Goal: Transaction & Acquisition: Purchase product/service

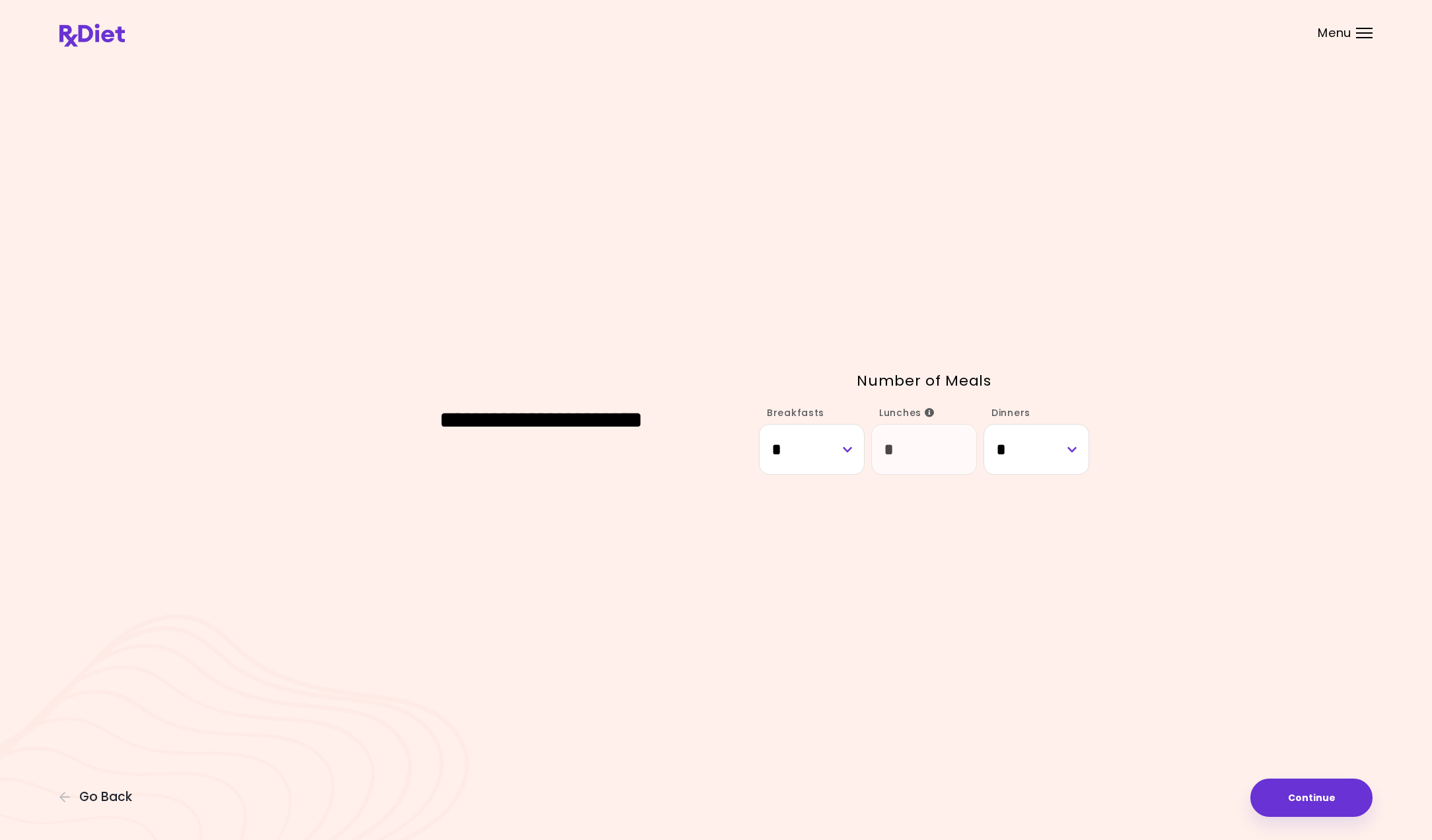
select select "*"
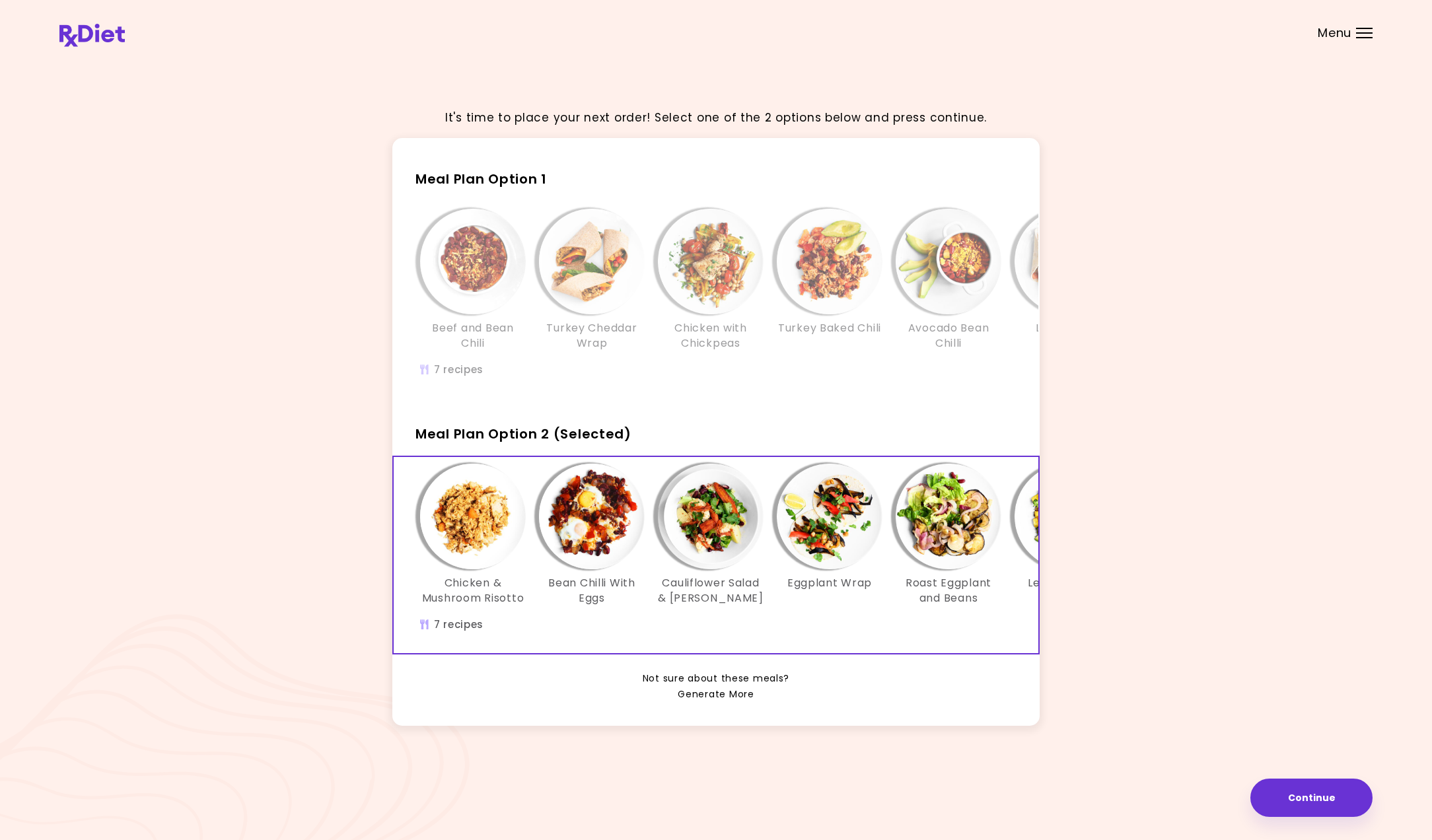
click at [723, 694] on link "Generate More" at bounding box center [715, 694] width 76 height 16
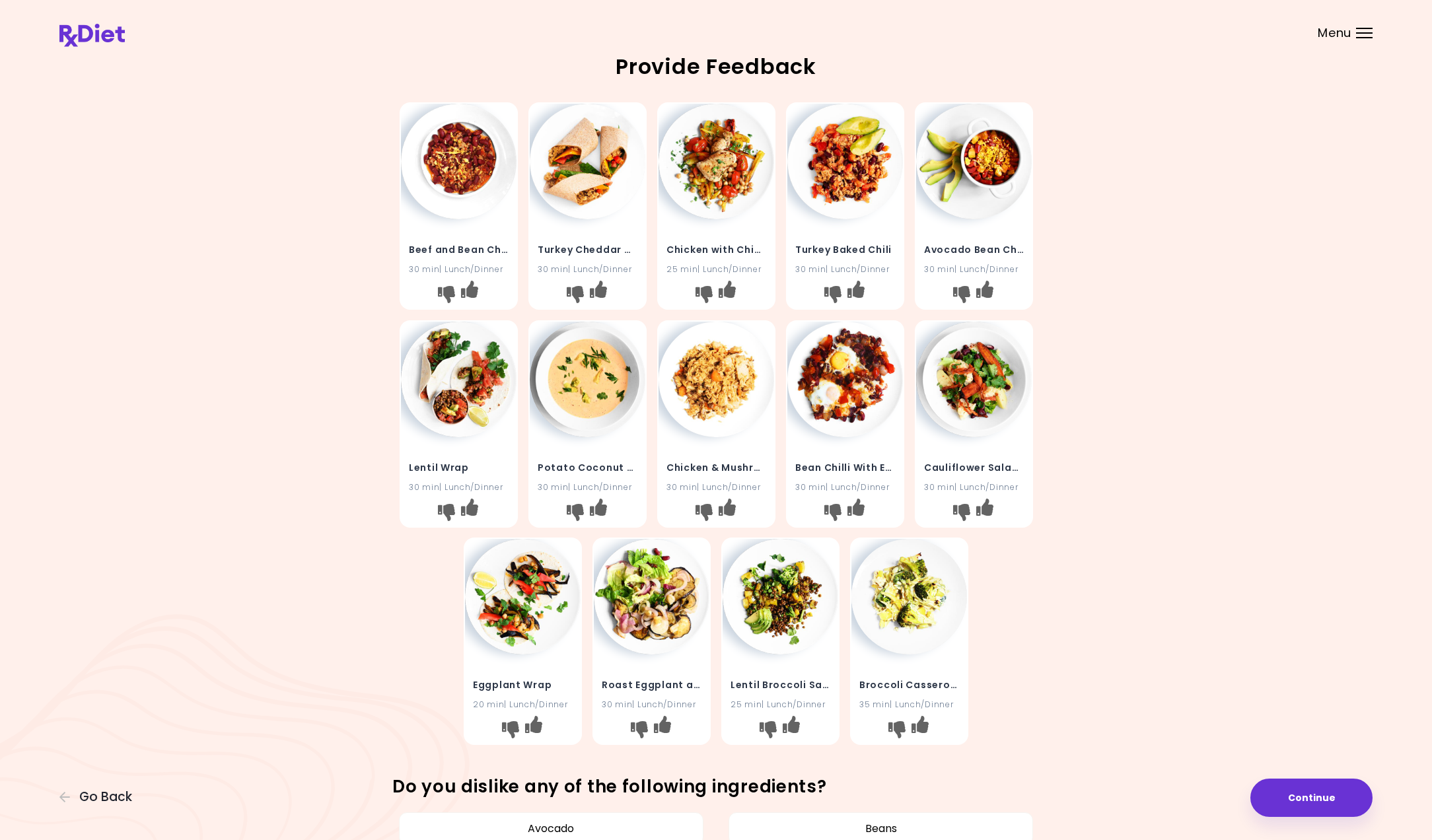
click at [453, 185] on img at bounding box center [458, 161] width 116 height 116
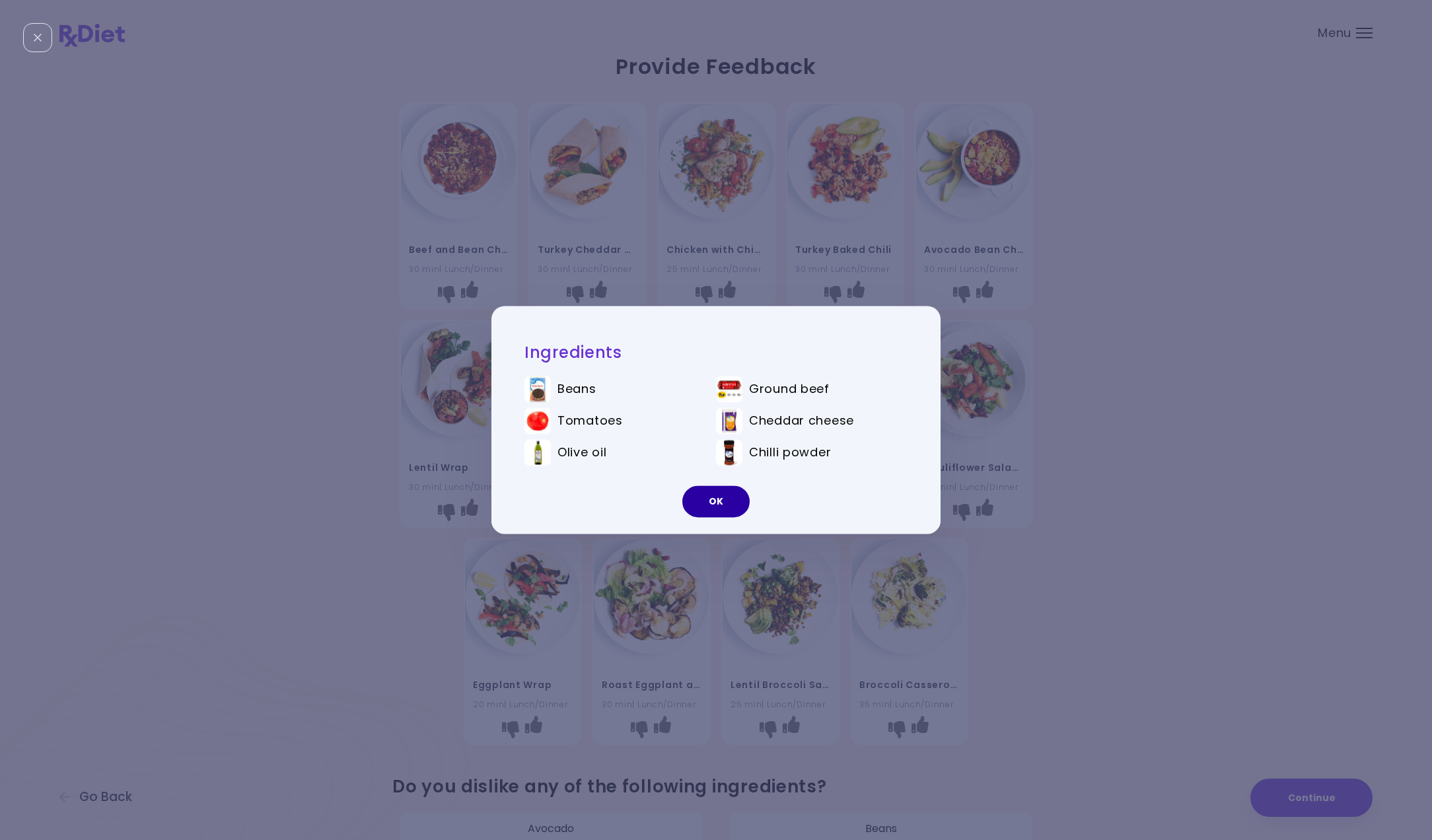
click at [727, 504] on button "OK" at bounding box center [716, 501] width 67 height 32
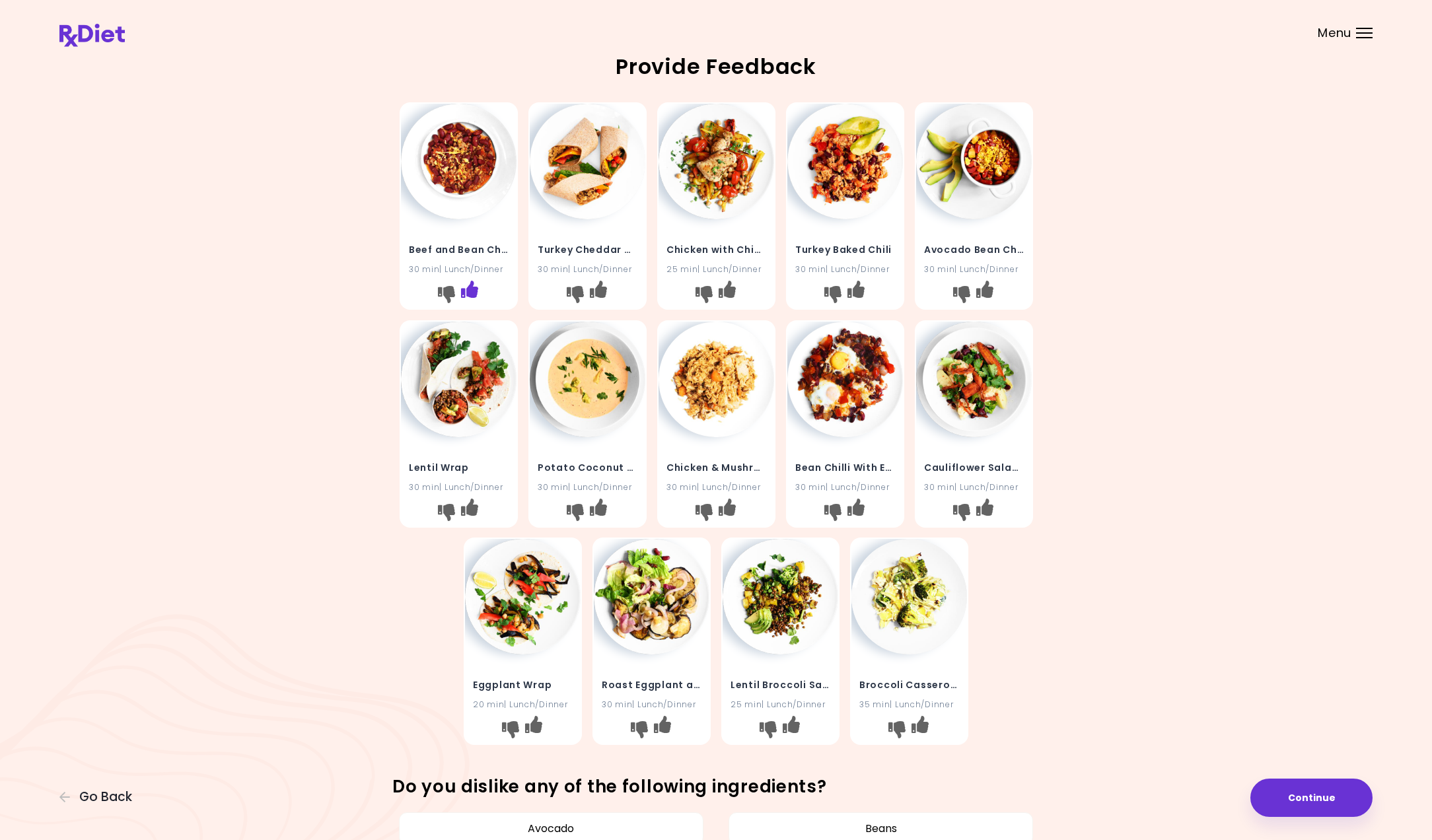
click at [477, 292] on icon "I like this recipe" at bounding box center [468, 290] width 17 height 17
click at [580, 191] on img at bounding box center [587, 161] width 116 height 116
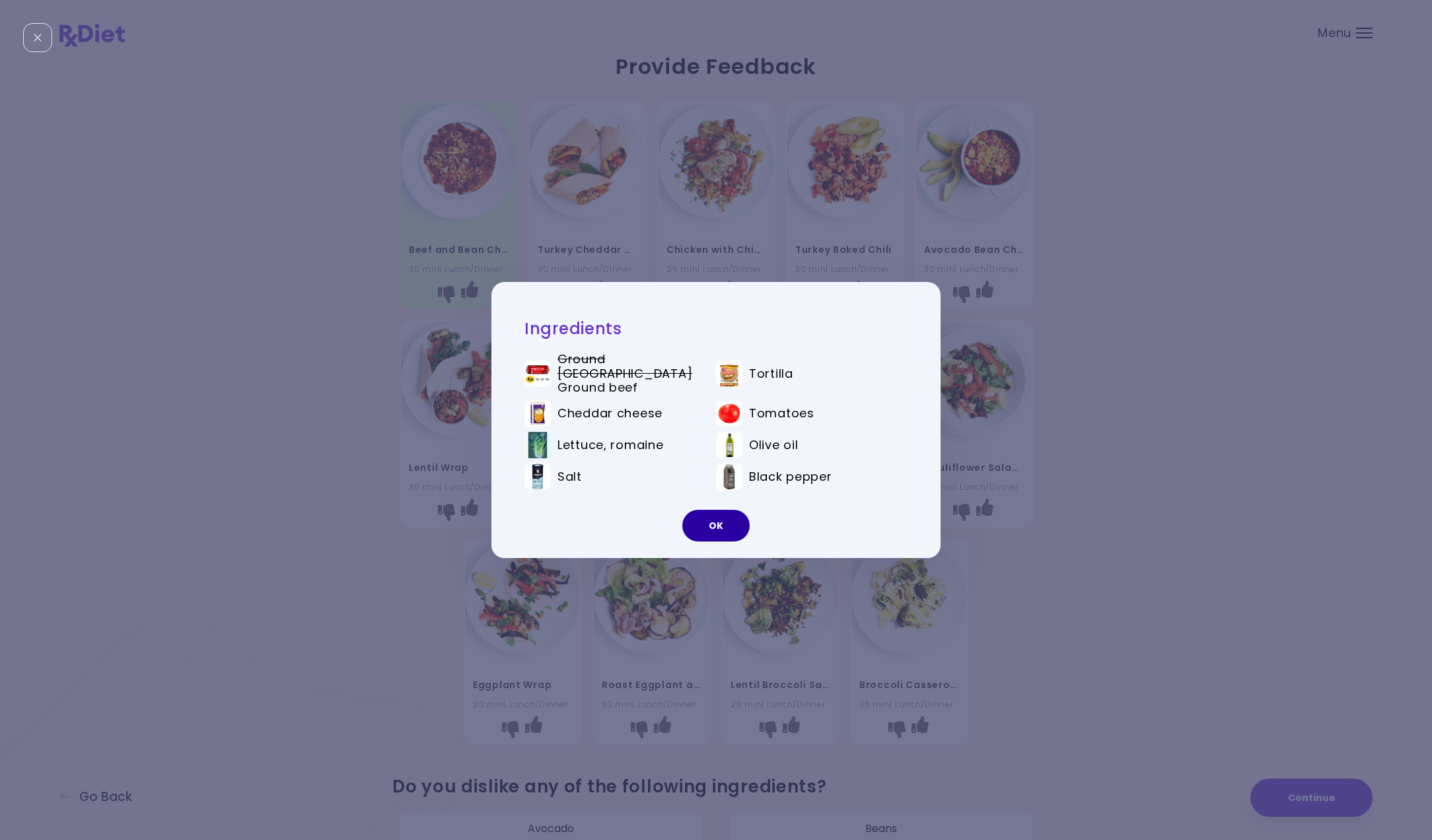
click at [717, 524] on button "OK" at bounding box center [716, 525] width 67 height 32
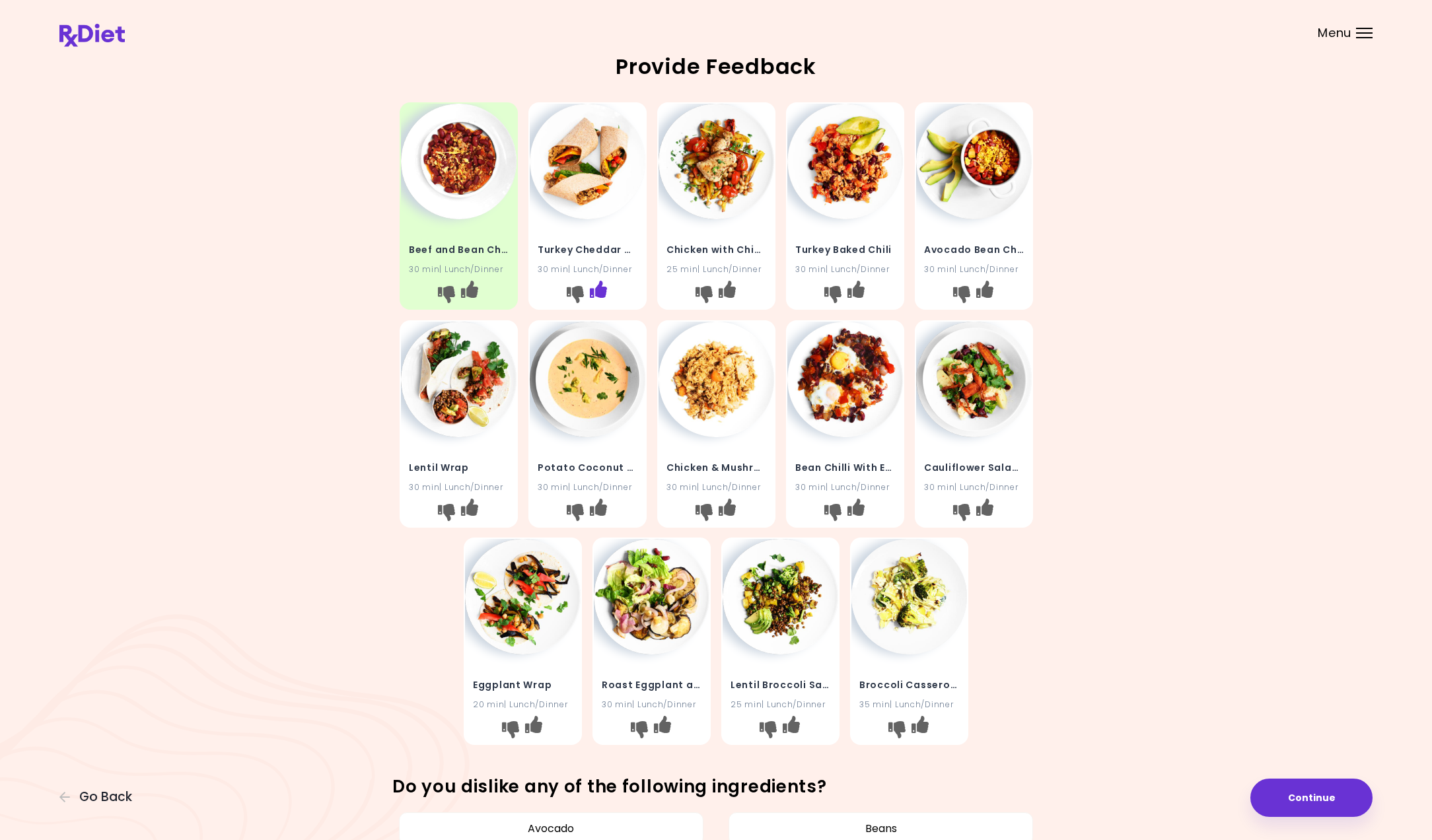
click at [597, 288] on icon "I like this recipe" at bounding box center [597, 290] width 17 height 17
click at [824, 206] on img at bounding box center [844, 161] width 116 height 116
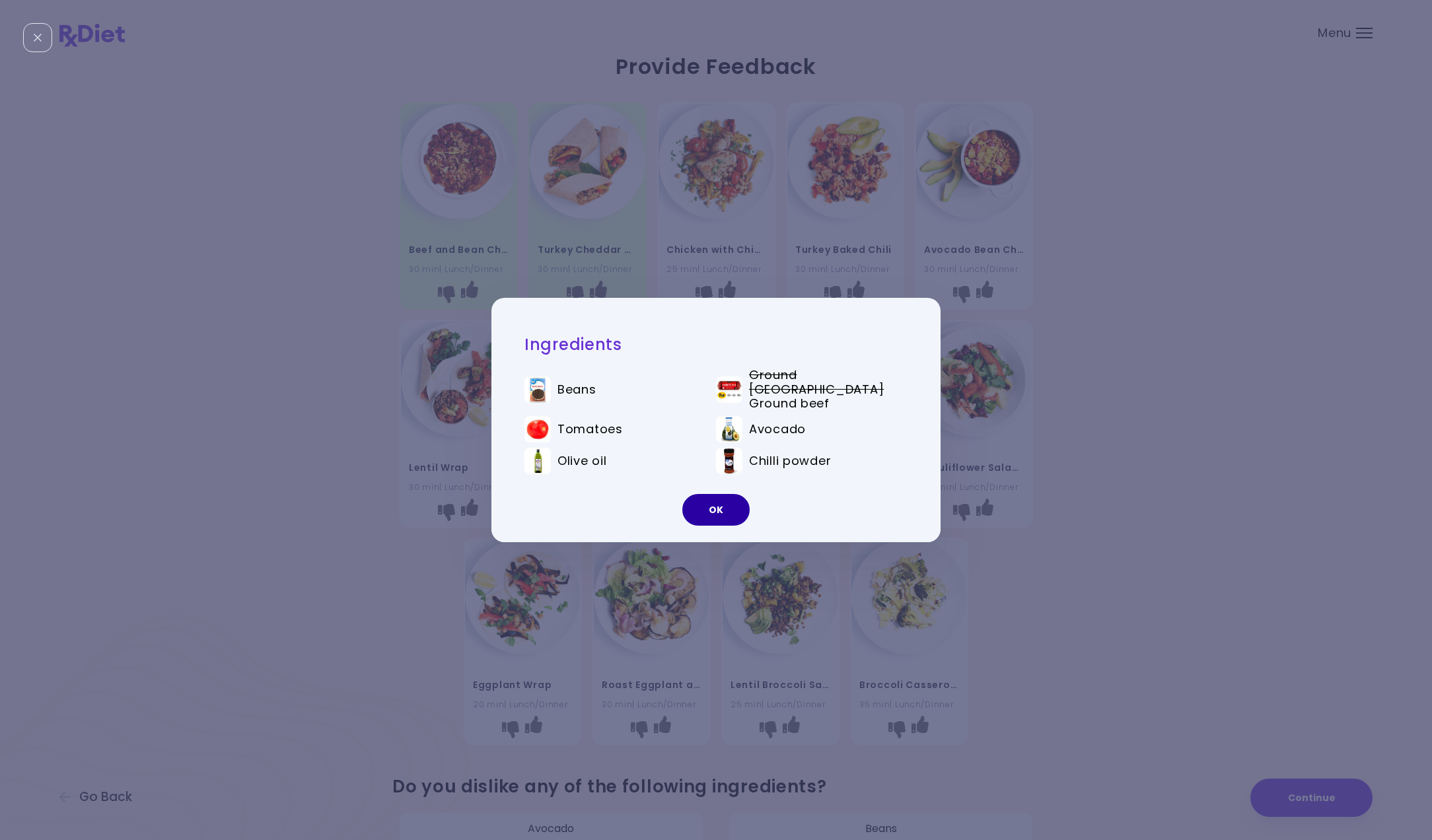
click at [724, 510] on button "OK" at bounding box center [716, 509] width 67 height 32
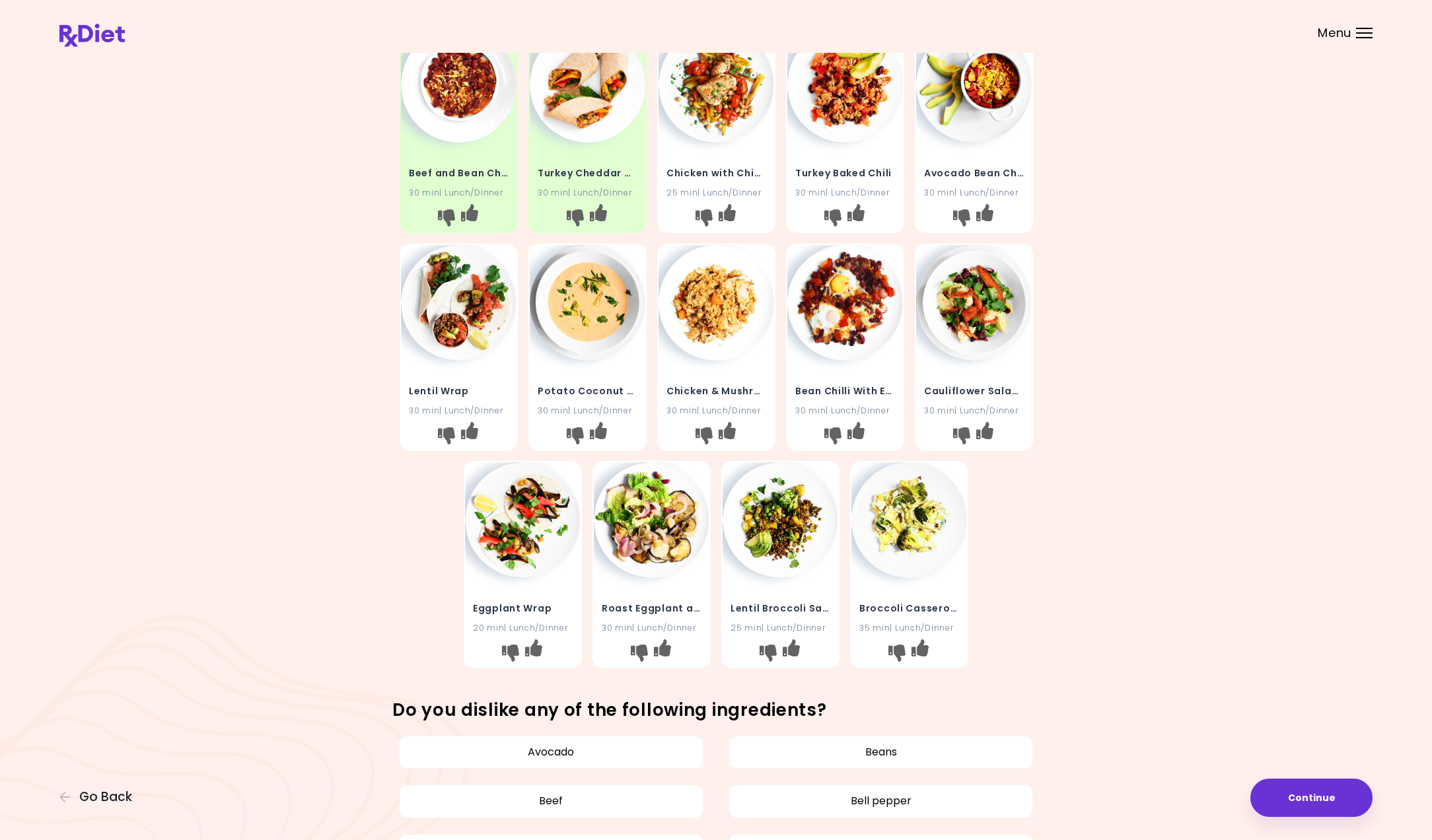
scroll to position [89, 0]
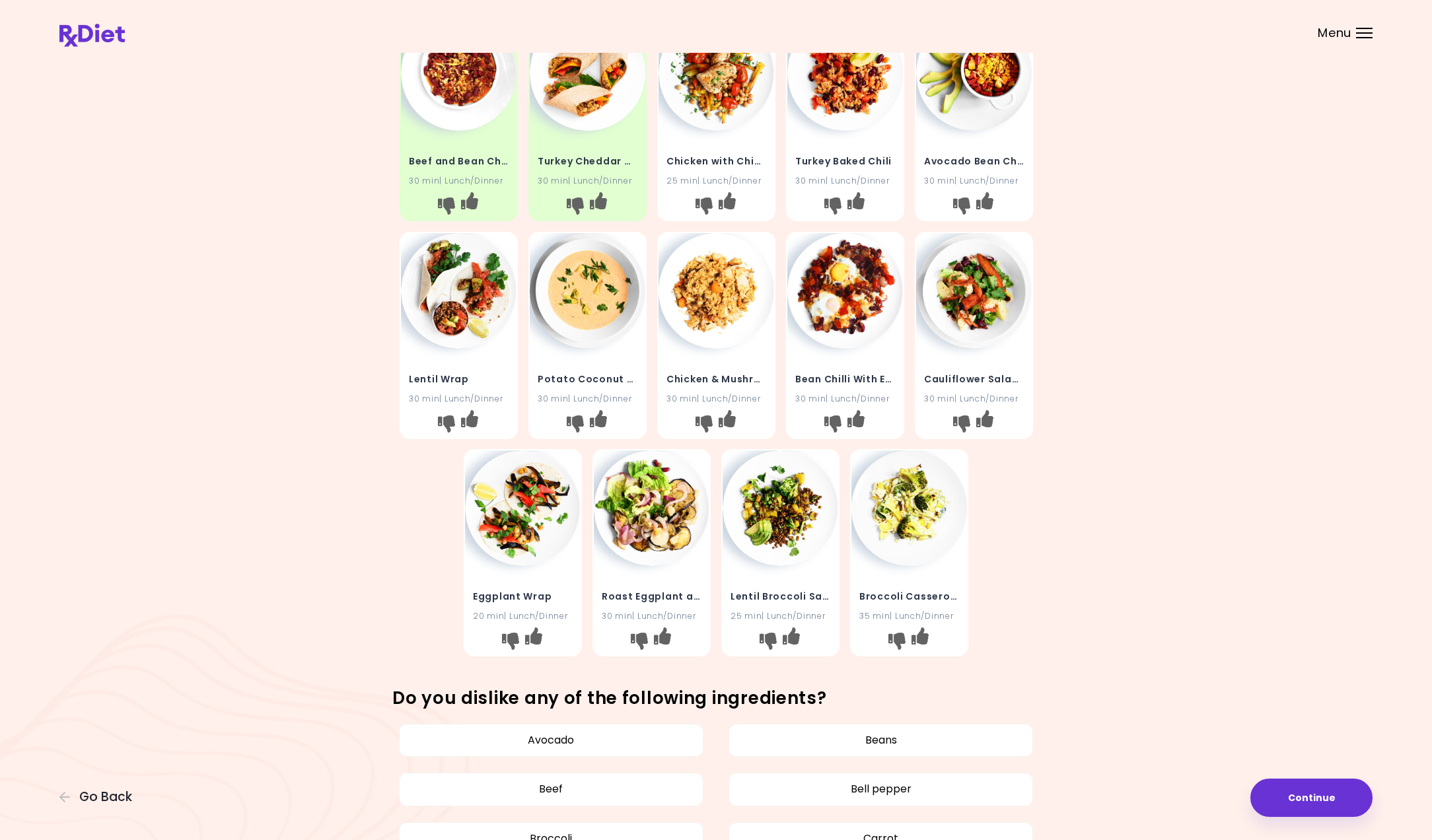
click at [637, 509] on img at bounding box center [651, 507] width 116 height 116
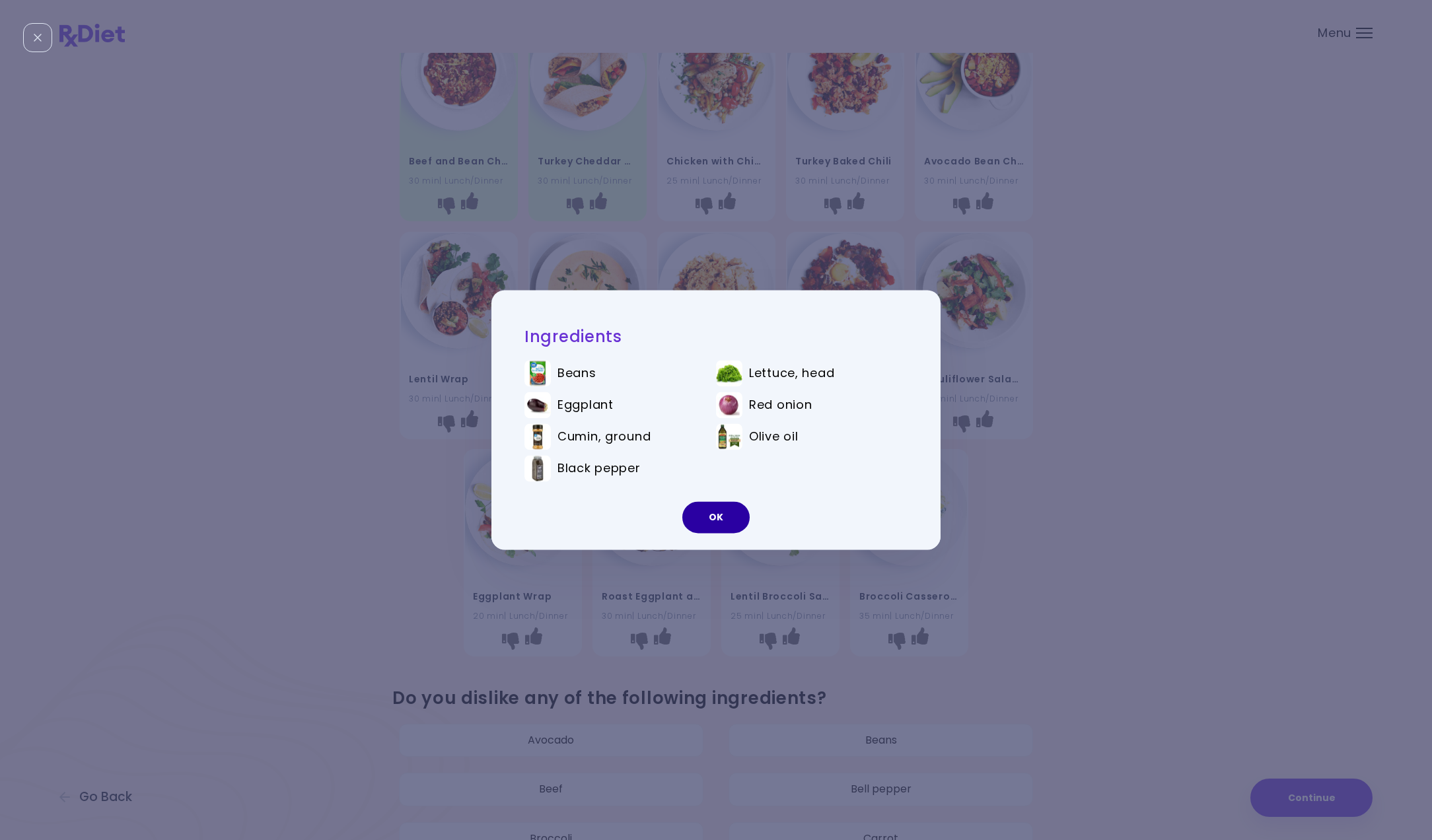
click at [713, 527] on button "OK" at bounding box center [716, 517] width 67 height 32
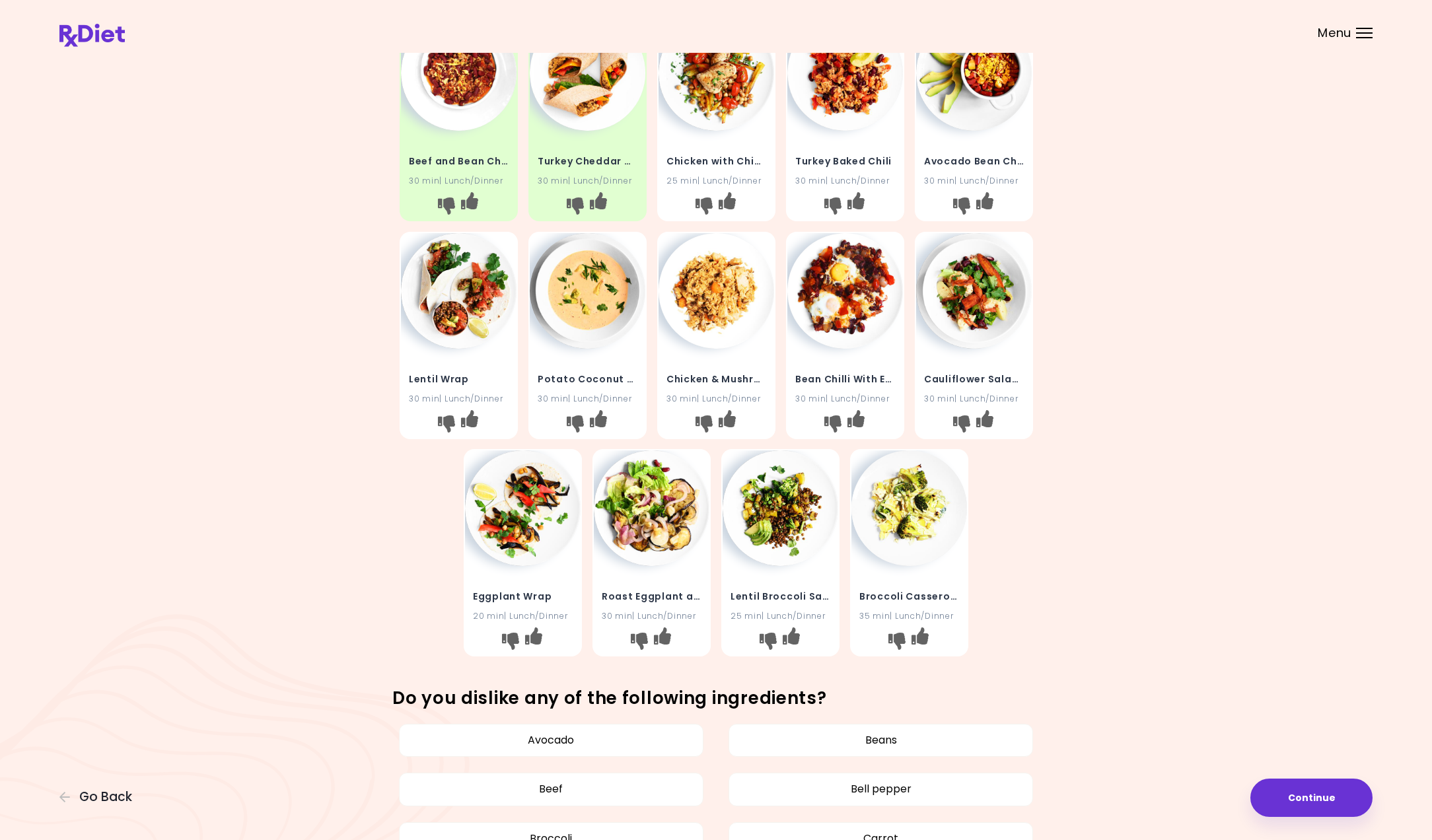
click at [534, 539] on img at bounding box center [522, 507] width 116 height 116
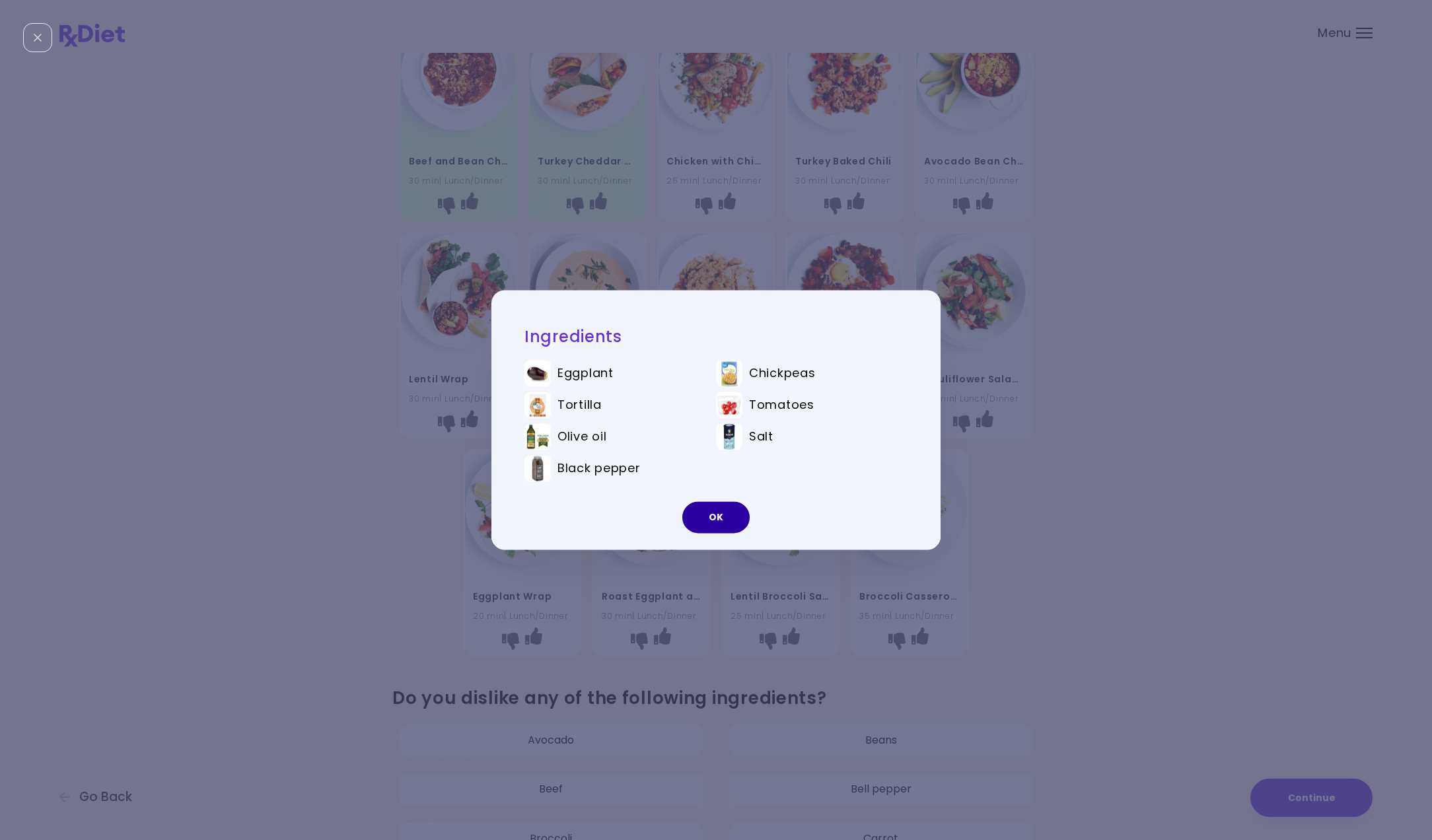
click at [710, 517] on button "OK" at bounding box center [716, 517] width 67 height 32
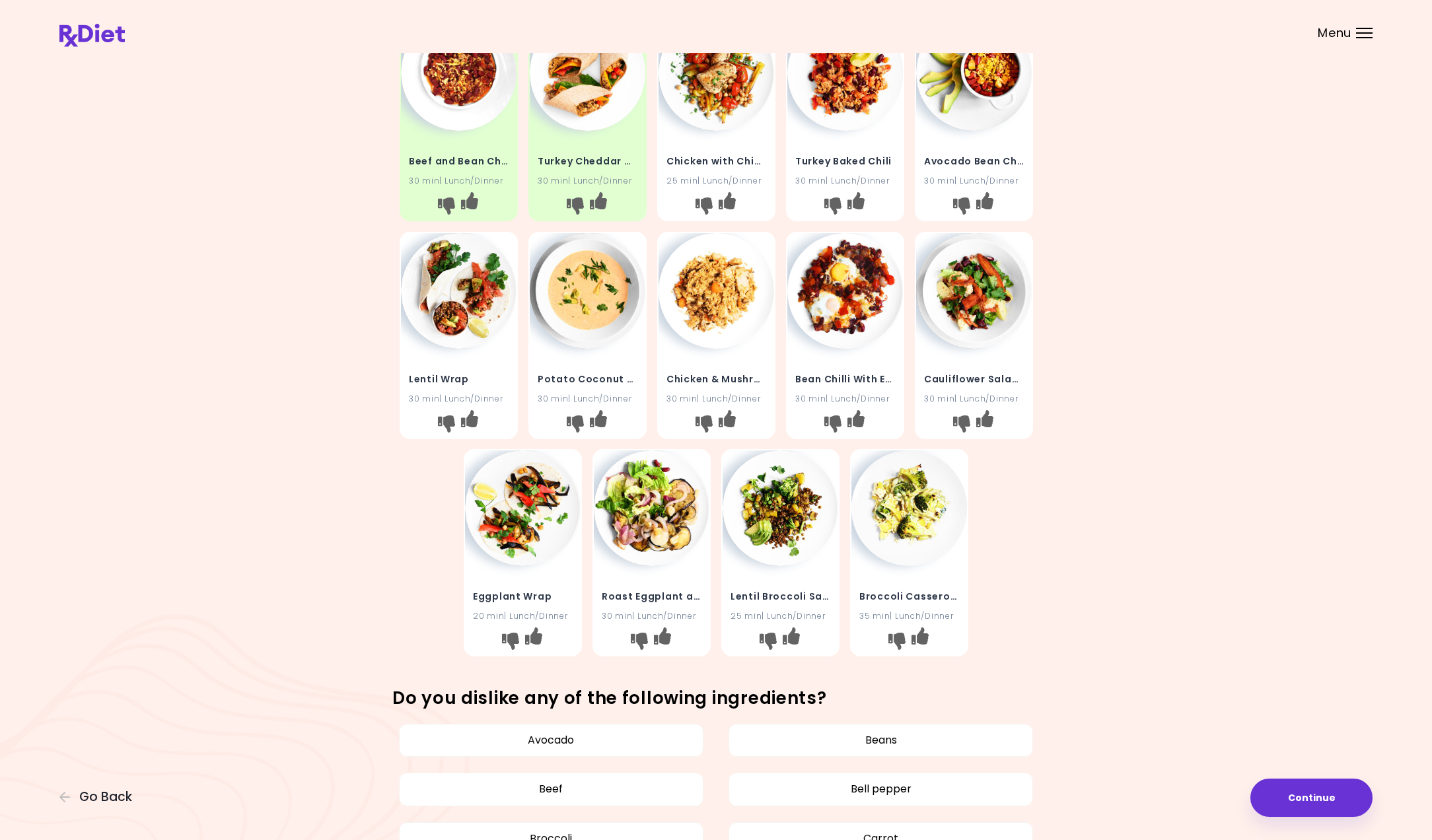
click at [523, 554] on img at bounding box center [522, 507] width 116 height 116
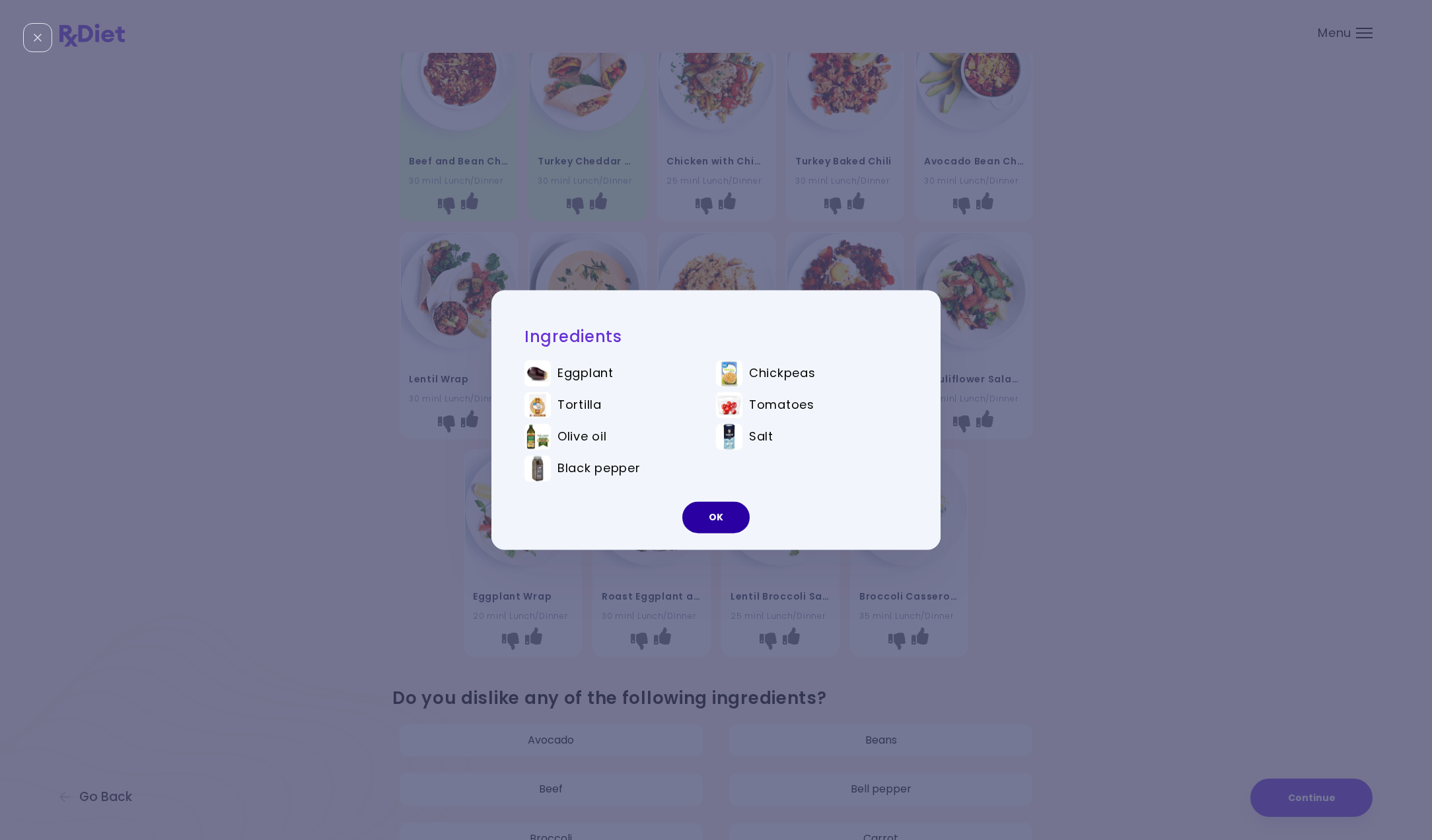
click at [712, 513] on button "OK" at bounding box center [716, 517] width 67 height 32
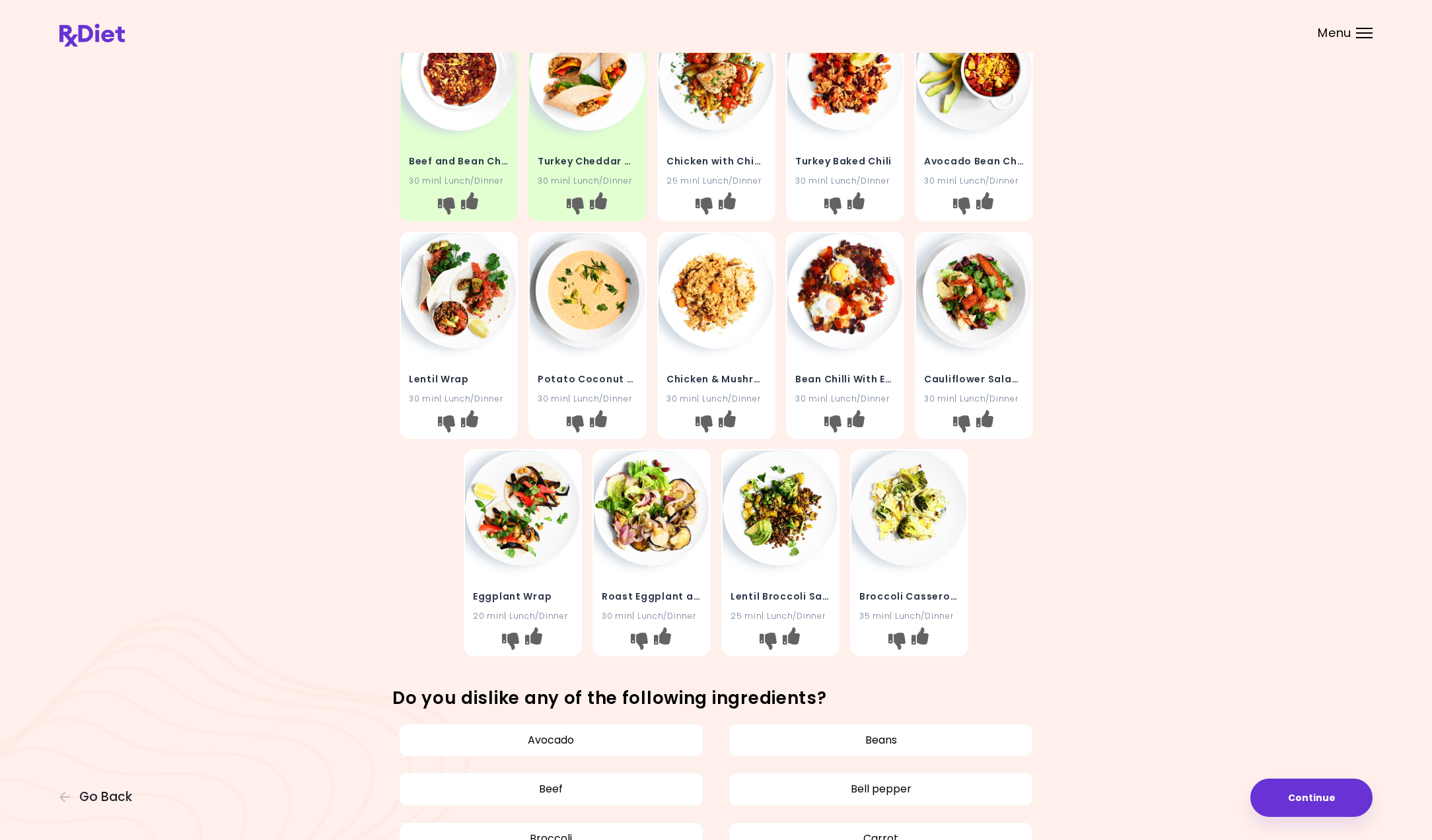
click at [938, 537] on img at bounding box center [908, 507] width 116 height 116
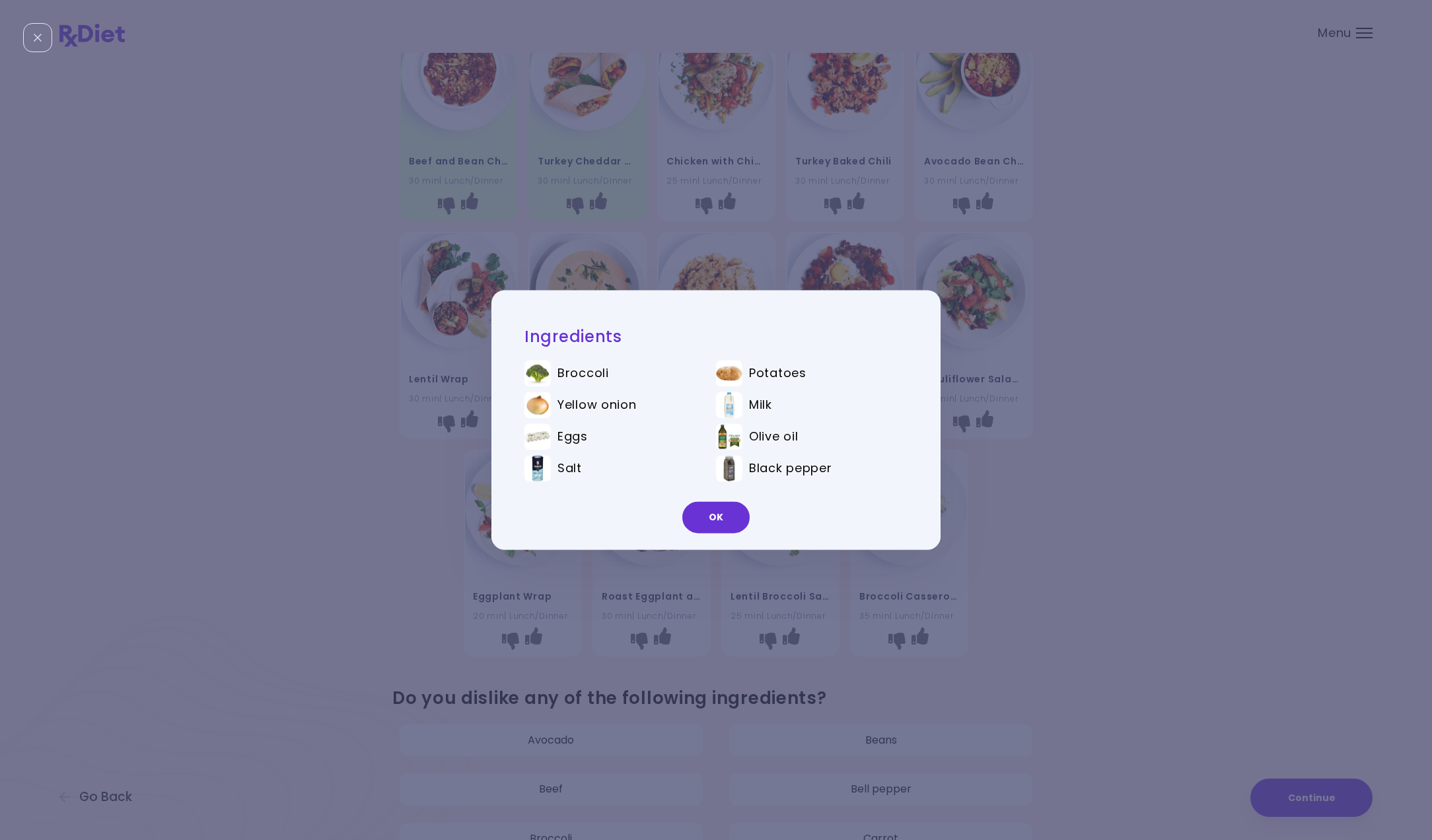
click at [729, 526] on button "OK" at bounding box center [716, 517] width 67 height 32
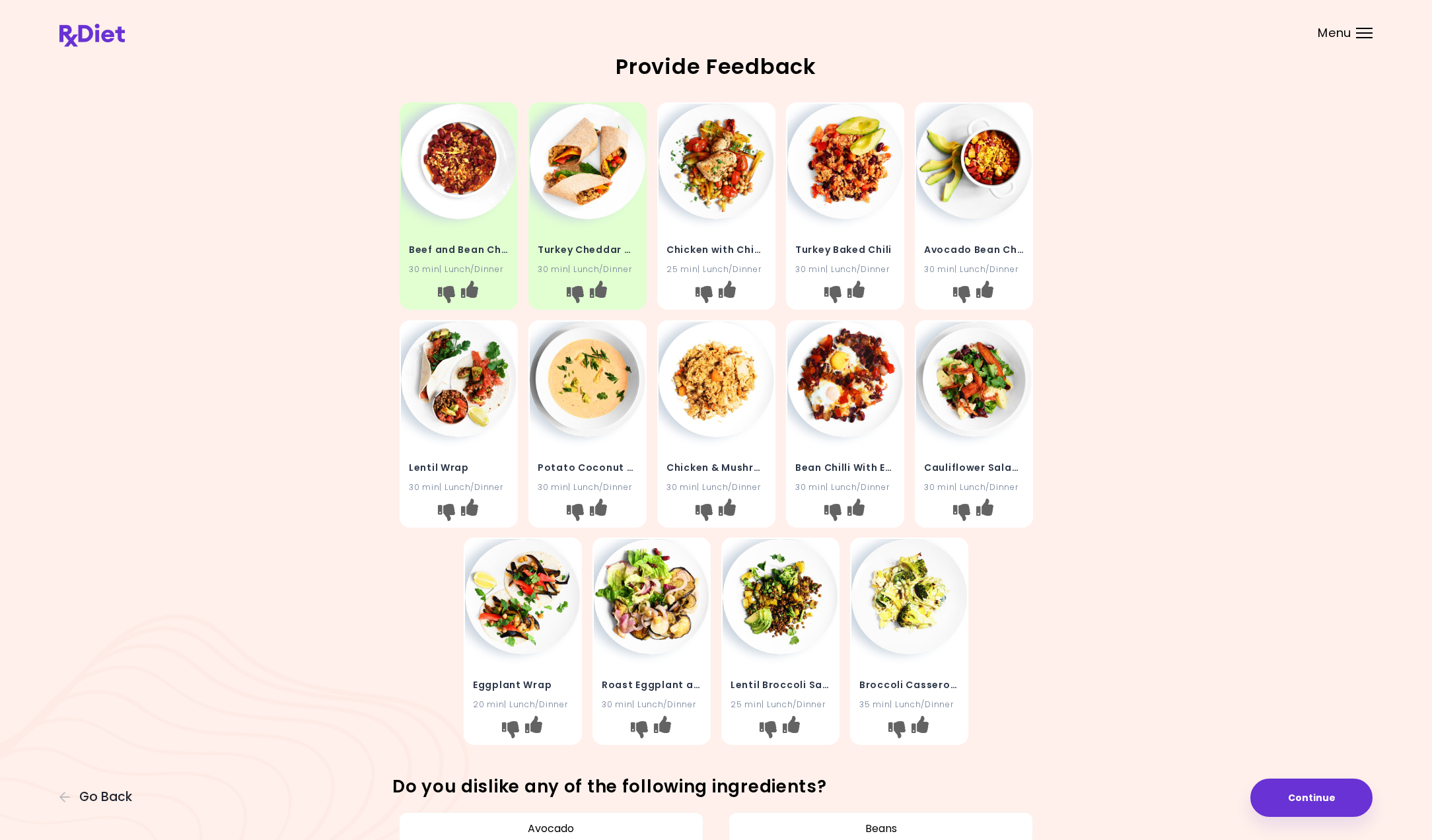
scroll to position [0, 0]
click at [575, 370] on img at bounding box center [587, 378] width 116 height 116
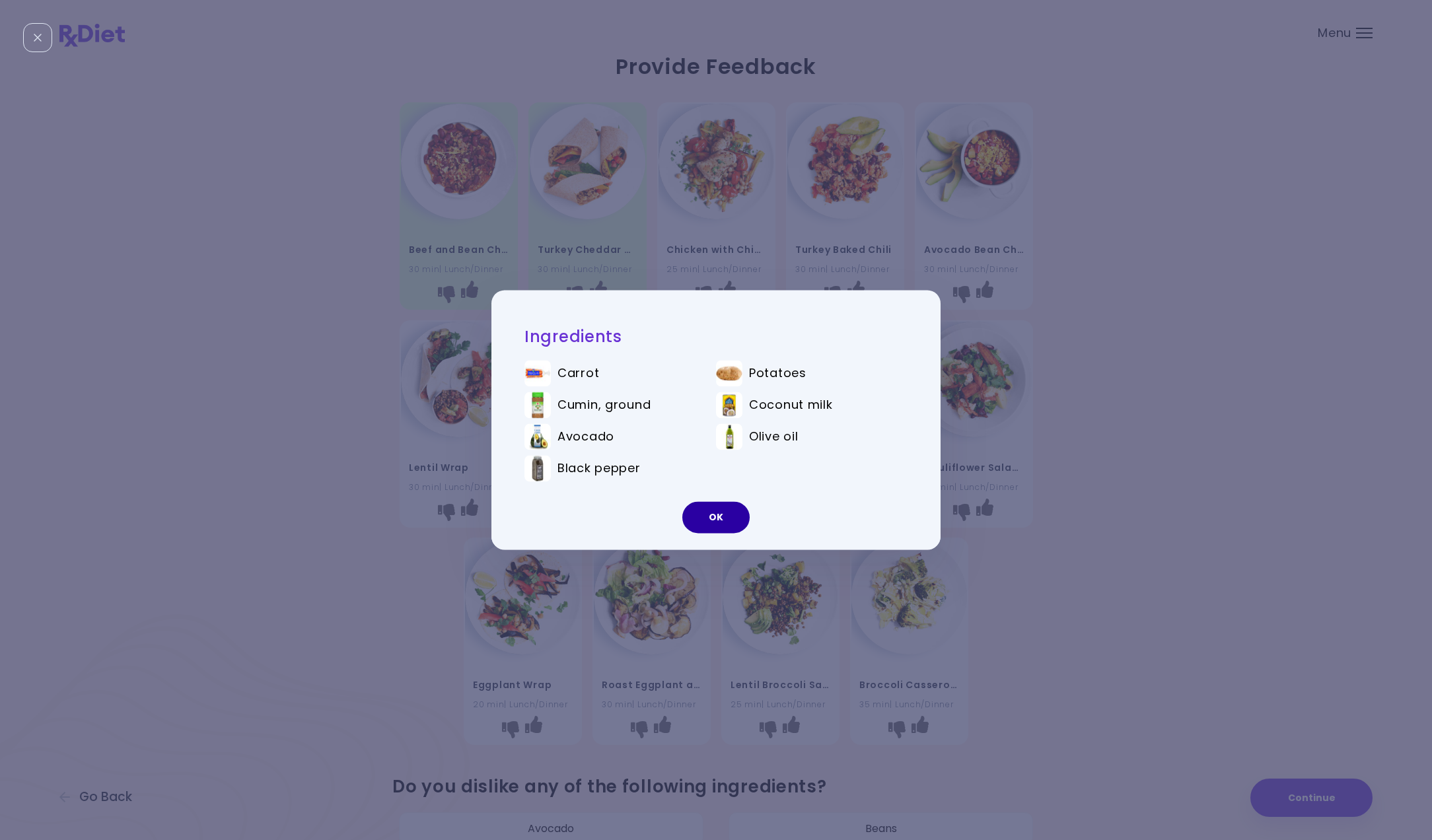
click at [717, 522] on button "OK" at bounding box center [716, 517] width 67 height 32
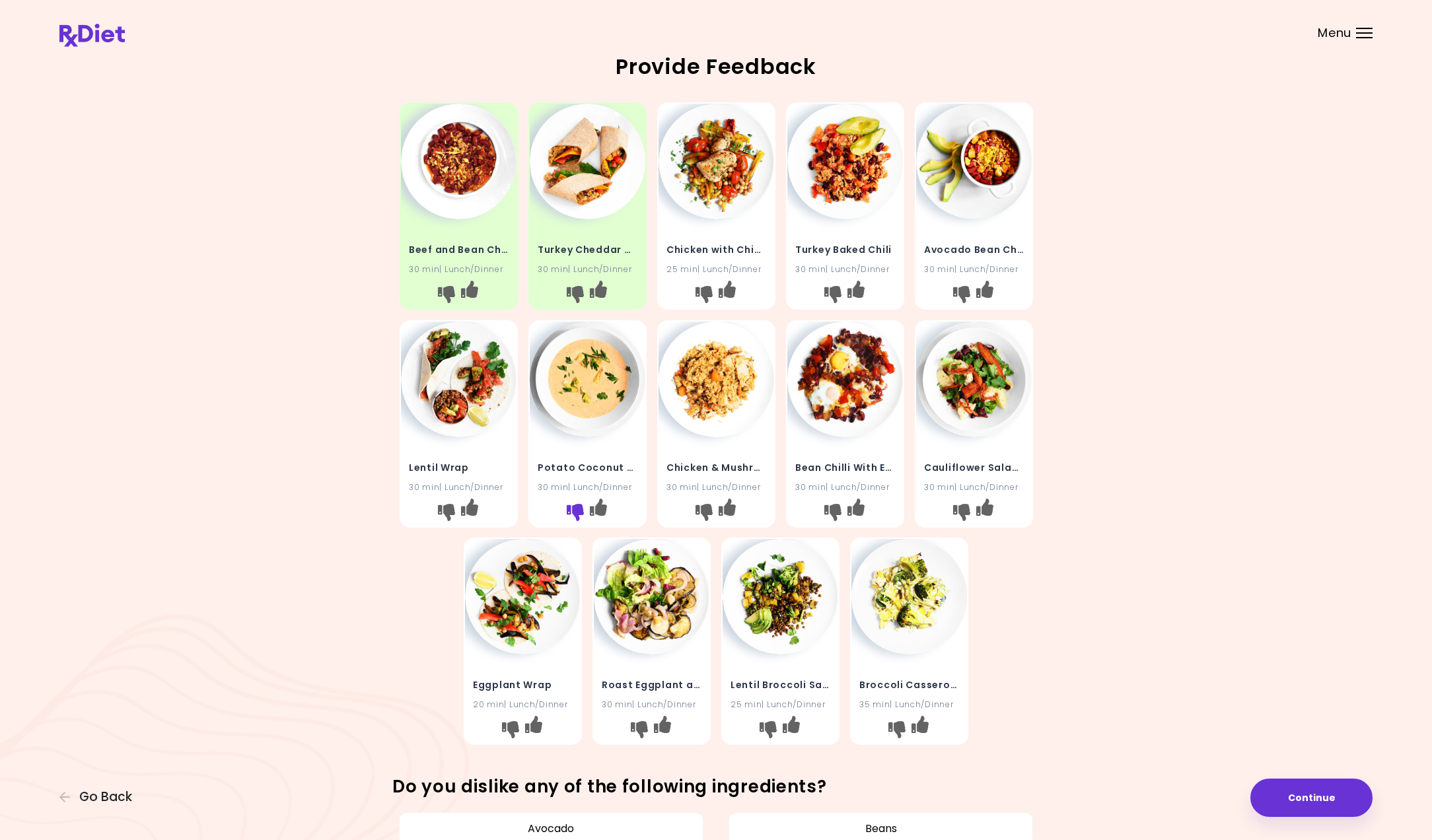
click at [574, 511] on icon "I don't like this recipe" at bounding box center [575, 511] width 17 height 17
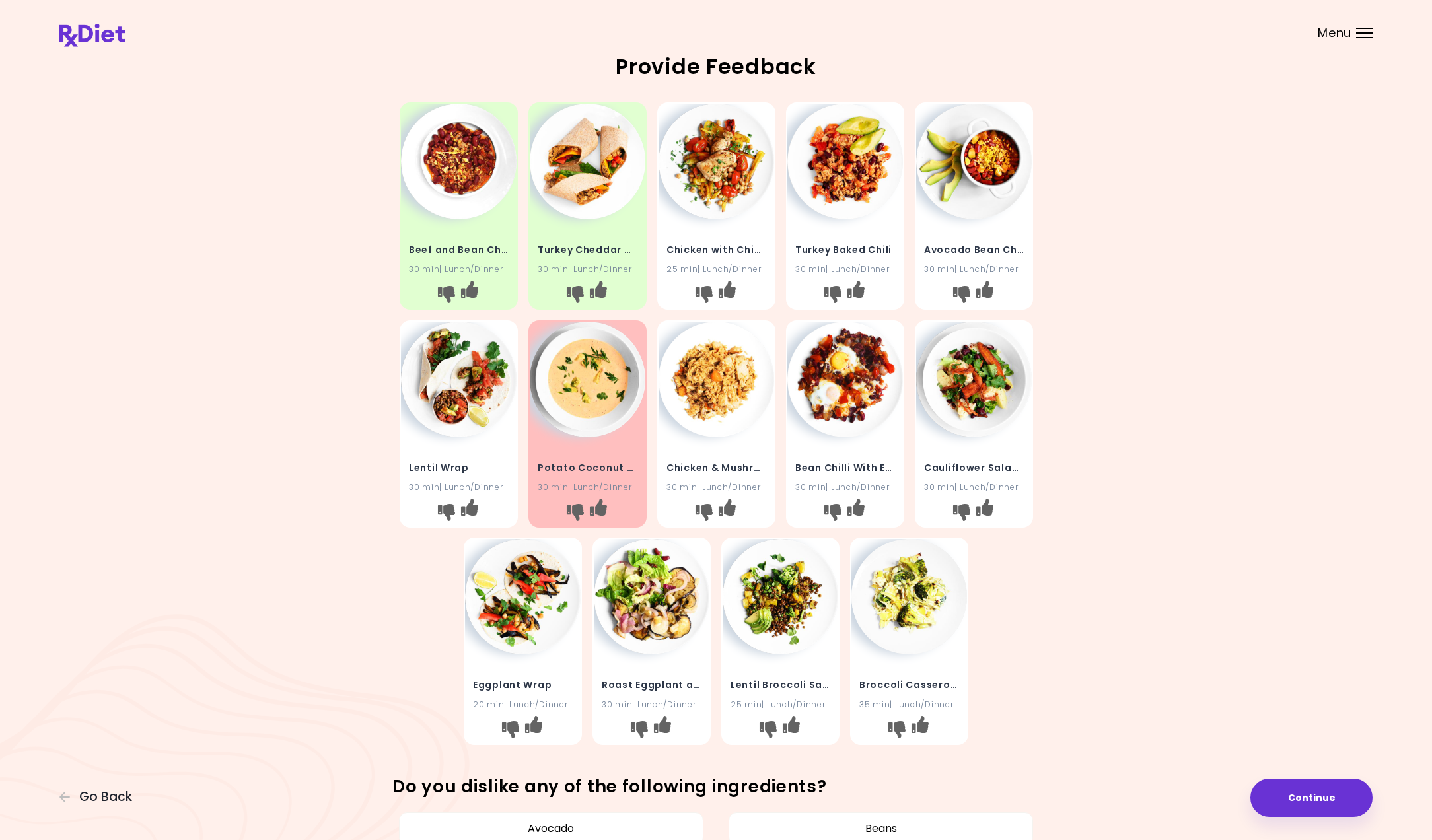
click at [745, 205] on img at bounding box center [716, 161] width 116 height 116
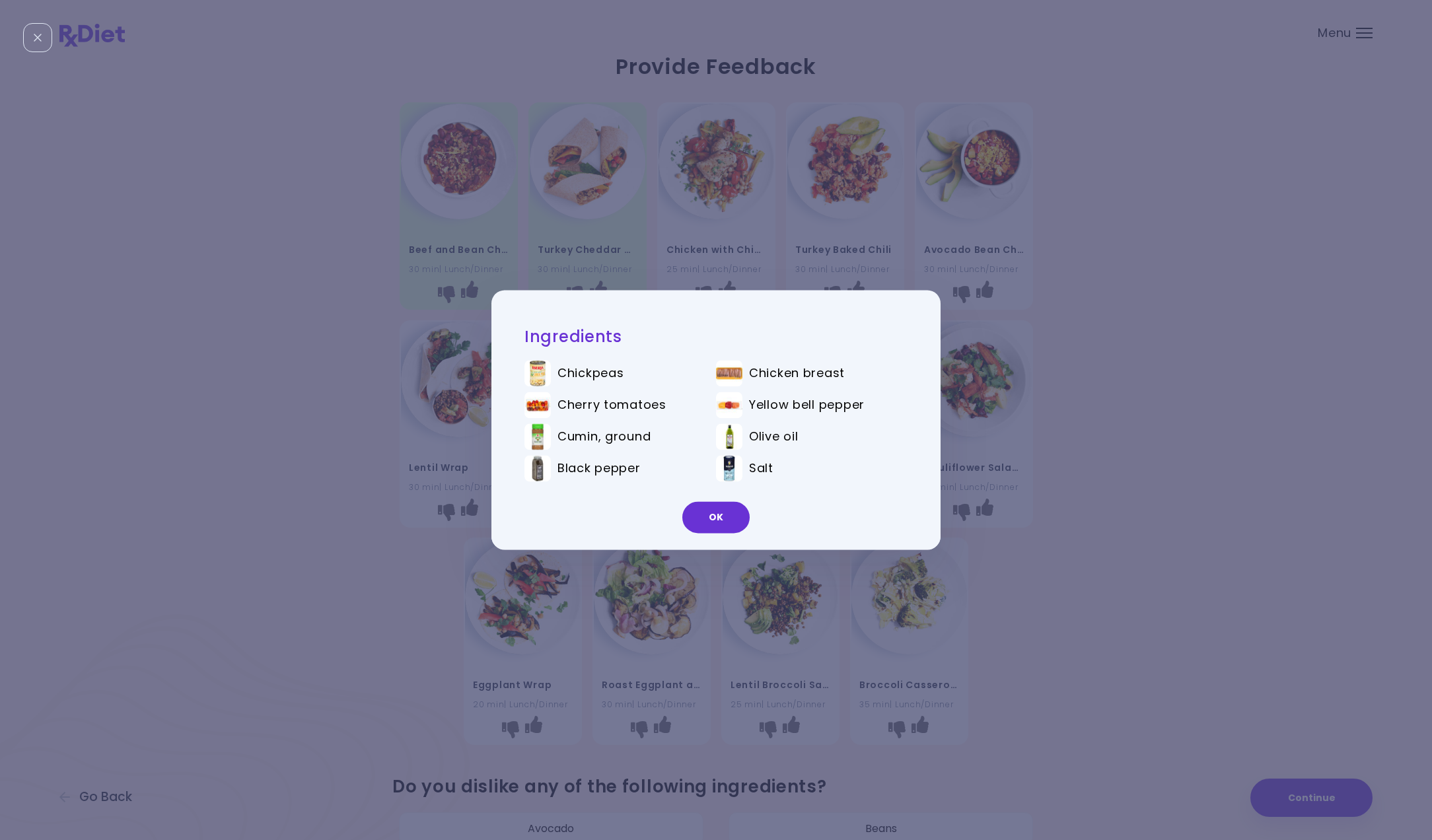
click at [726, 518] on button "OK" at bounding box center [716, 517] width 67 height 32
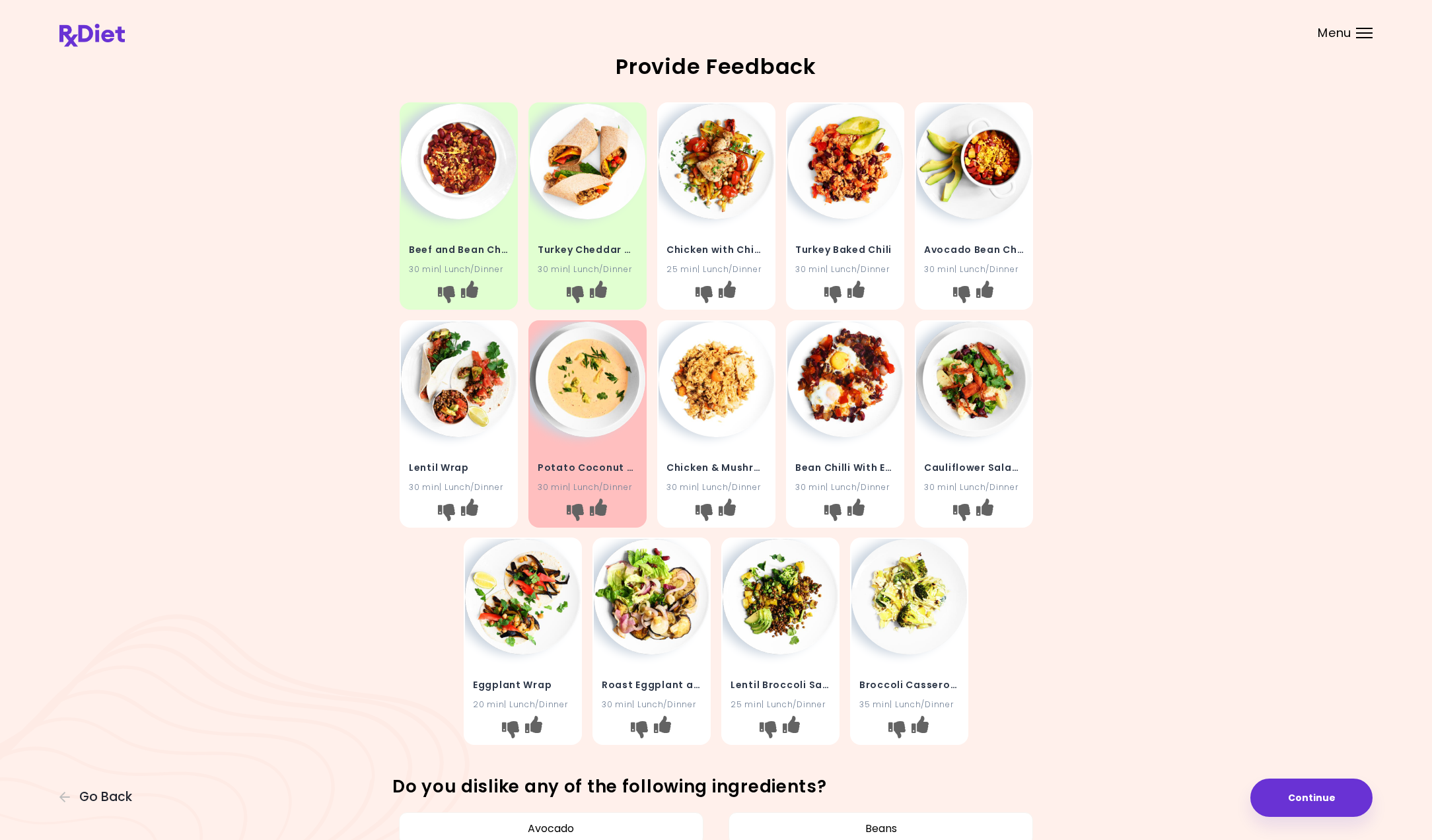
click at [868, 239] on h4 "Turkey Baked Chili" at bounding box center [845, 249] width 99 height 21
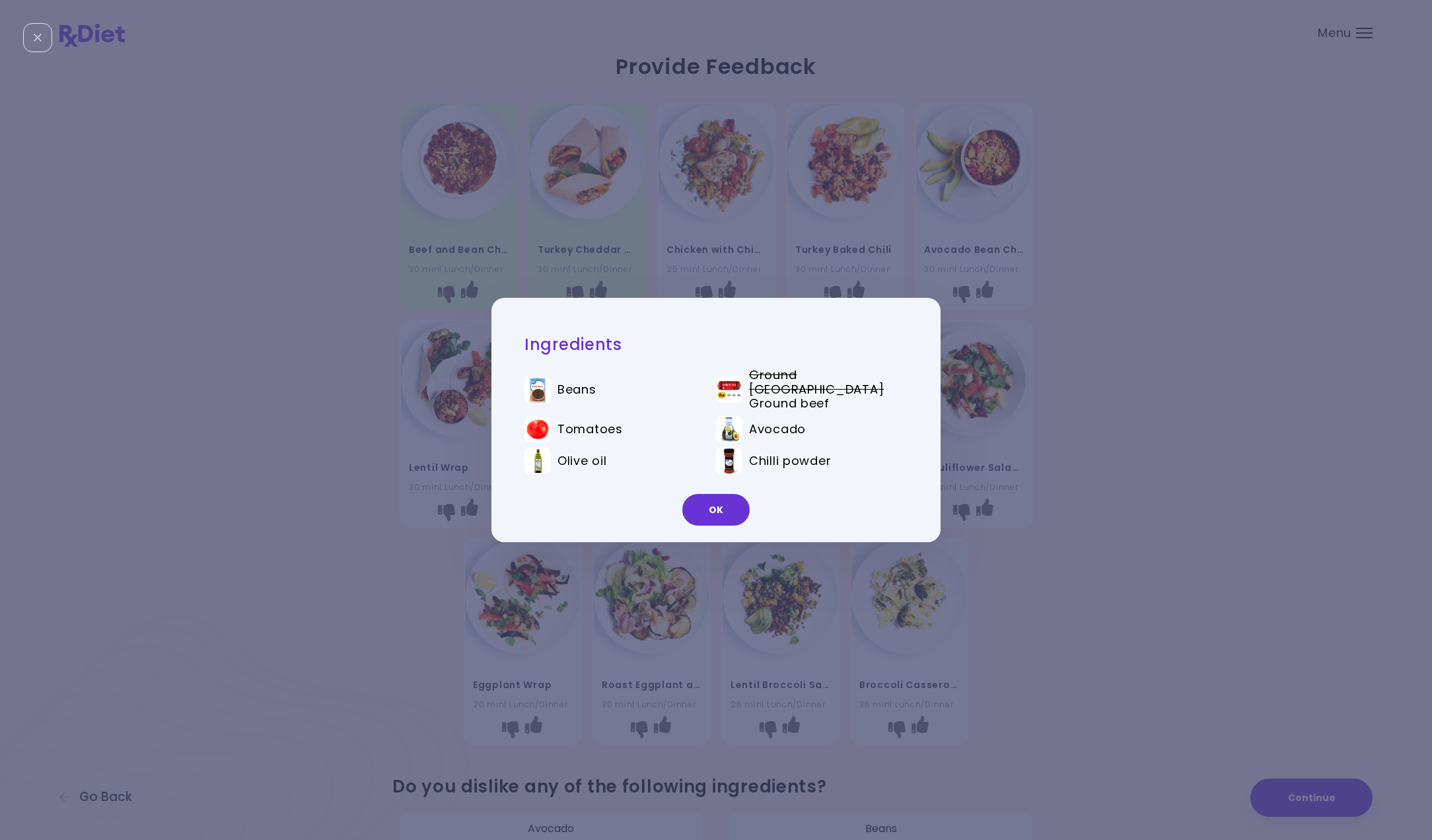
click at [719, 501] on button "OK" at bounding box center [716, 509] width 67 height 32
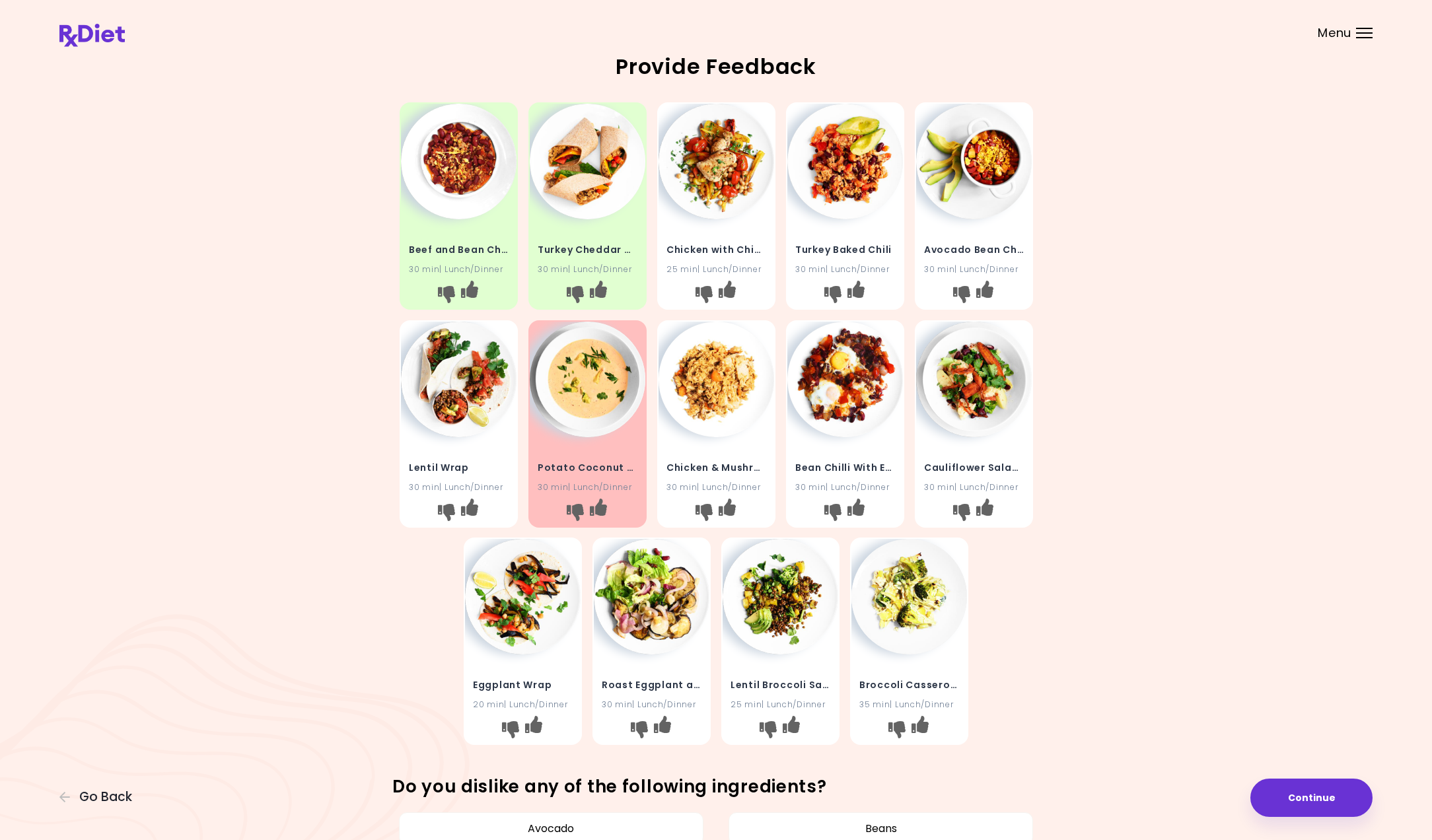
click at [1000, 404] on img at bounding box center [973, 378] width 116 height 116
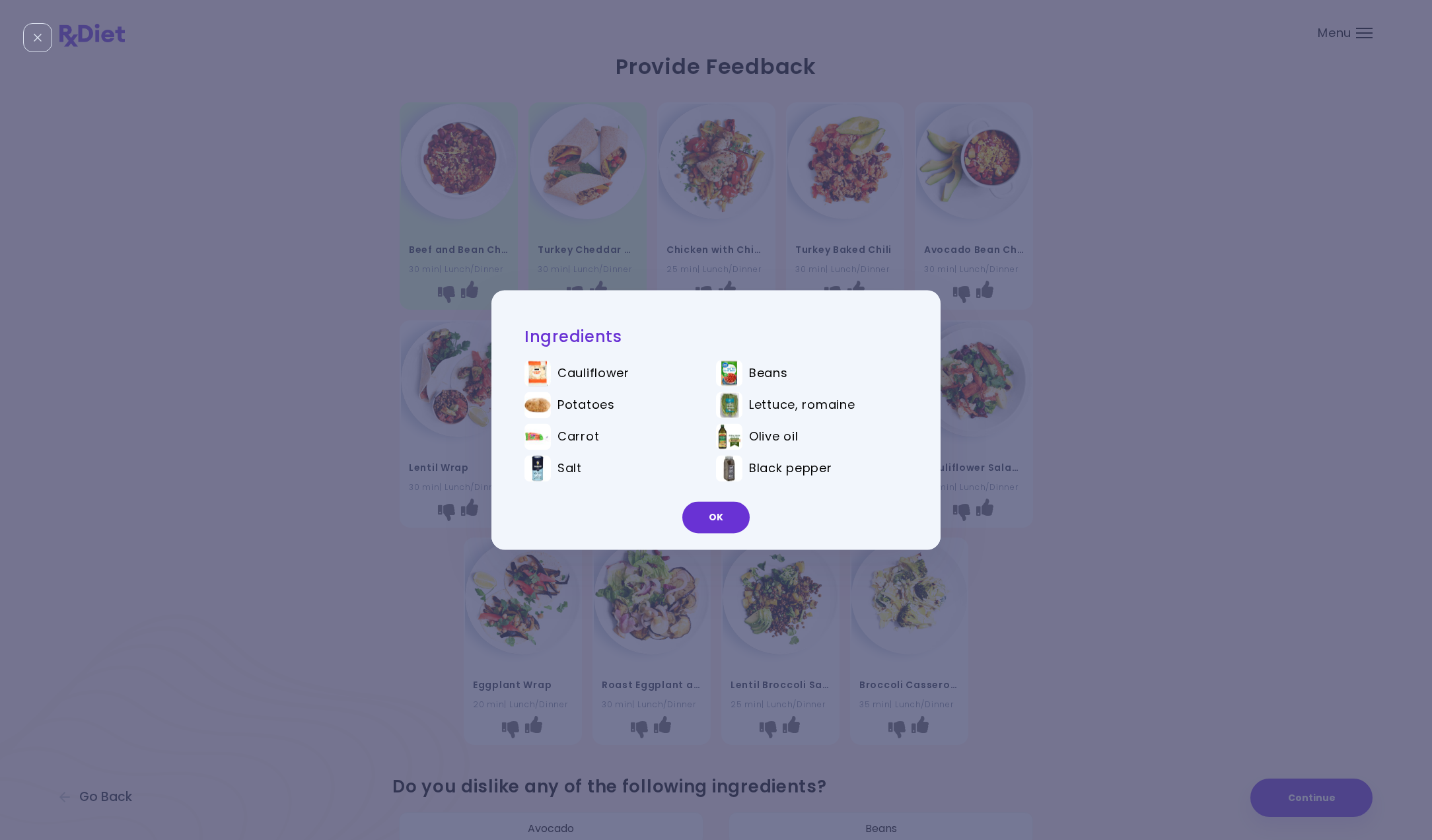
drag, startPoint x: 720, startPoint y: 522, endPoint x: 735, endPoint y: 516, distance: 16.2
click at [722, 520] on button "OK" at bounding box center [716, 517] width 67 height 32
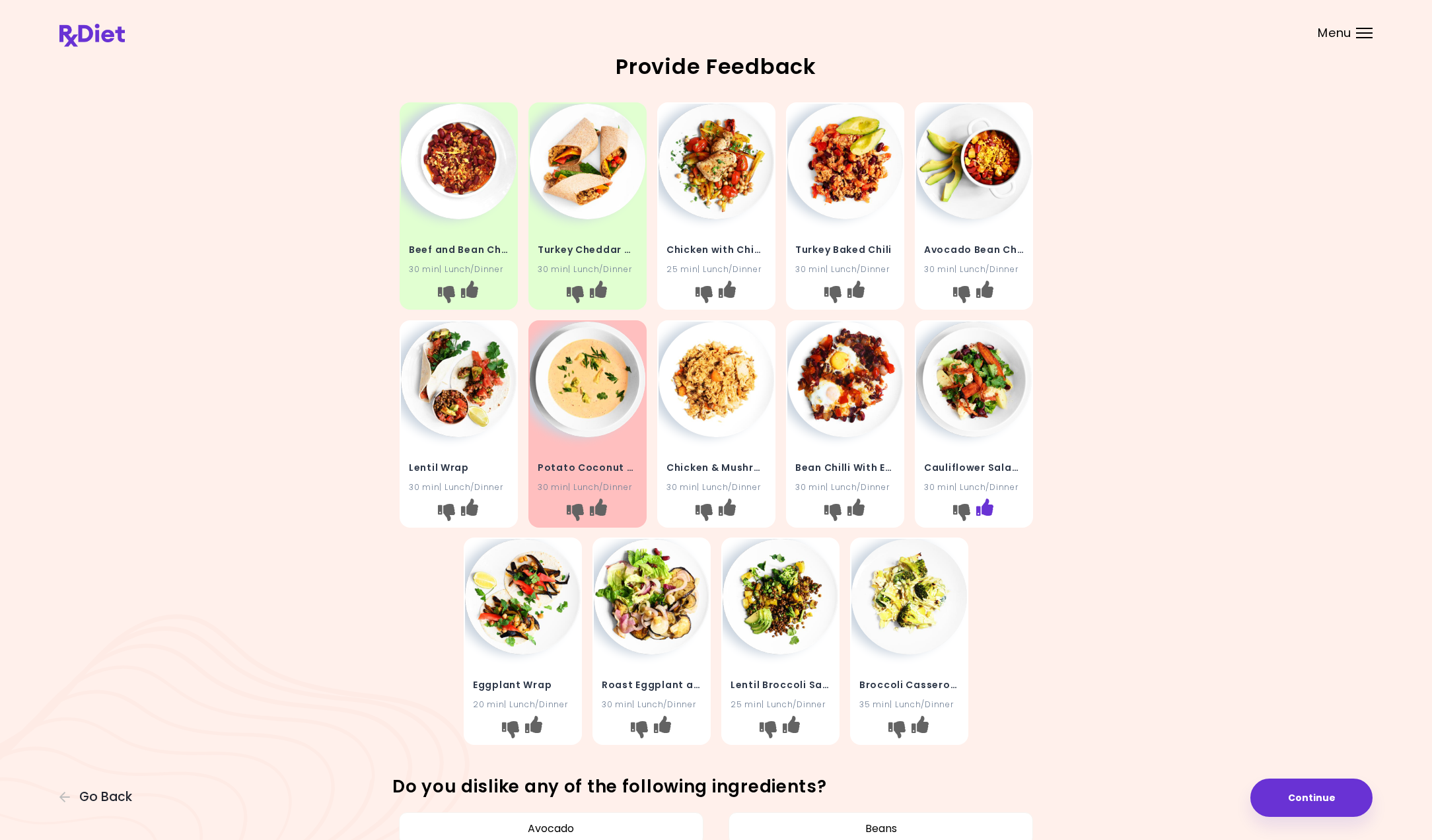
click at [989, 506] on icon "I like this recipe" at bounding box center [984, 506] width 17 height 17
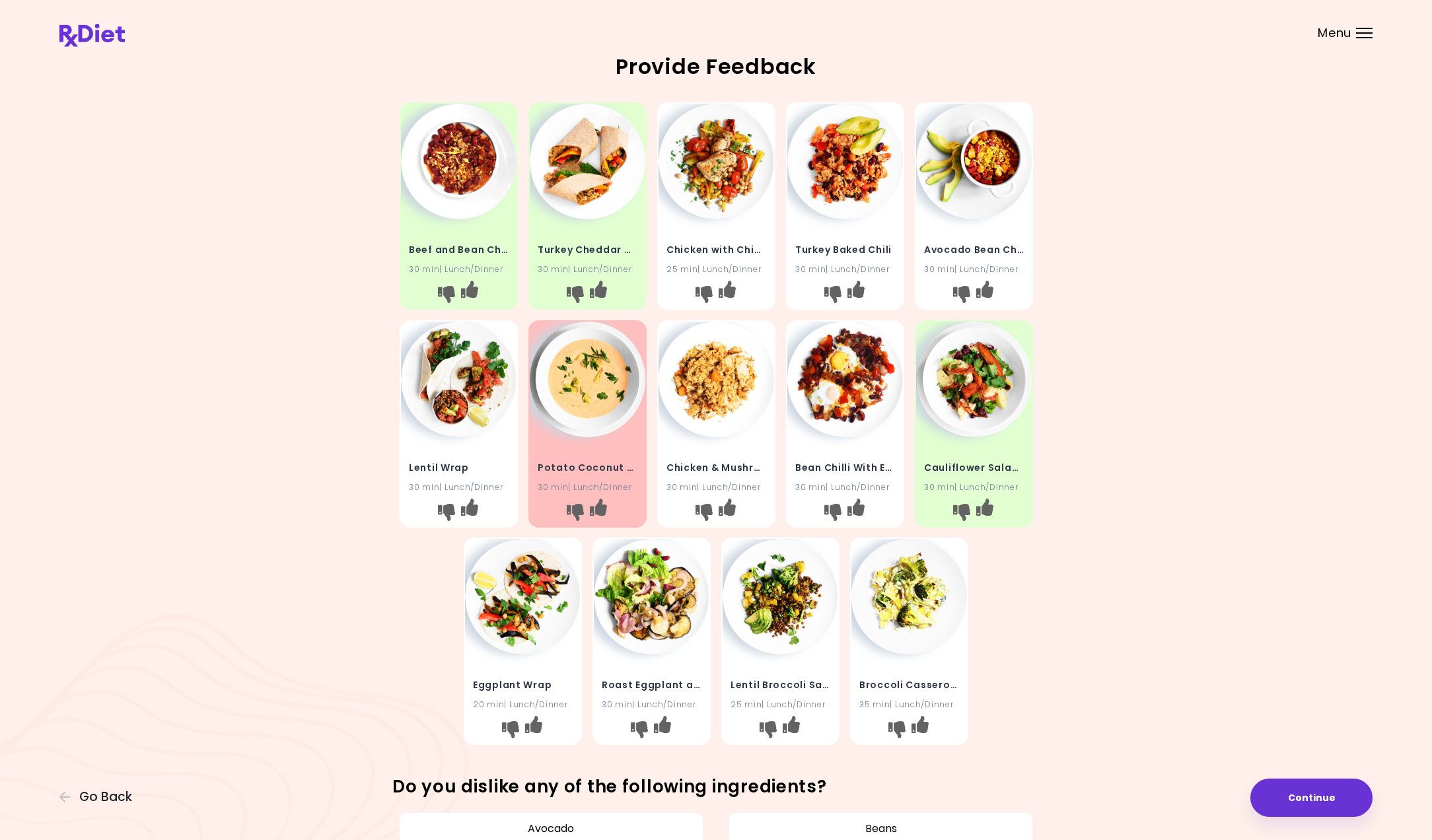
click at [451, 432] on img at bounding box center [458, 378] width 116 height 116
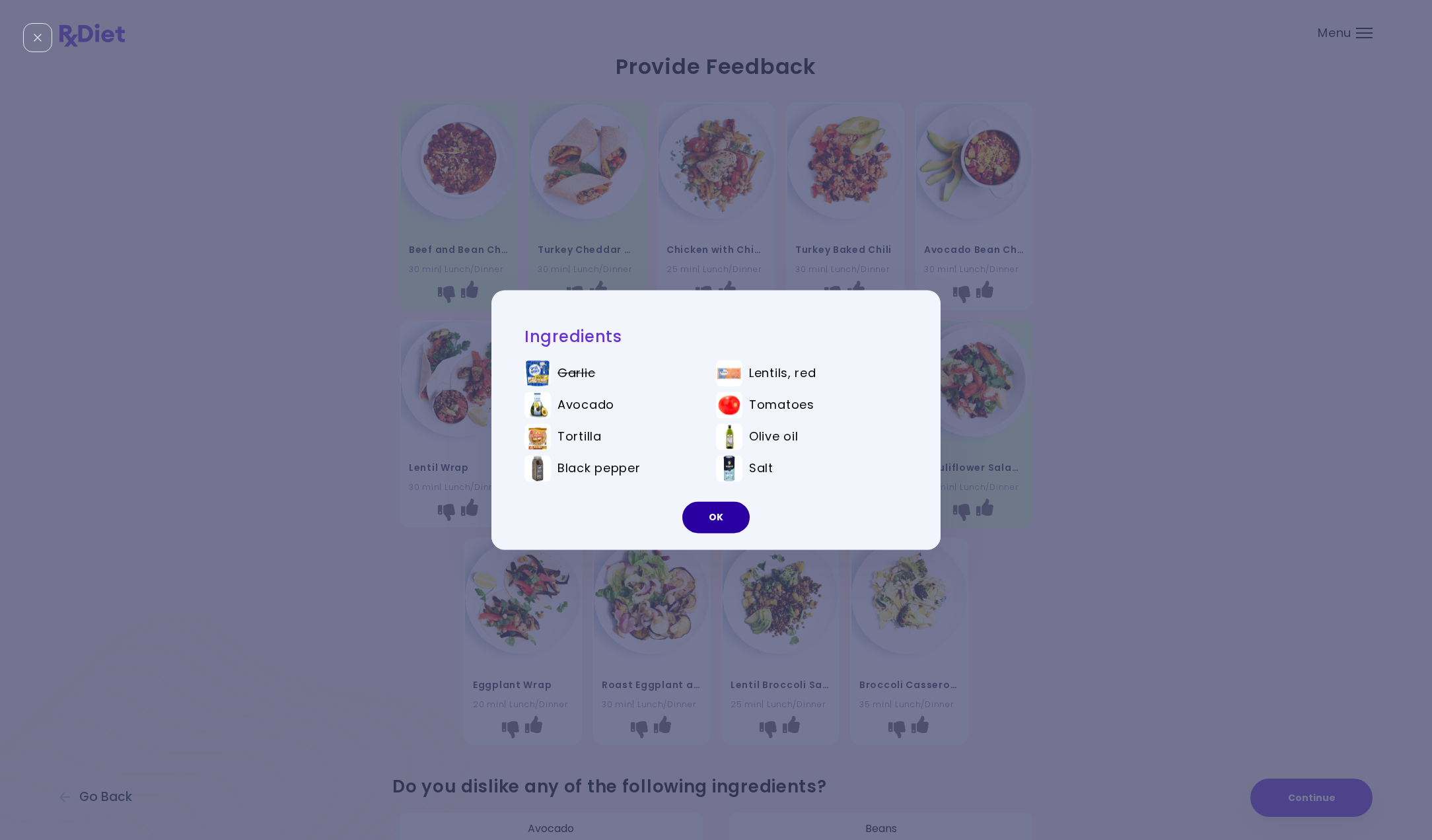
click at [728, 519] on button "OK" at bounding box center [716, 517] width 67 height 32
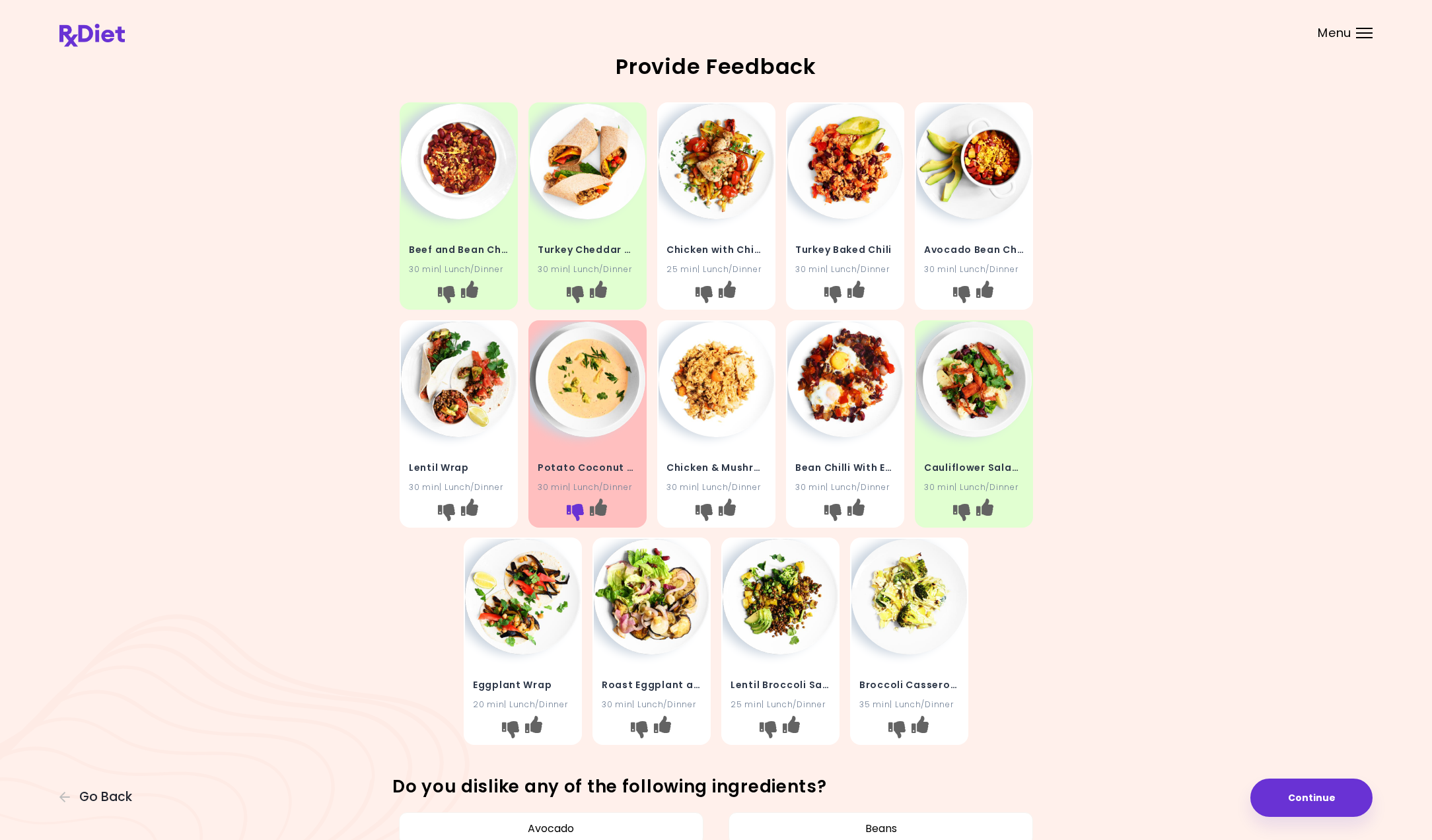
click at [573, 507] on icon "I don't like this recipe" at bounding box center [575, 511] width 17 height 17
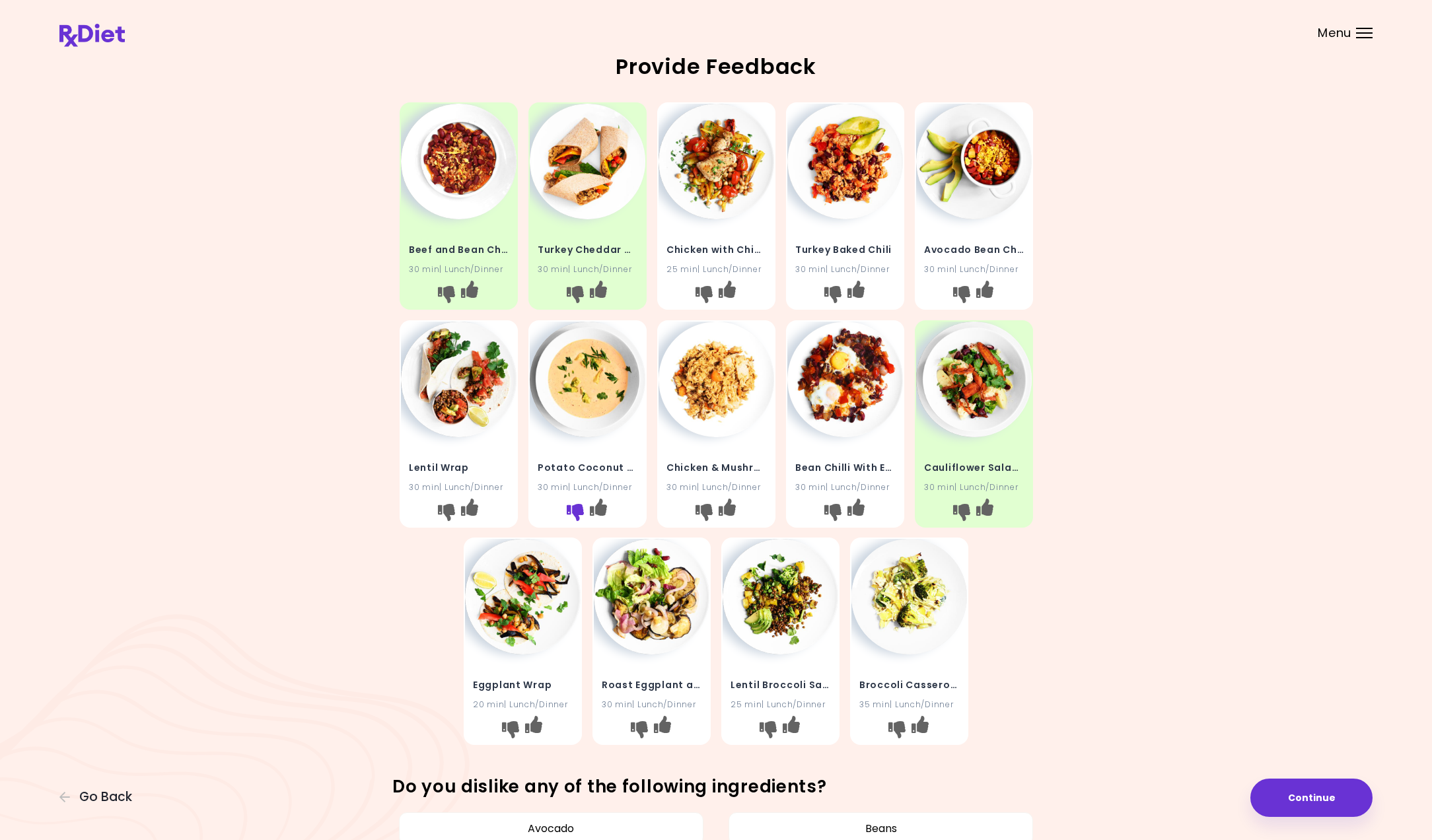
drag, startPoint x: 562, startPoint y: 503, endPoint x: 578, endPoint y: 506, distance: 16.3
click at [564, 503] on div at bounding box center [587, 513] width 116 height 25
click at [578, 506] on icon "I don't like this recipe" at bounding box center [575, 511] width 17 height 17
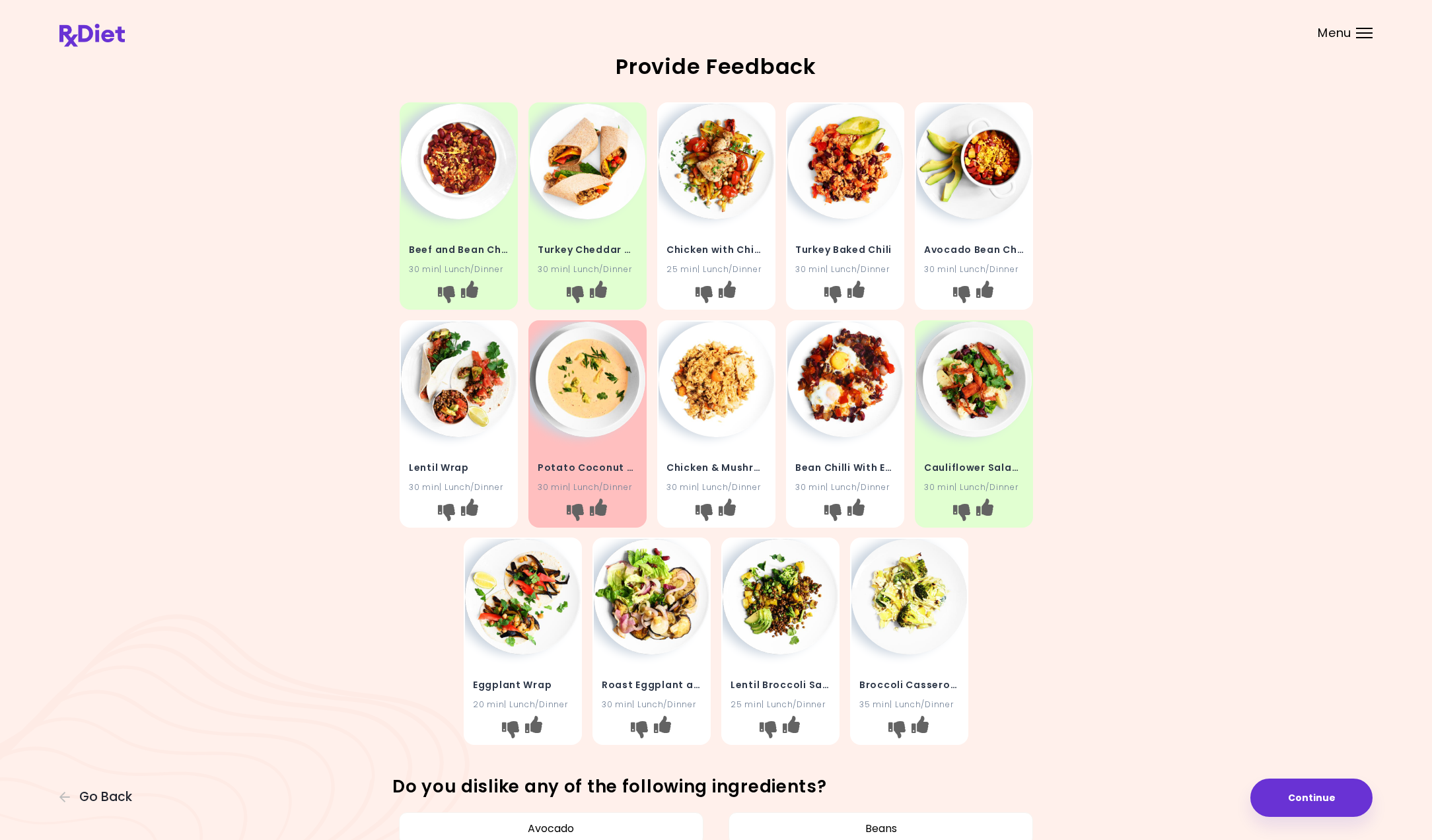
click at [749, 422] on img at bounding box center [716, 378] width 116 height 116
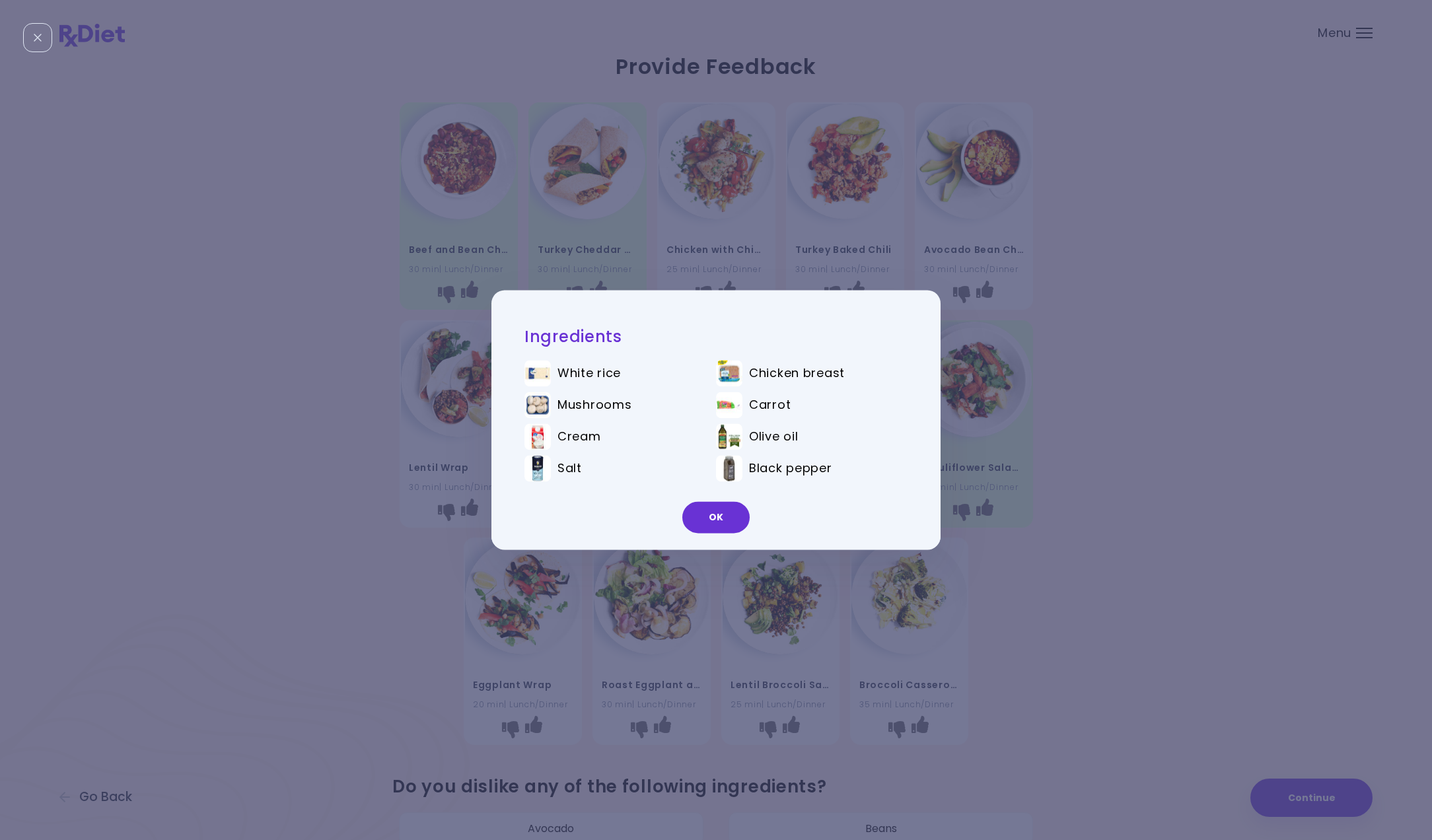
drag, startPoint x: 706, startPoint y: 520, endPoint x: 191, endPoint y: 478, distance: 516.7
click at [705, 520] on button "OK" at bounding box center [716, 517] width 67 height 32
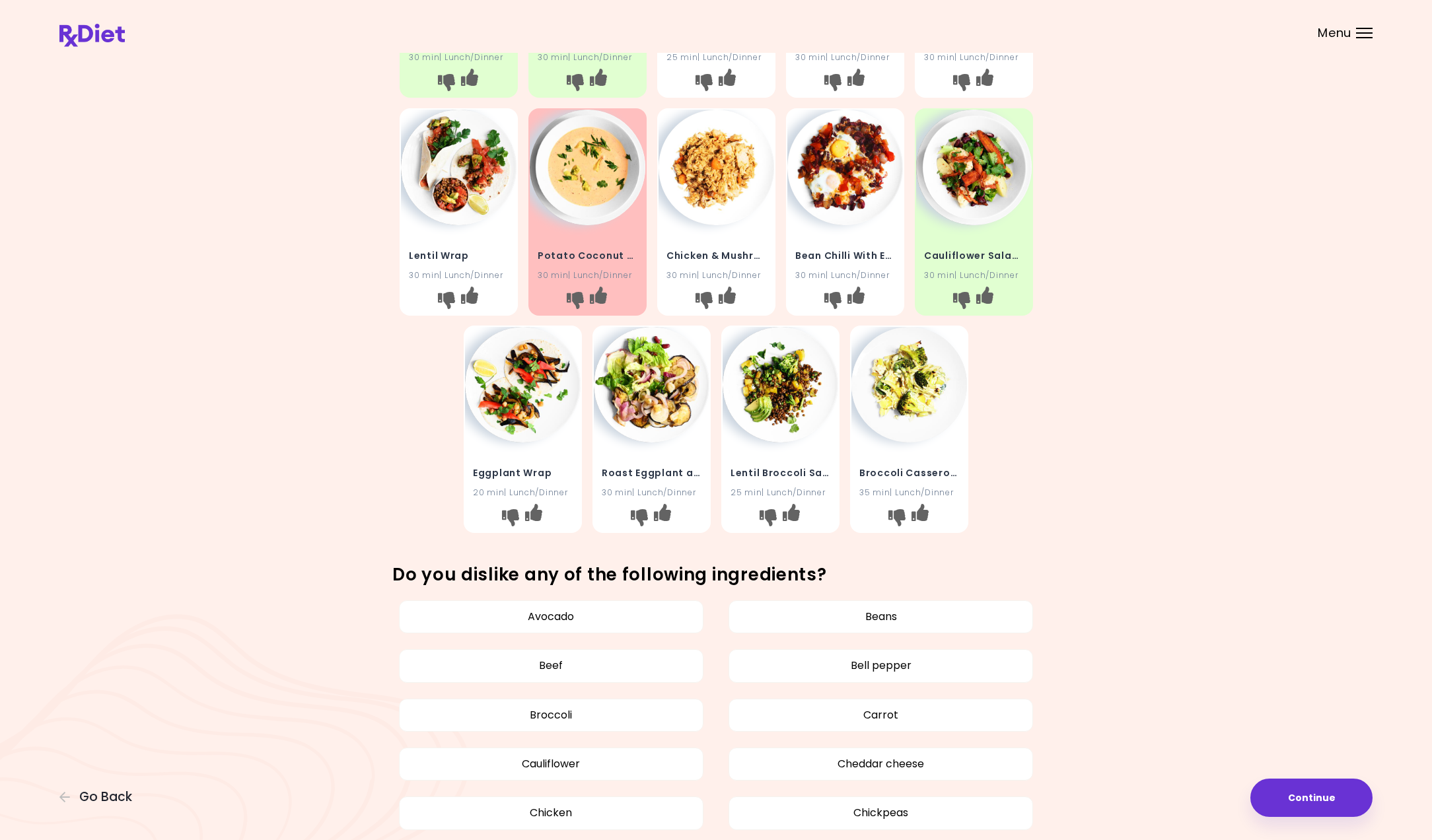
scroll to position [212, 0]
click at [619, 438] on div "Roast Eggplant and Beans 30 min | Lunch/Dinner" at bounding box center [652, 428] width 119 height 207
click at [661, 415] on img at bounding box center [651, 383] width 116 height 116
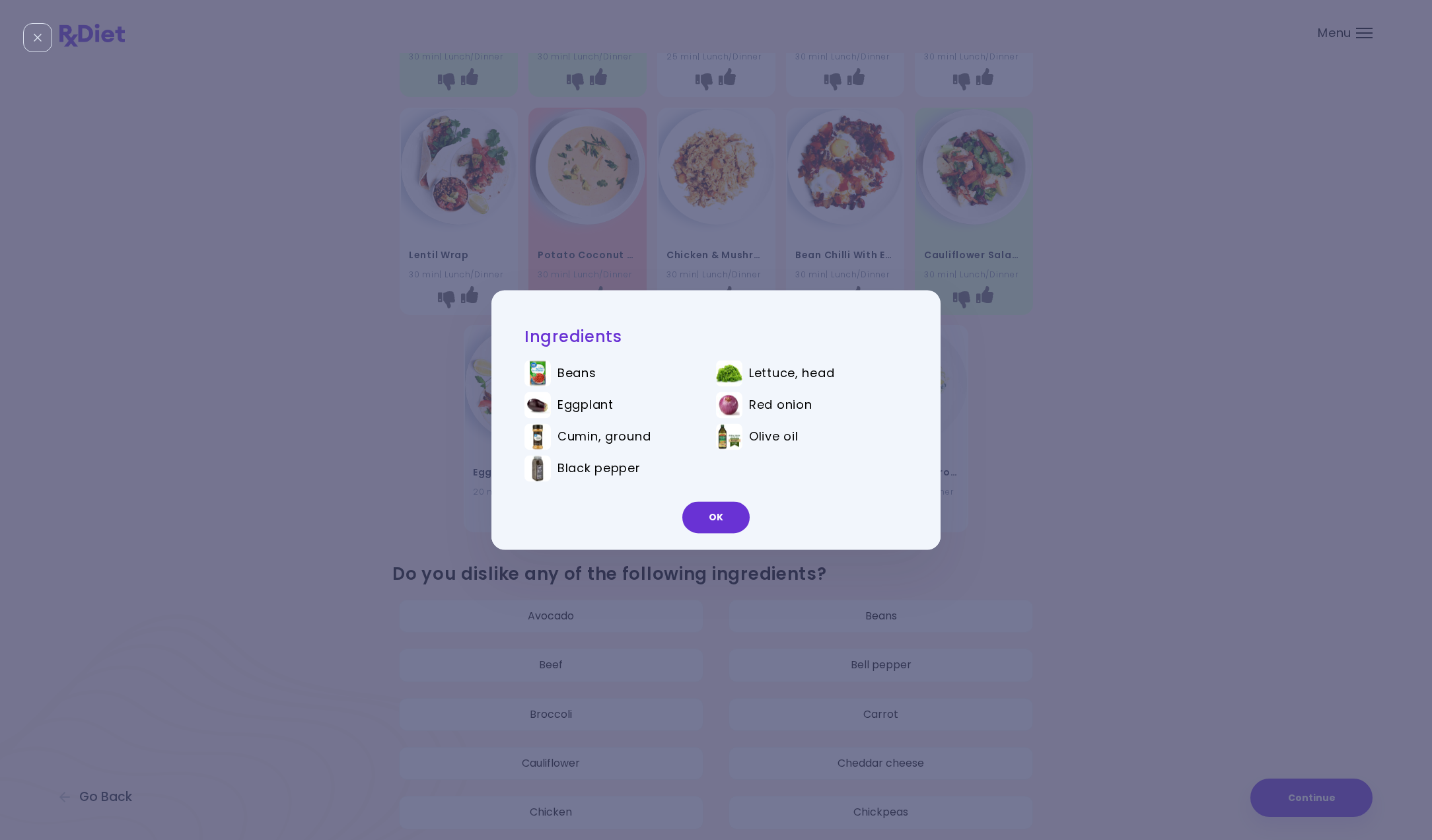
drag, startPoint x: 699, startPoint y: 513, endPoint x: 383, endPoint y: 462, distance: 320.1
click at [699, 513] on button "OK" at bounding box center [716, 517] width 67 height 32
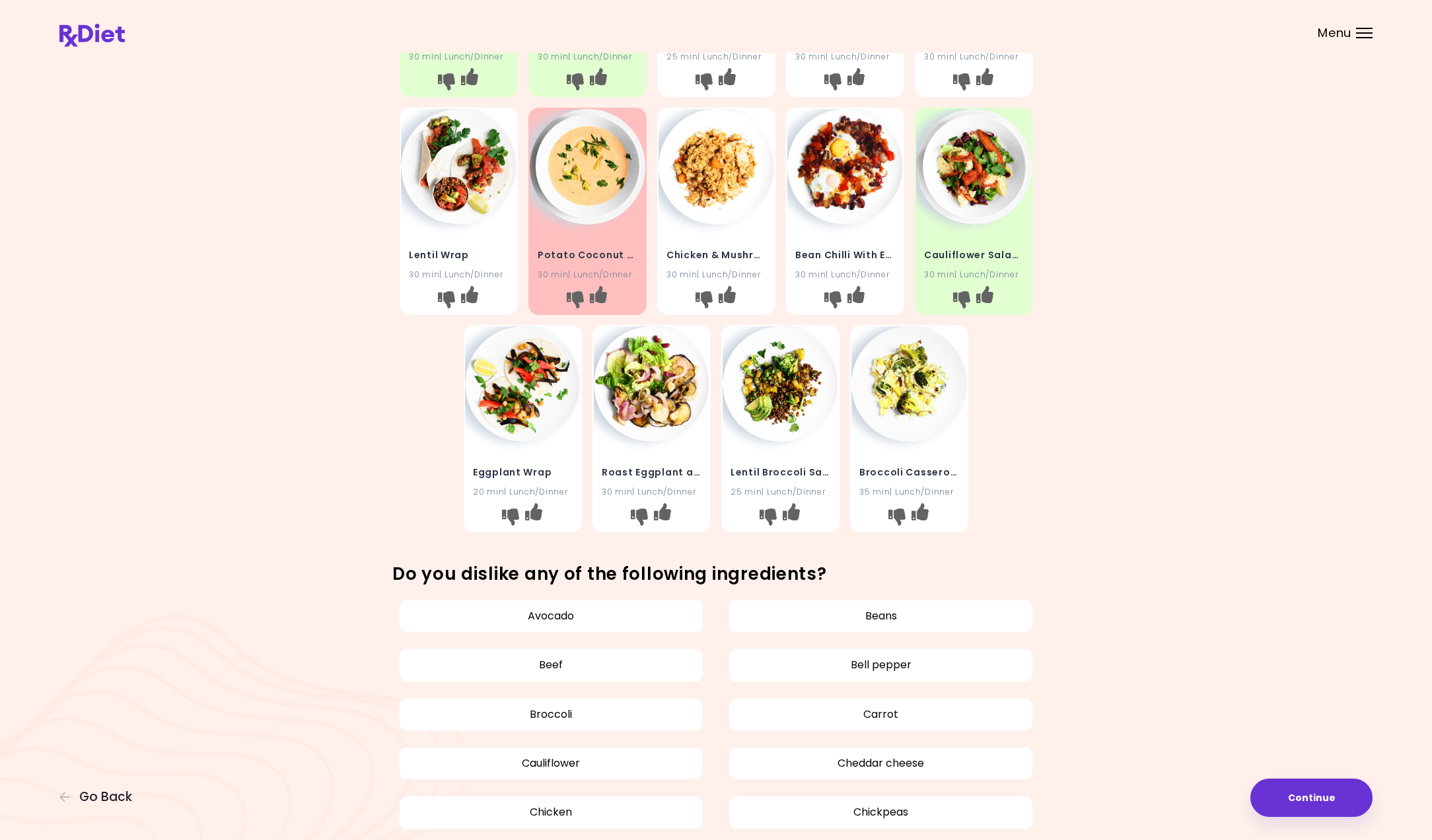
click at [496, 420] on img at bounding box center [522, 383] width 116 height 116
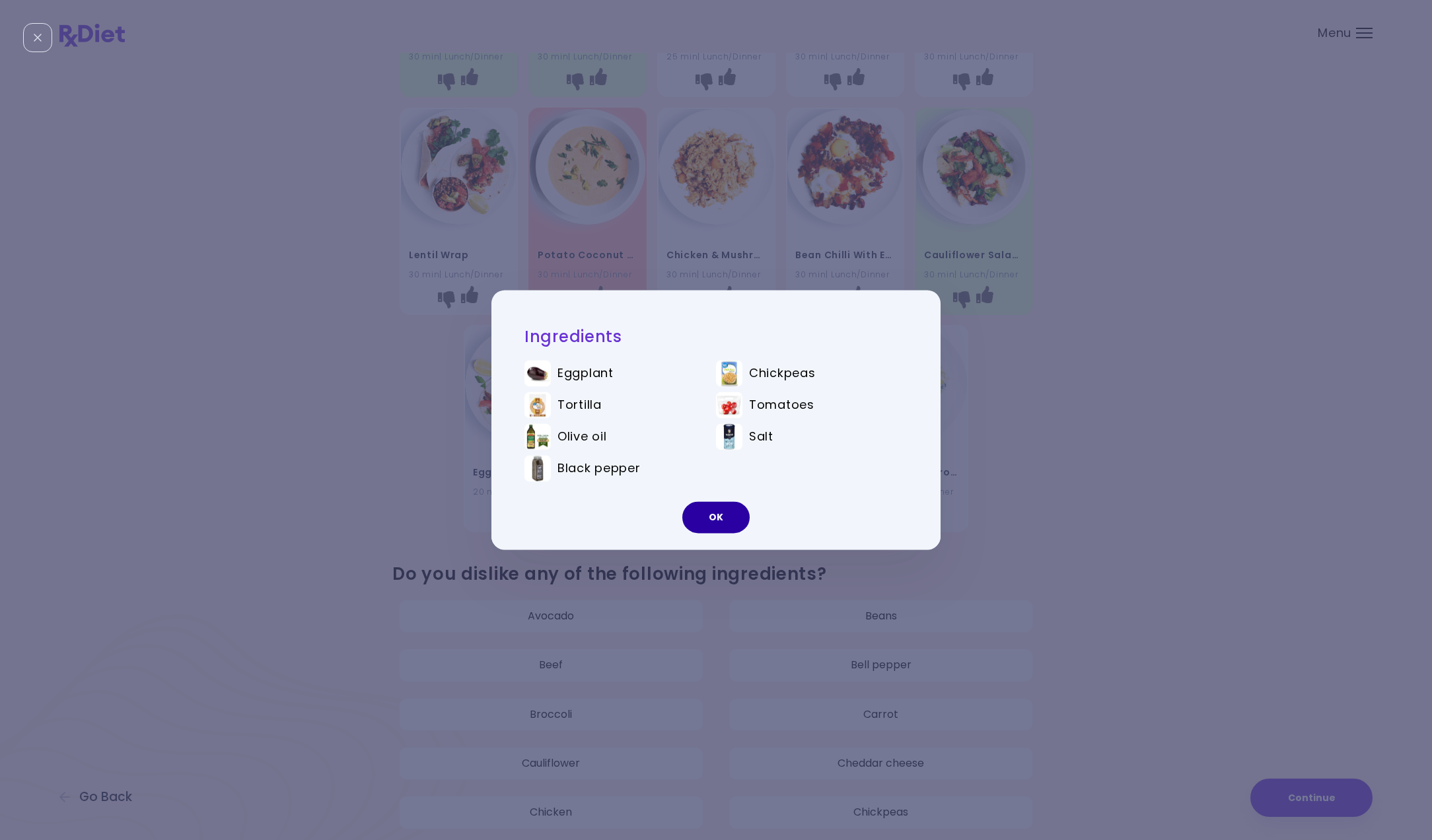
click at [700, 511] on button "OK" at bounding box center [716, 517] width 67 height 32
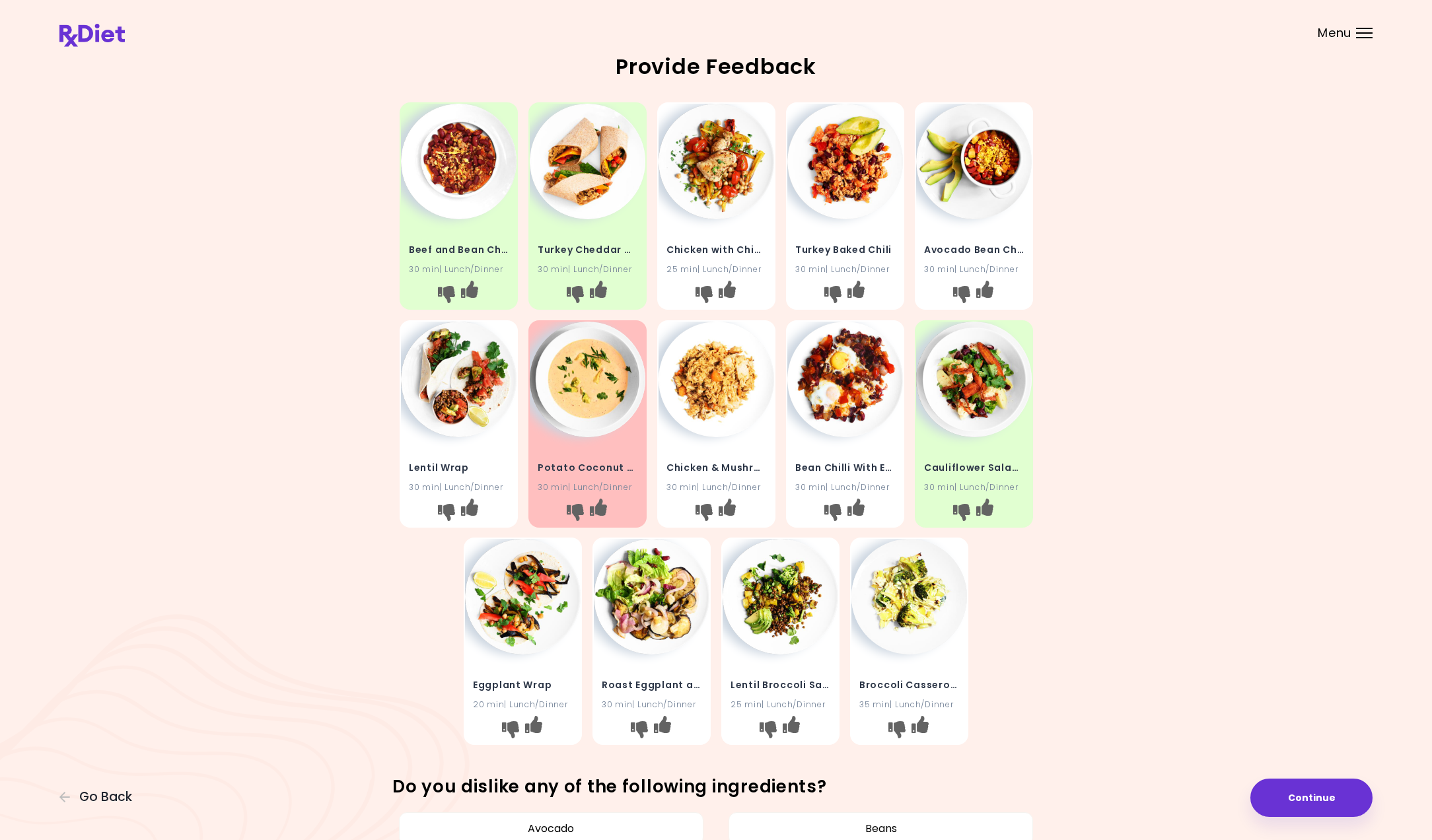
scroll to position [0, 0]
click at [1266, 785] on button "Continue" at bounding box center [1312, 797] width 122 height 38
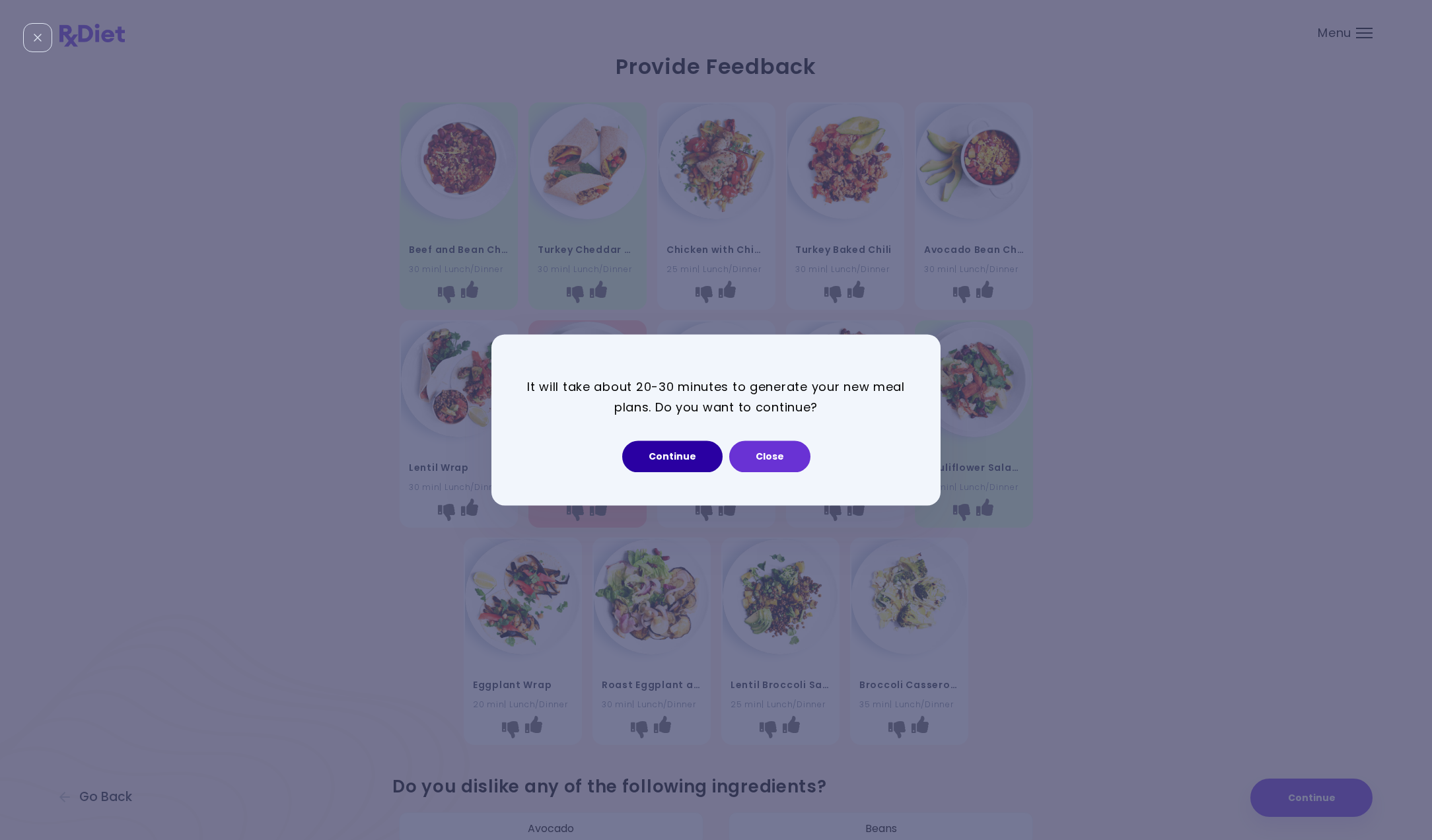
click at [650, 451] on button "Continue" at bounding box center [672, 456] width 100 height 32
select select "*"
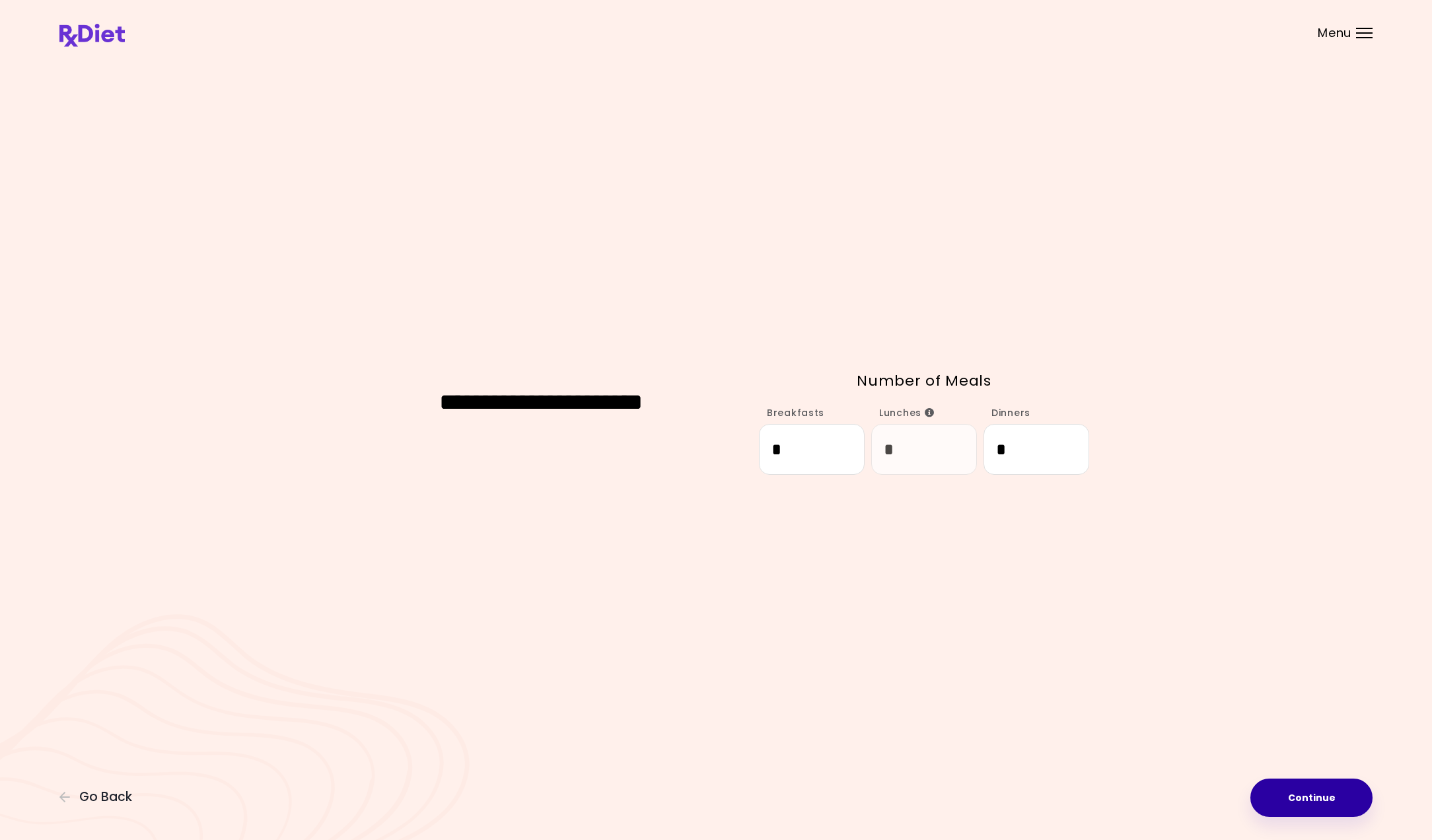
click at [1269, 793] on button "Continue" at bounding box center [1312, 797] width 122 height 38
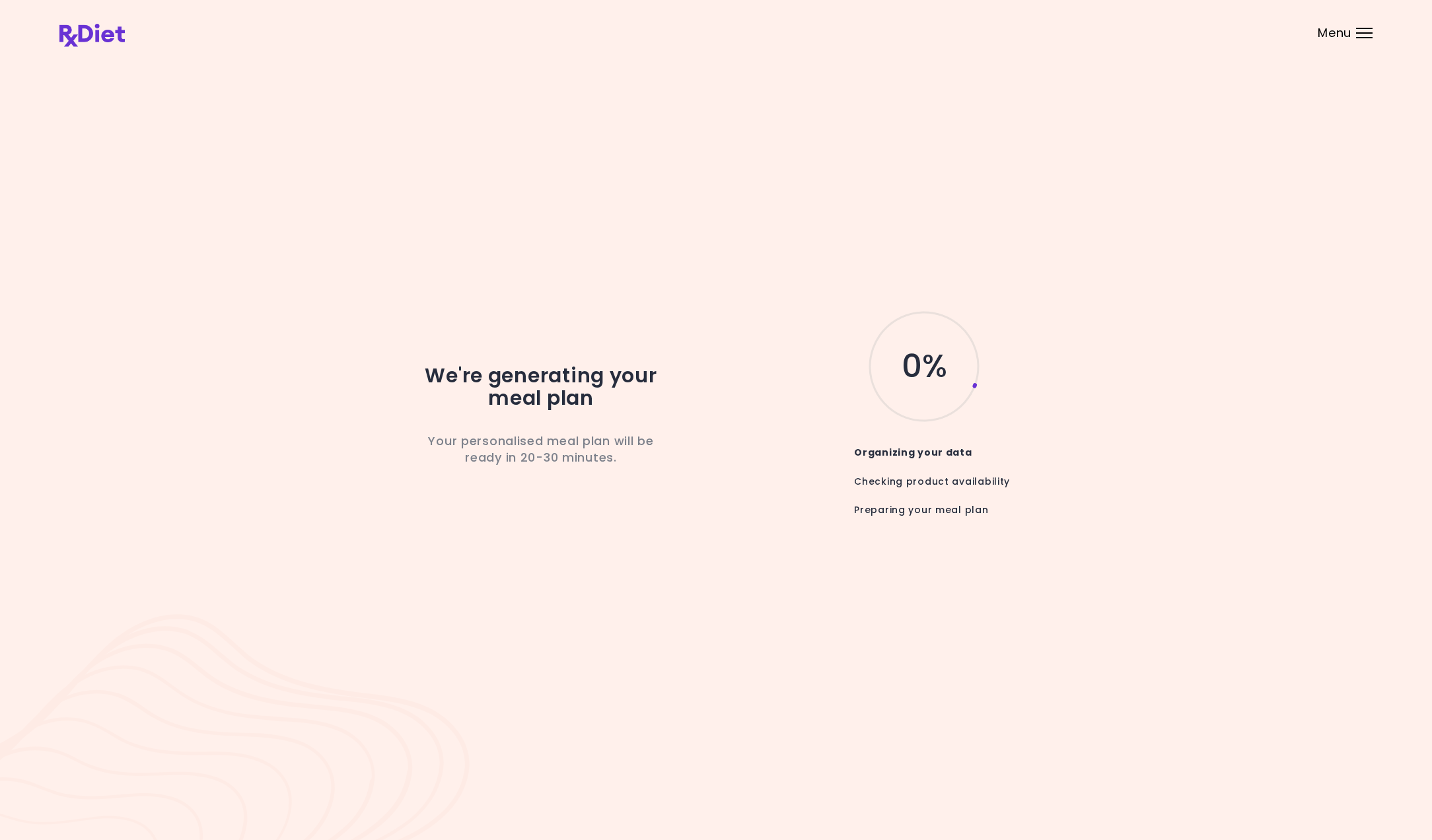
click at [1364, 34] on div "Menu" at bounding box center [1363, 32] width 16 height 11
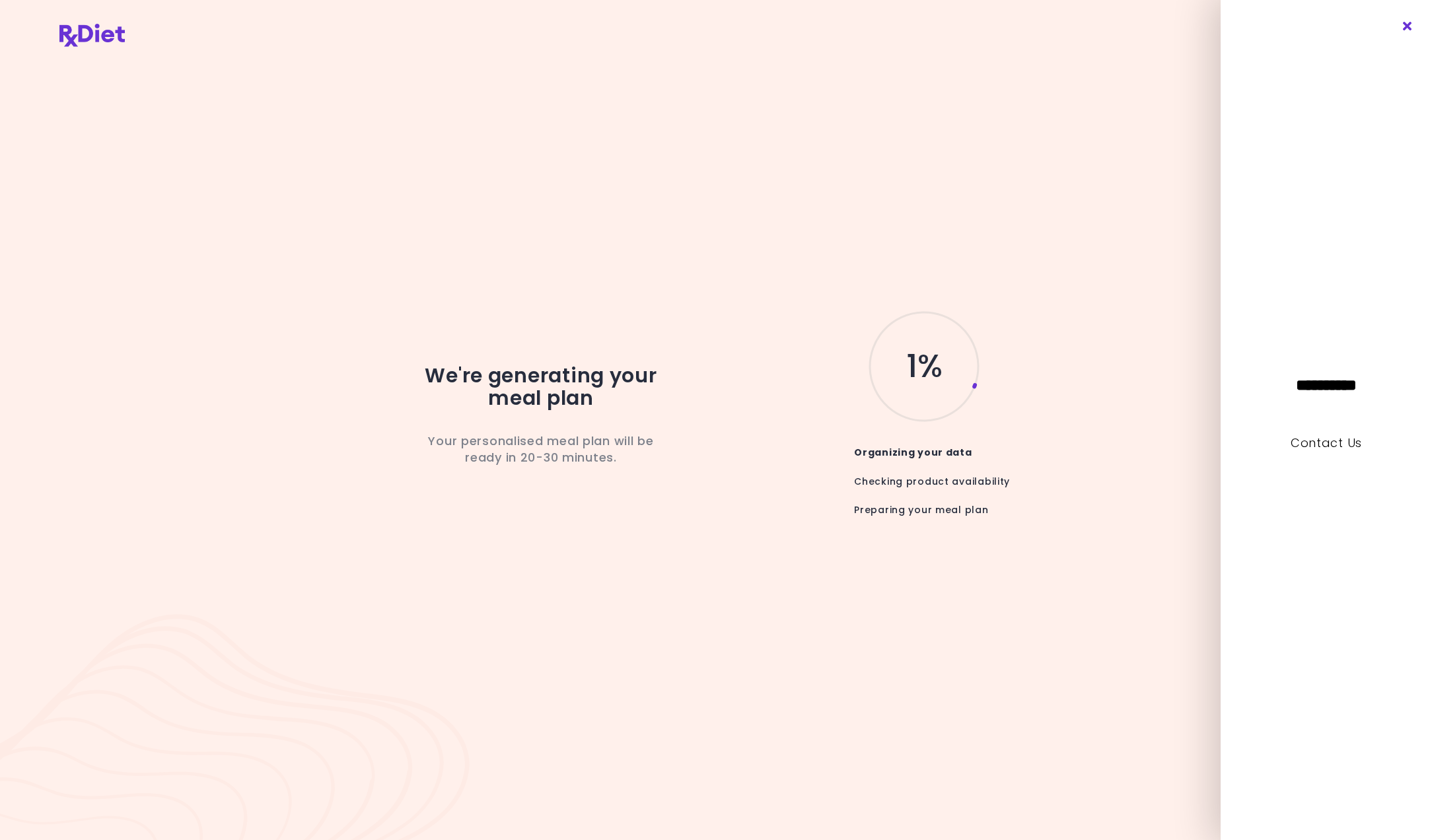
click at [1406, 25] on icon "Close" at bounding box center [1407, 27] width 12 height 10
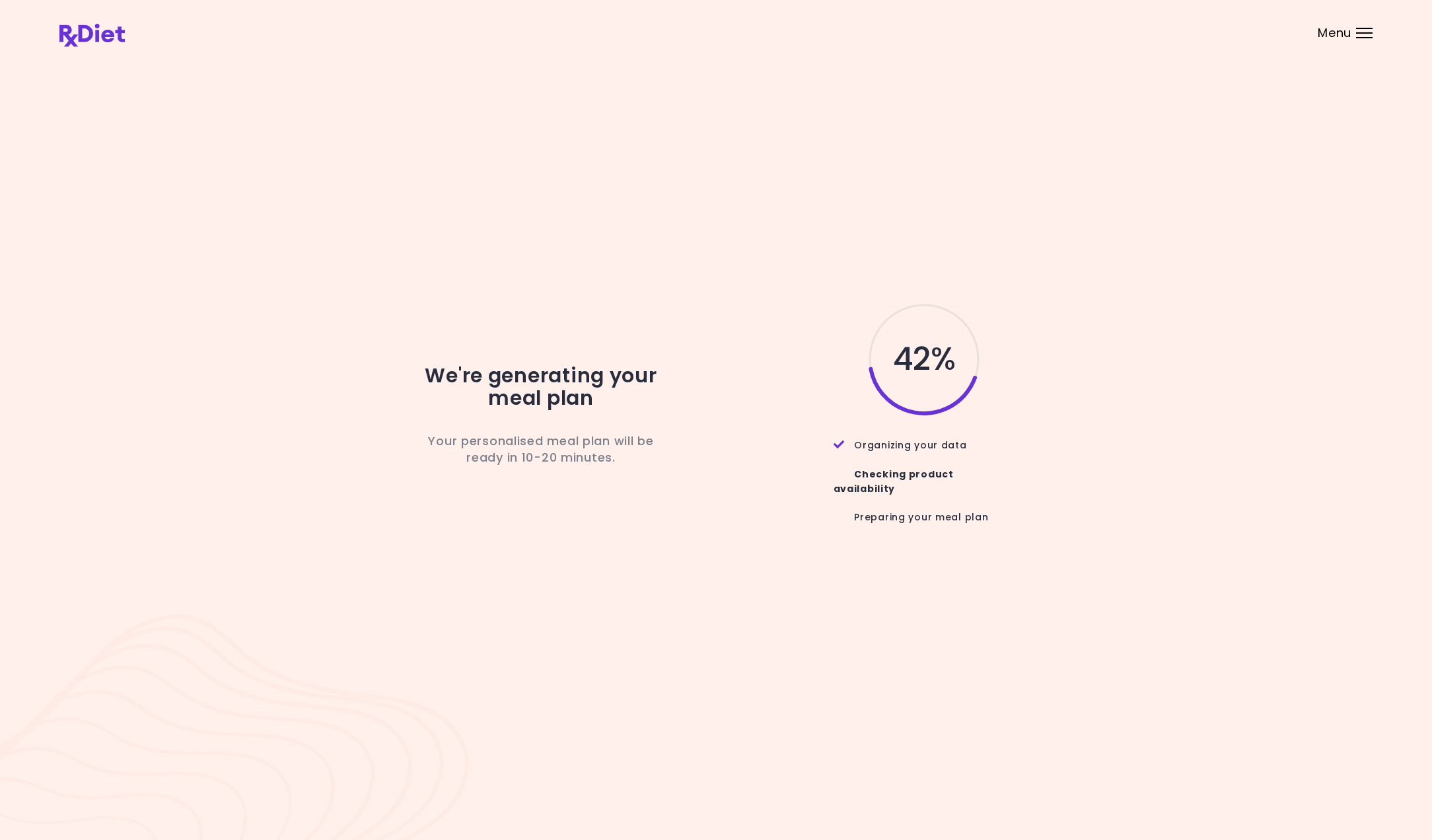
click at [333, 195] on div "We're generating your meal plan Your personalised meal plan will be ready in 10…" at bounding box center [715, 420] width 1313 height 727
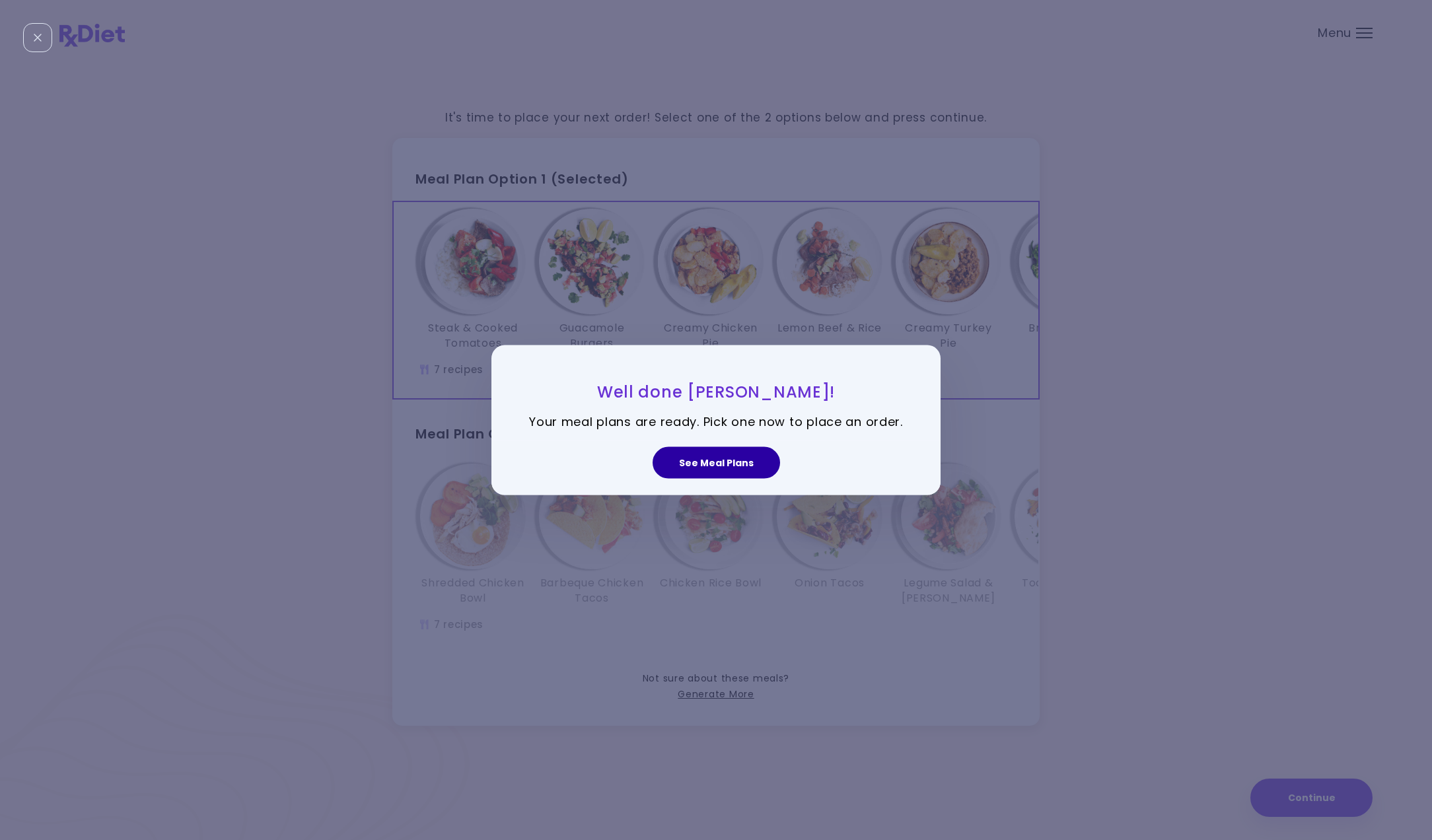
click at [738, 463] on button "See Meal Plans" at bounding box center [716, 462] width 127 height 32
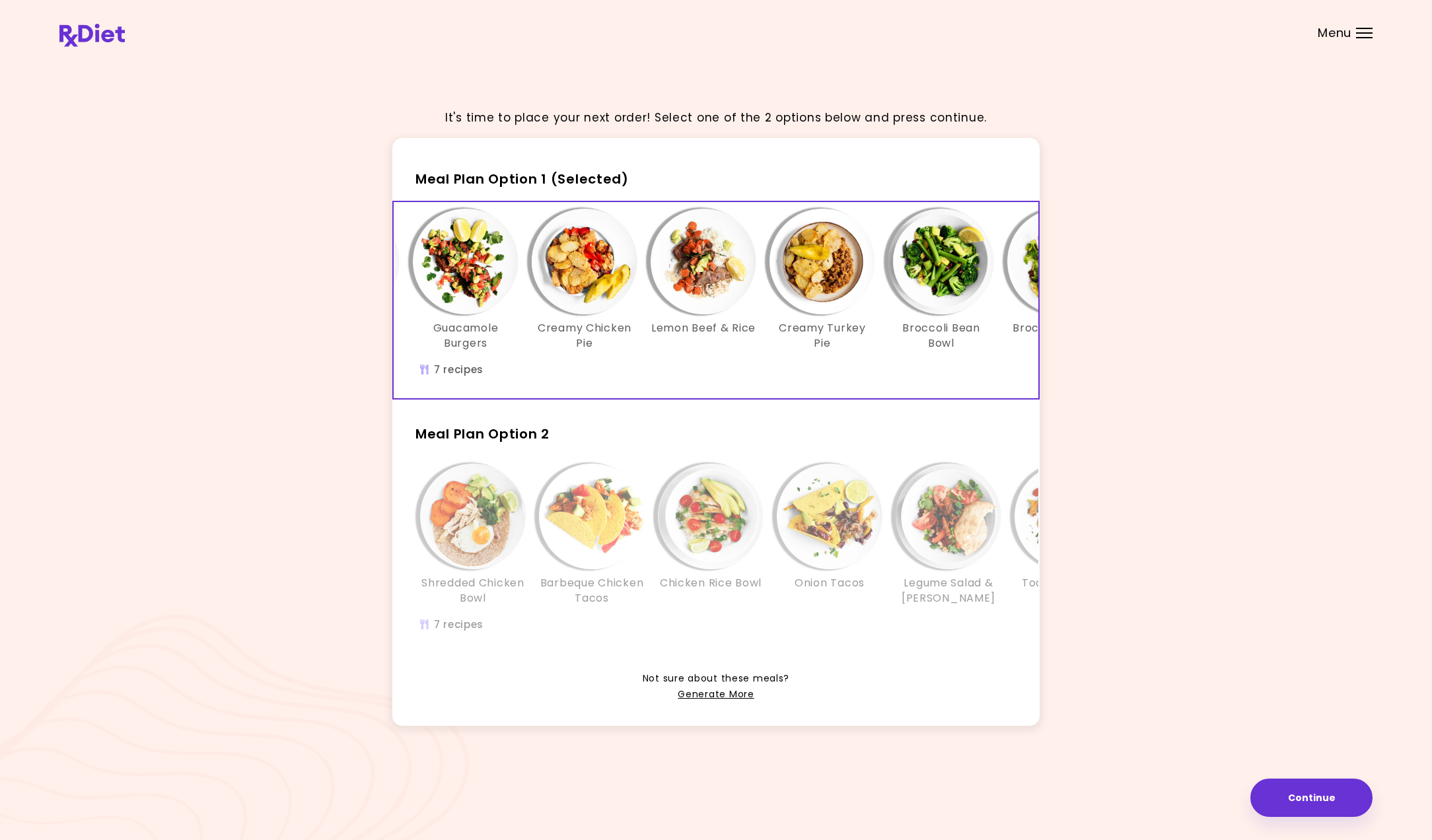
scroll to position [0, 130]
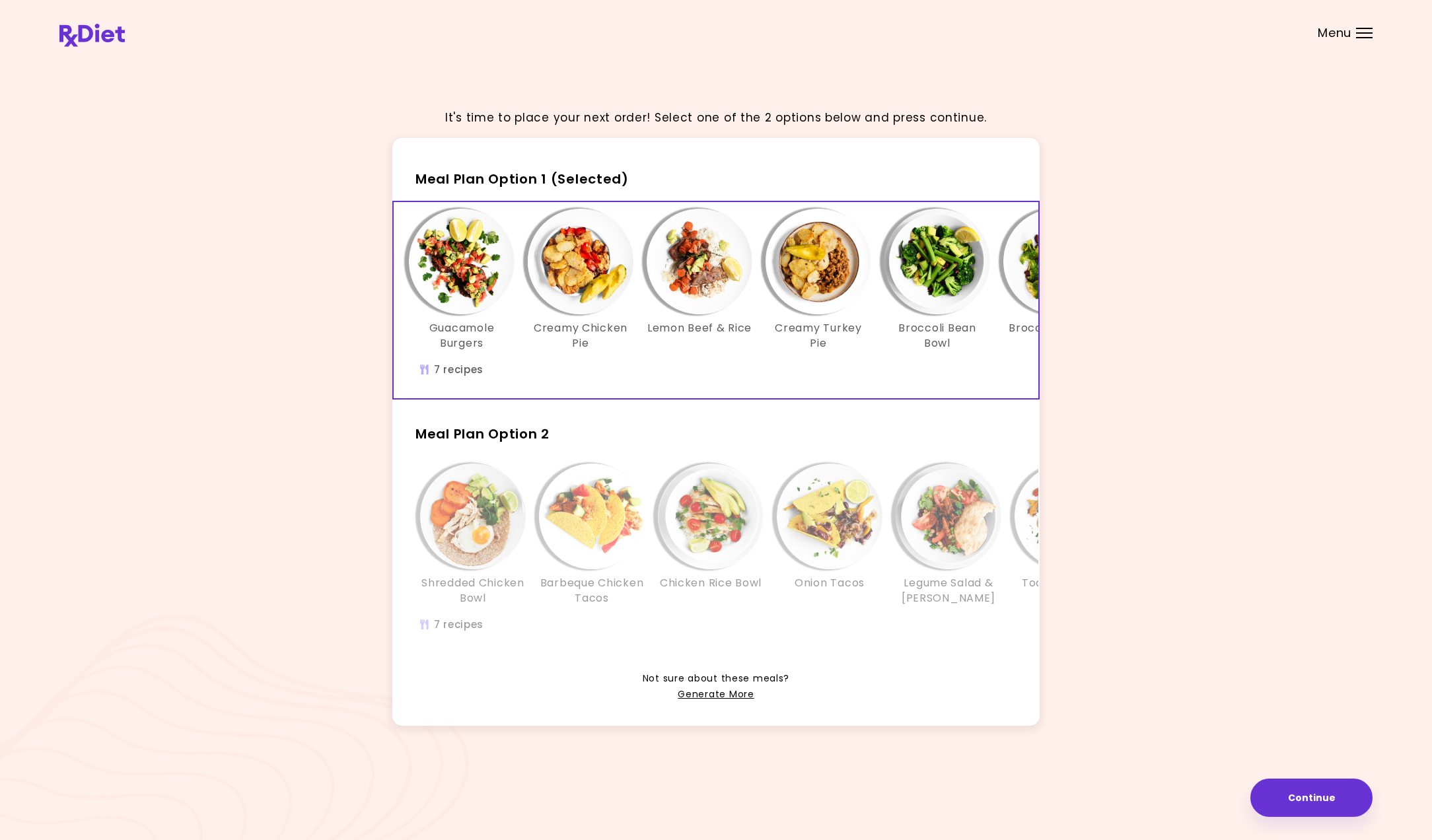
click at [790, 261] on img "Info - Creamy Turkey Pie - Meal Plan Option 1 (Selected)" at bounding box center [818, 261] width 106 height 106
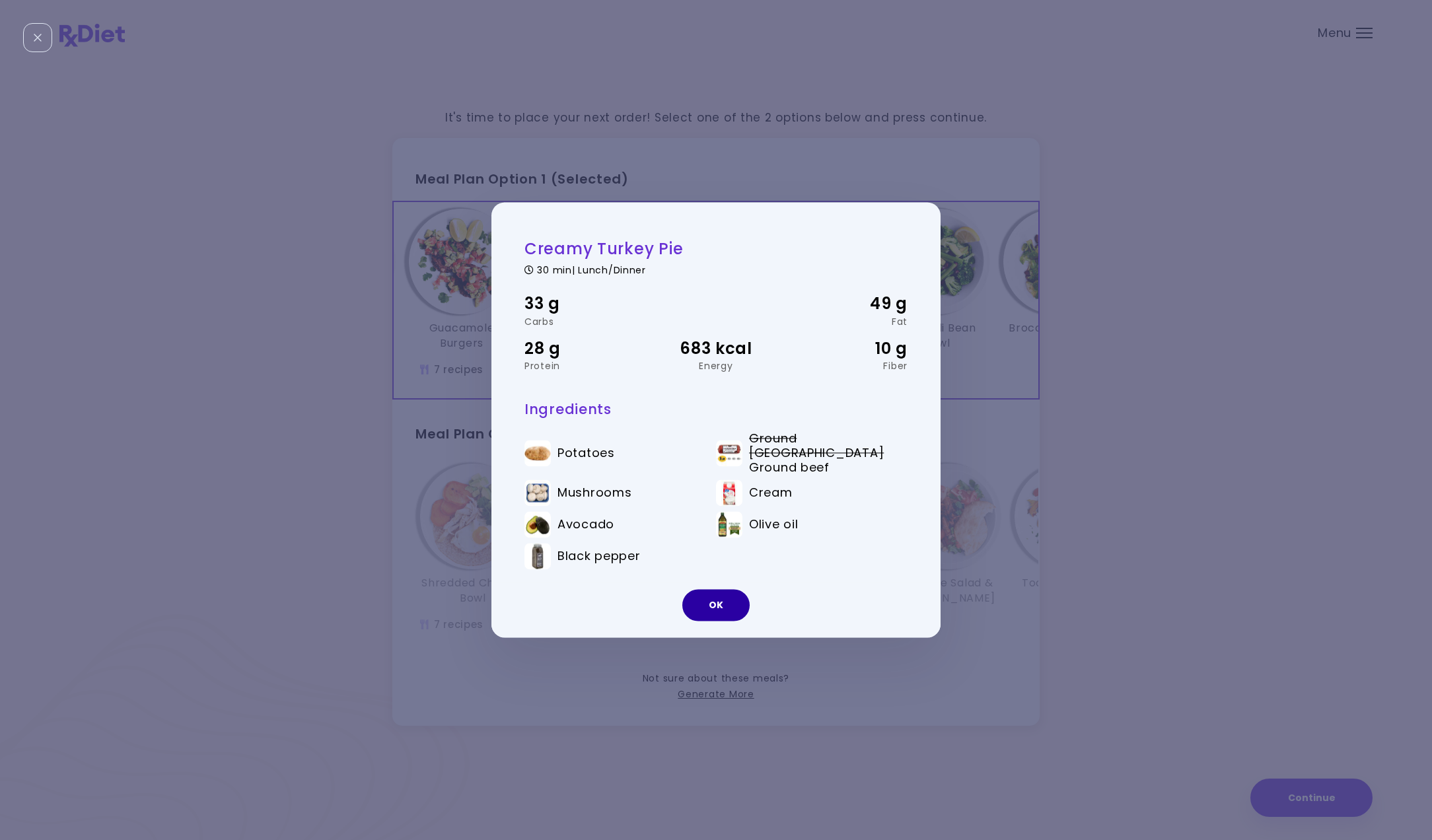
click at [715, 599] on button "OK" at bounding box center [716, 605] width 67 height 32
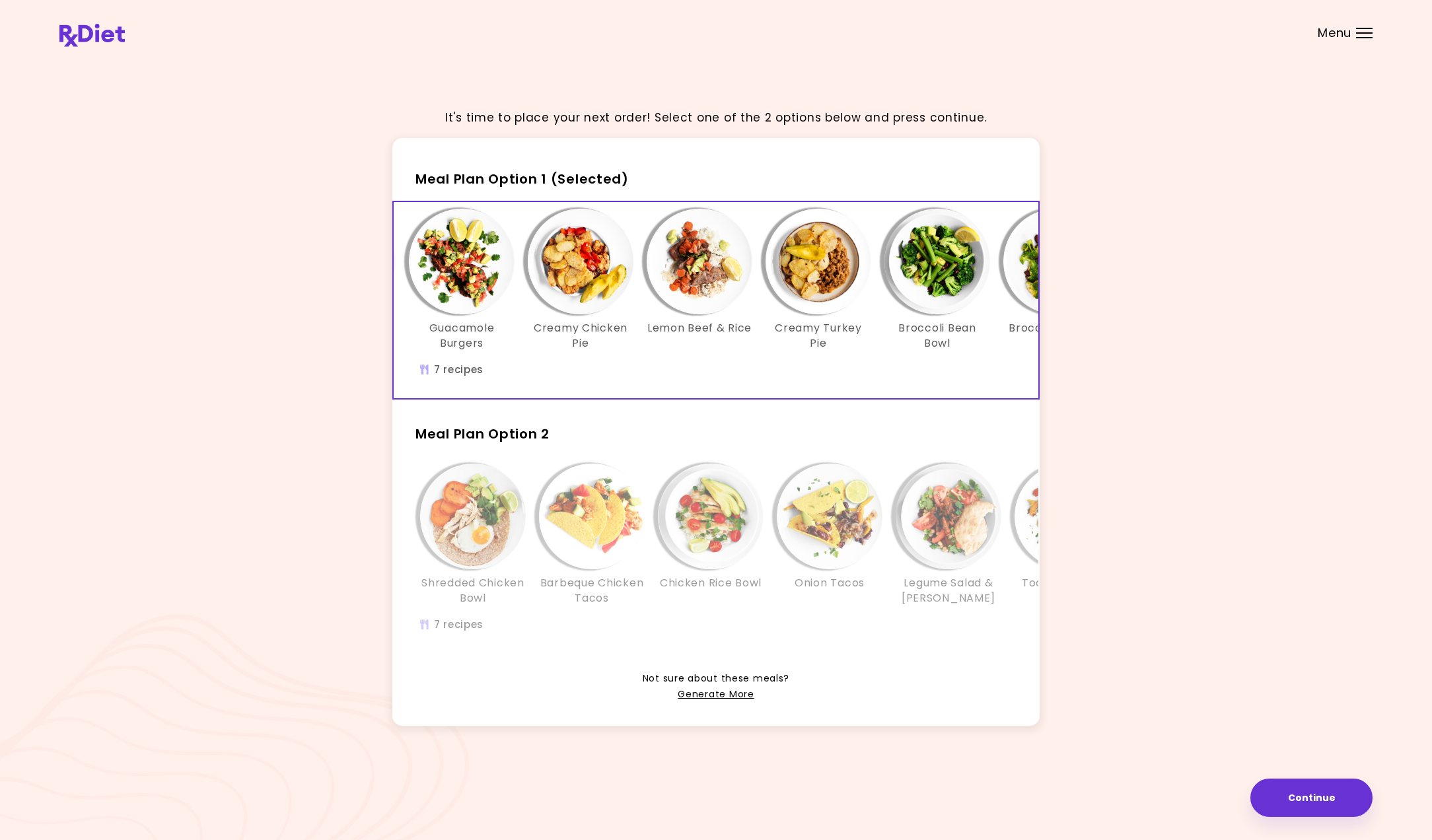
click at [832, 281] on img "Info - Creamy Turkey Pie - Meal Plan Option 1 (Selected)" at bounding box center [818, 261] width 106 height 106
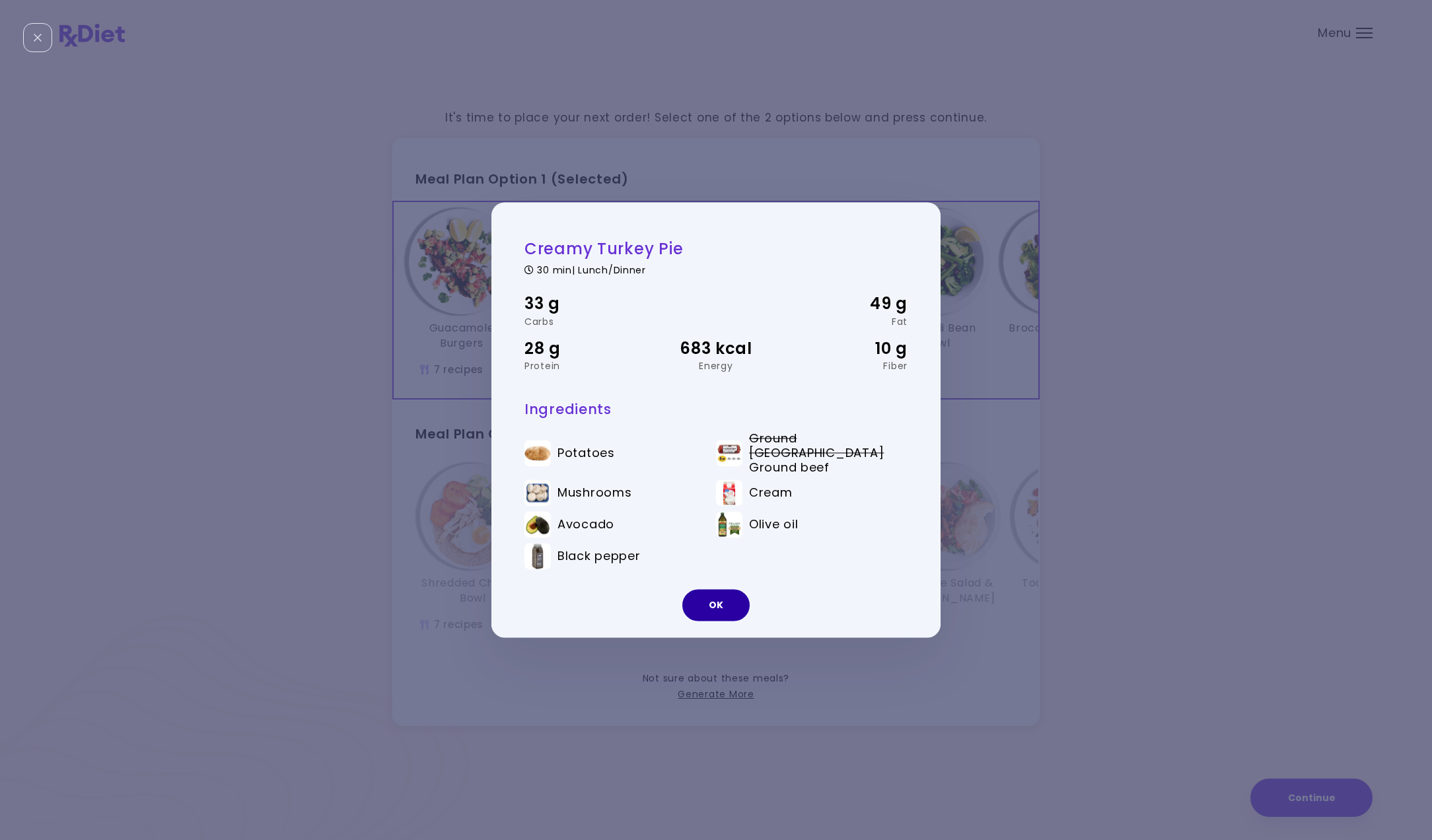
click at [714, 602] on button "OK" at bounding box center [716, 605] width 67 height 32
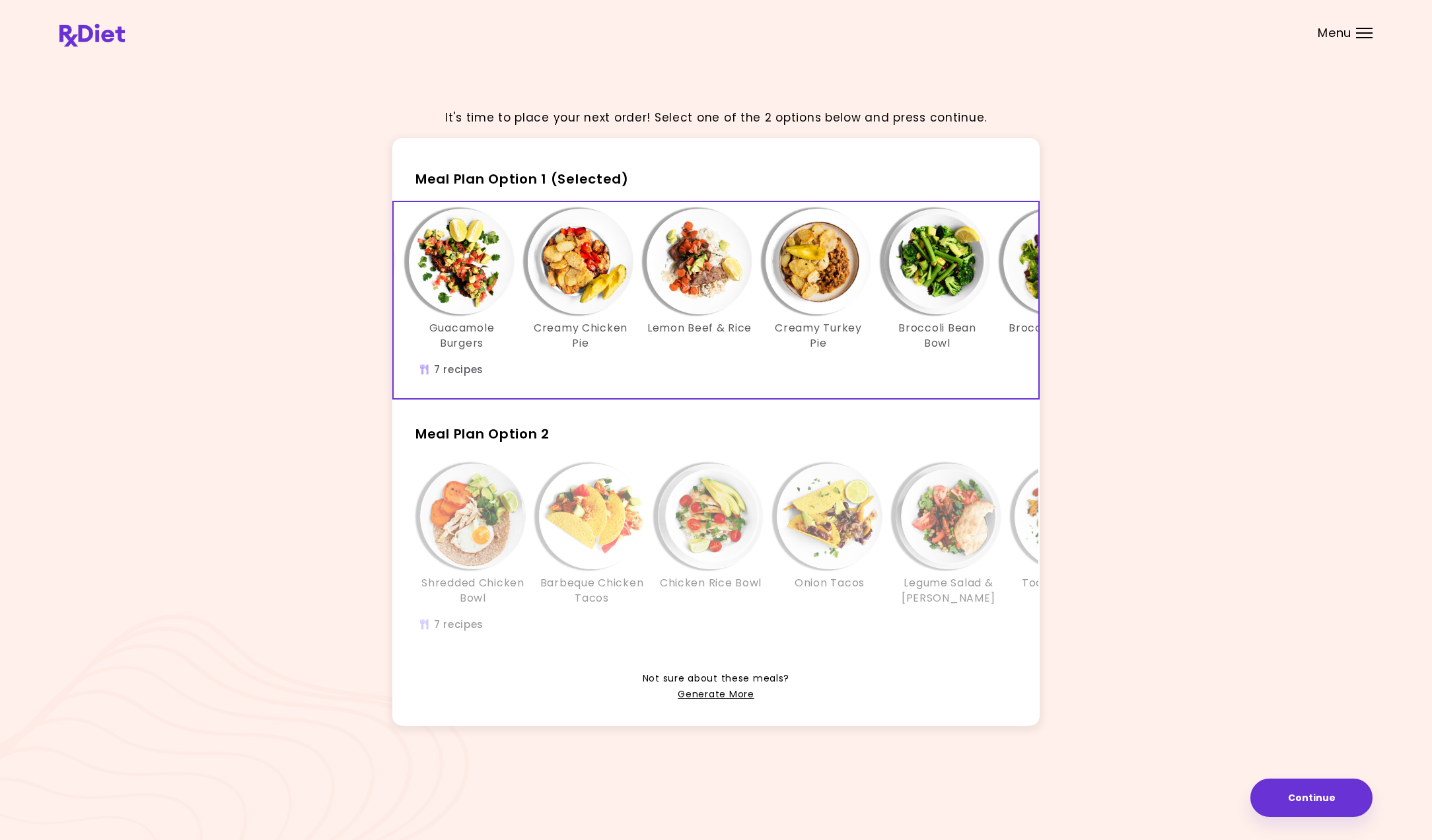
click at [575, 281] on img "Info - Creamy Chicken Pie - Meal Plan Option 1 (Selected)" at bounding box center [580, 261] width 106 height 106
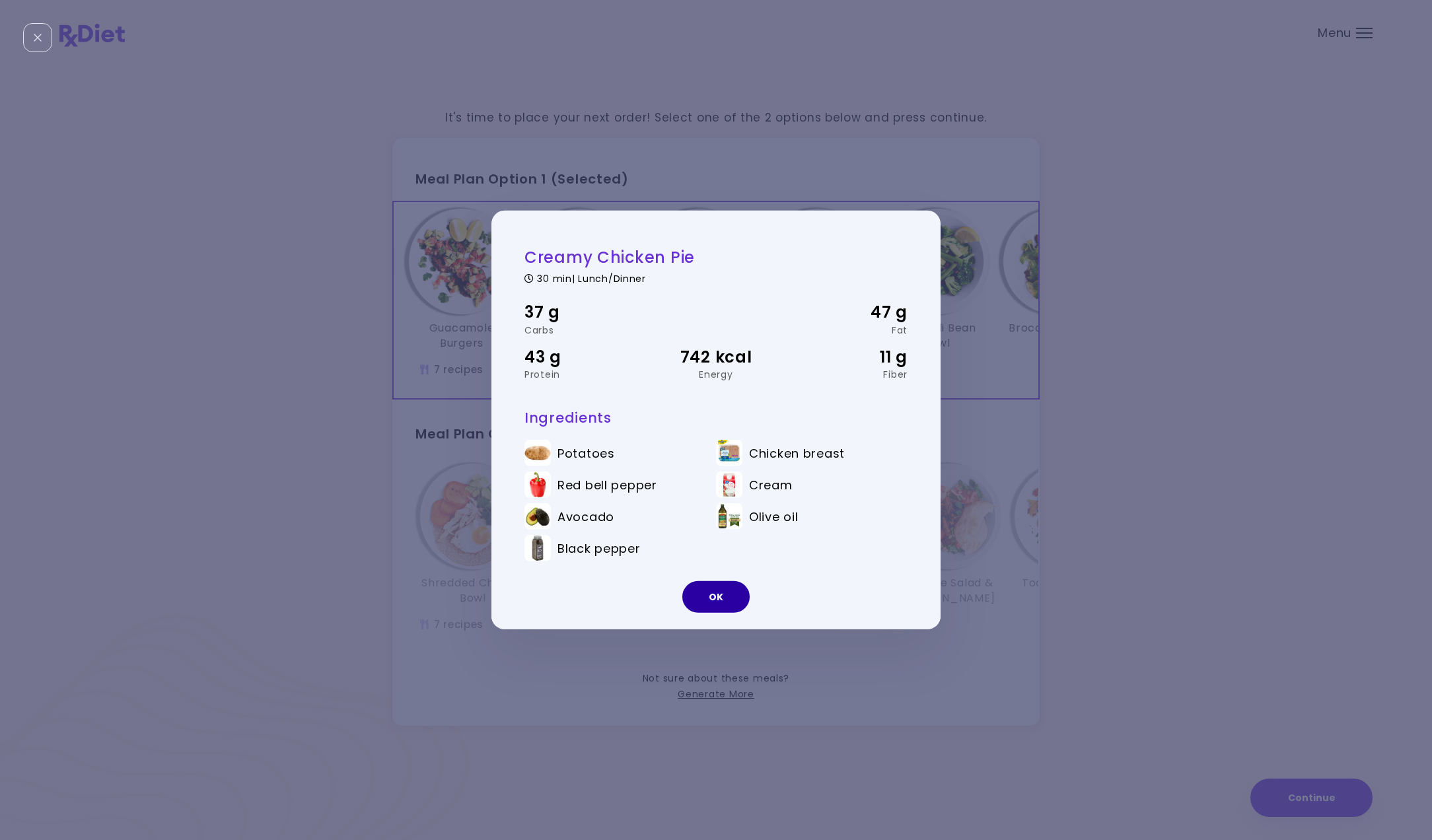
click at [705, 600] on button "OK" at bounding box center [716, 596] width 67 height 32
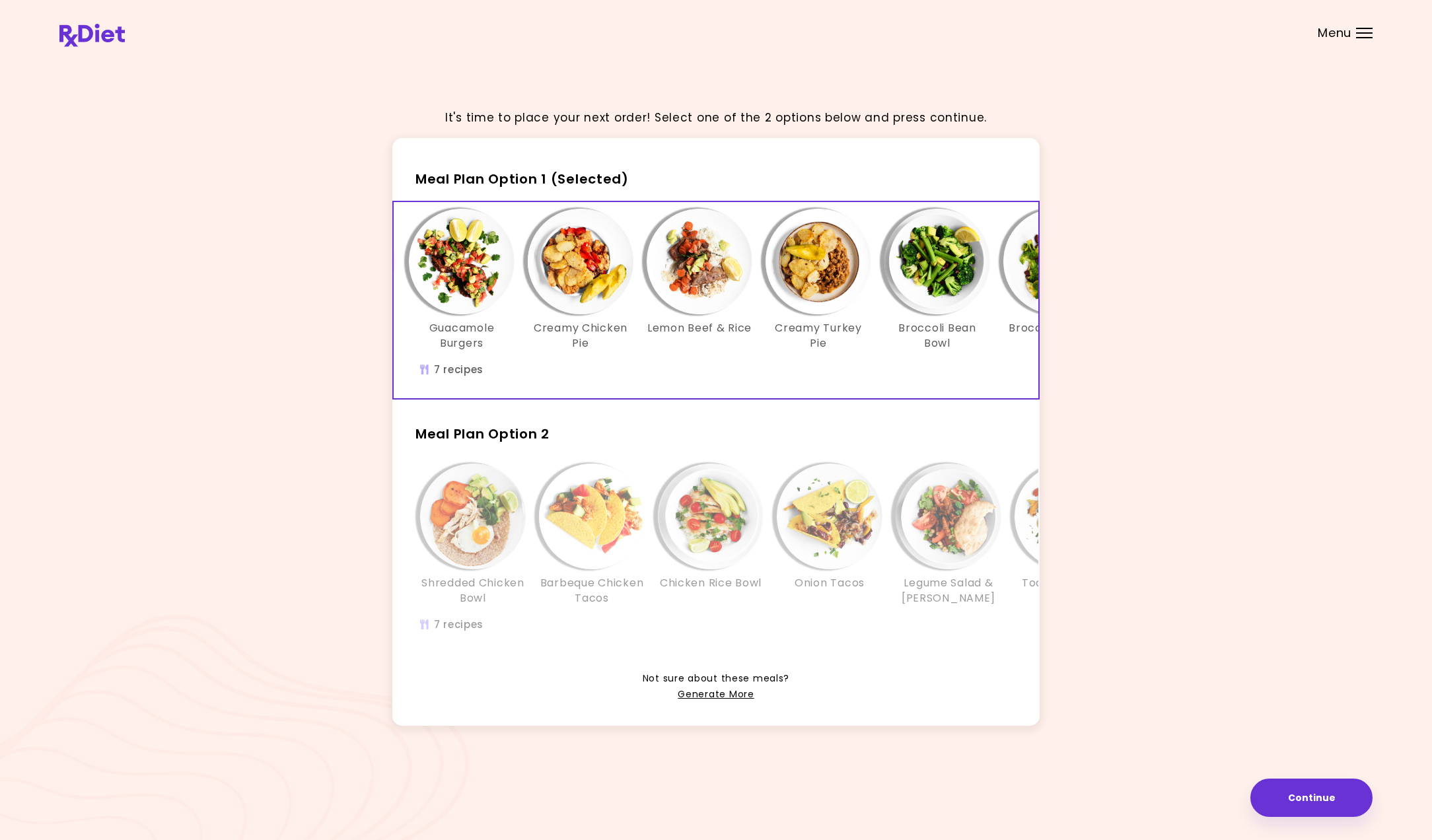
click at [445, 247] on img "Info - Guacamole Burgers - Meal Plan Option 1 (Selected)" at bounding box center [462, 261] width 106 height 106
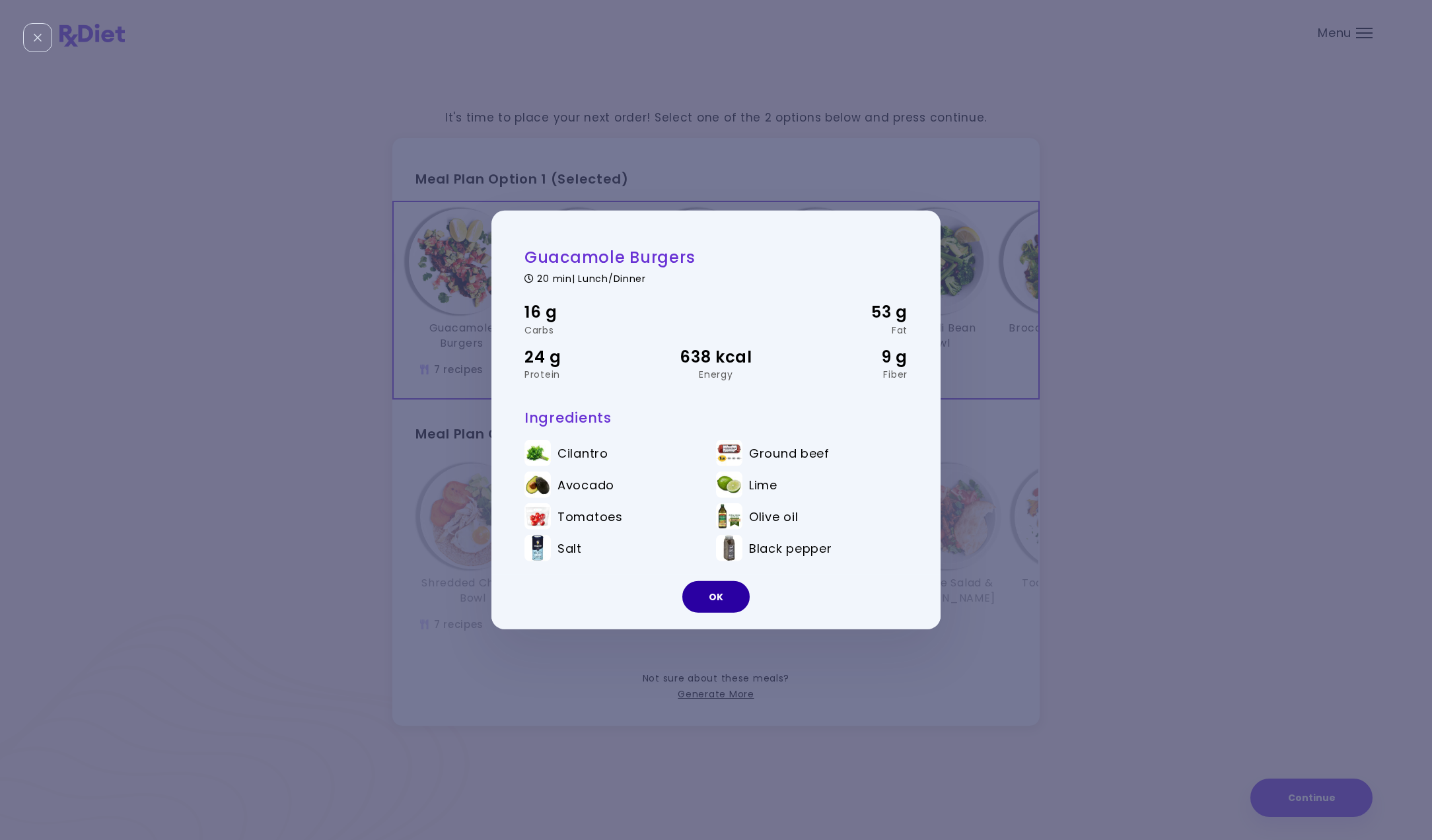
click at [705, 599] on button "OK" at bounding box center [716, 596] width 67 height 32
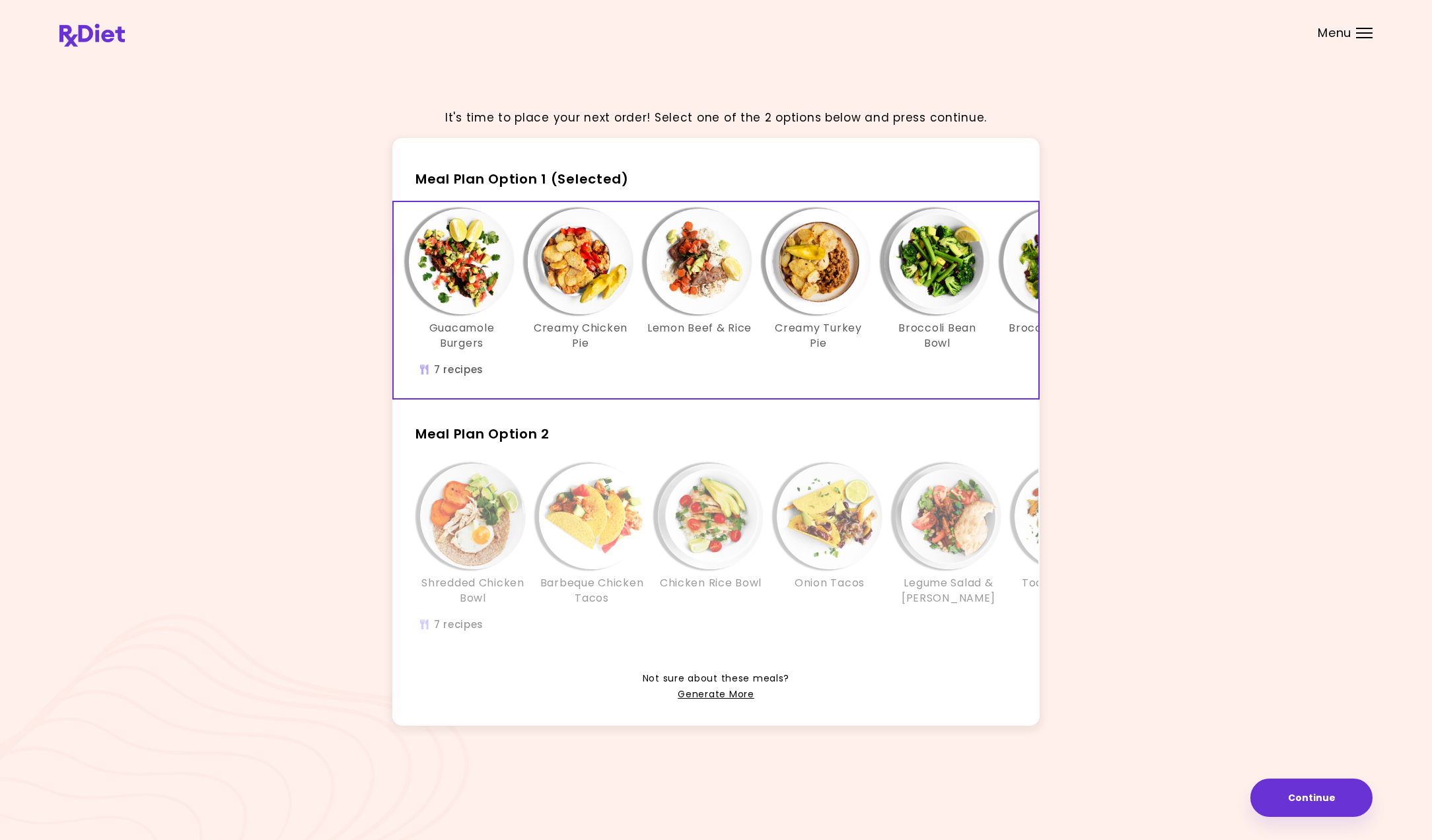
click at [943, 290] on img "Info - Broccoli Bean Bowl - Meal Plan Option 1 (Selected)" at bounding box center [937, 261] width 106 height 106
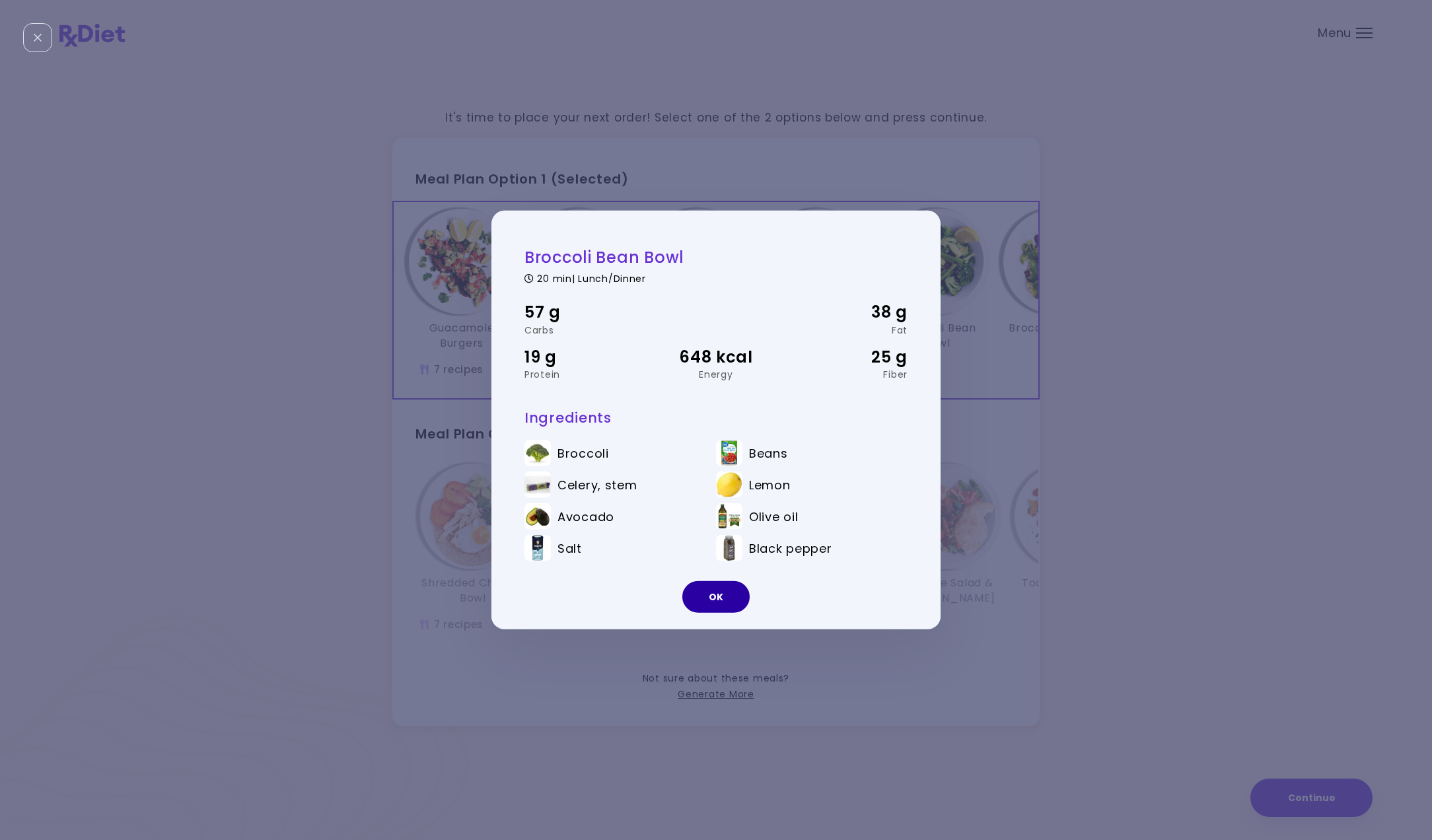
click at [698, 596] on button "OK" at bounding box center [716, 596] width 67 height 32
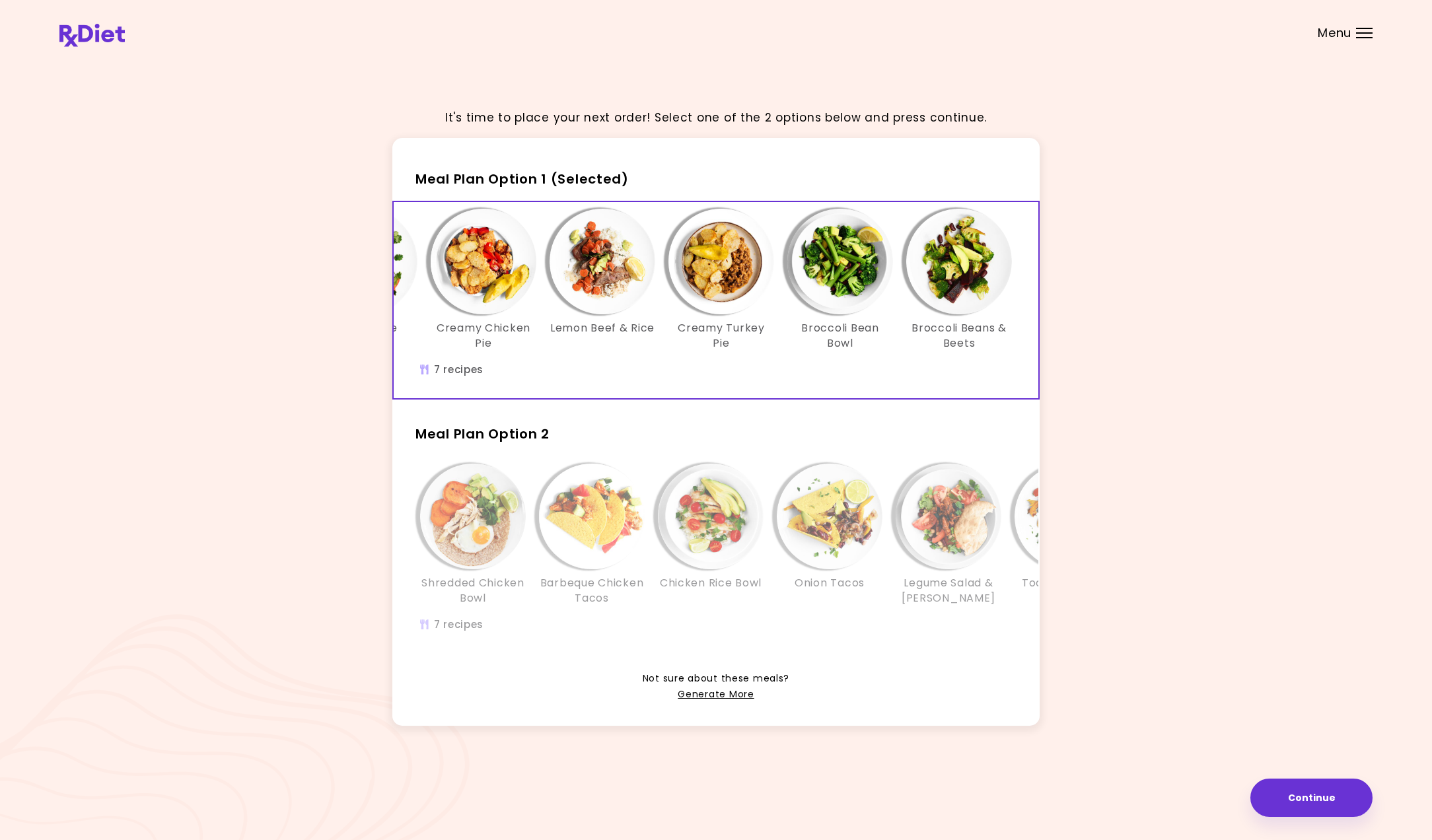
scroll to position [0, 228]
click at [922, 286] on img "Info - Broccoli Beans & Beets - Meal Plan Option 1 (Selected)" at bounding box center [959, 261] width 106 height 106
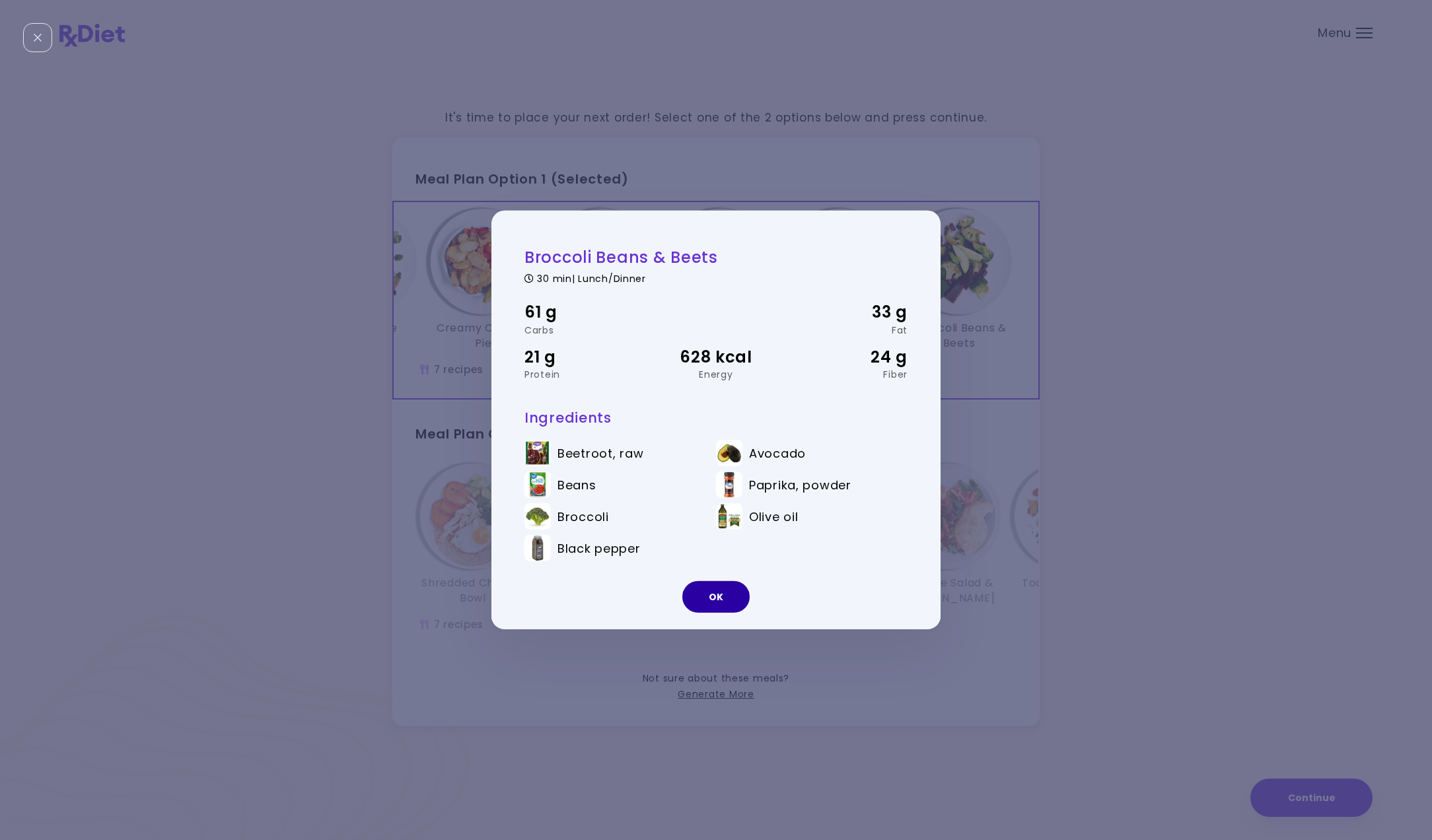
click at [727, 592] on button "OK" at bounding box center [716, 596] width 67 height 32
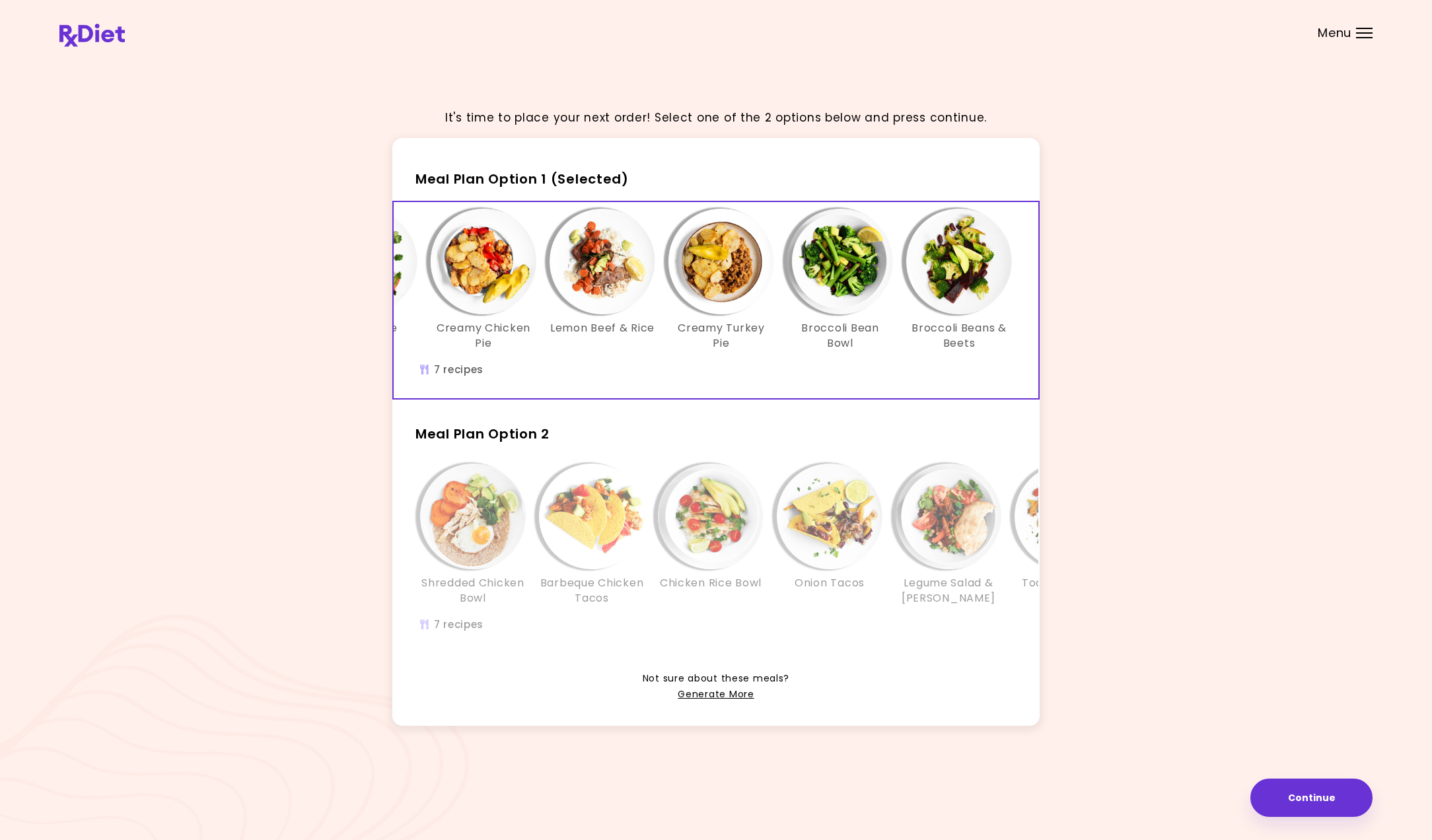
click at [578, 477] on img "Info - Barbeque Chicken Tacos - Meal Plan Option 2" at bounding box center [592, 516] width 106 height 106
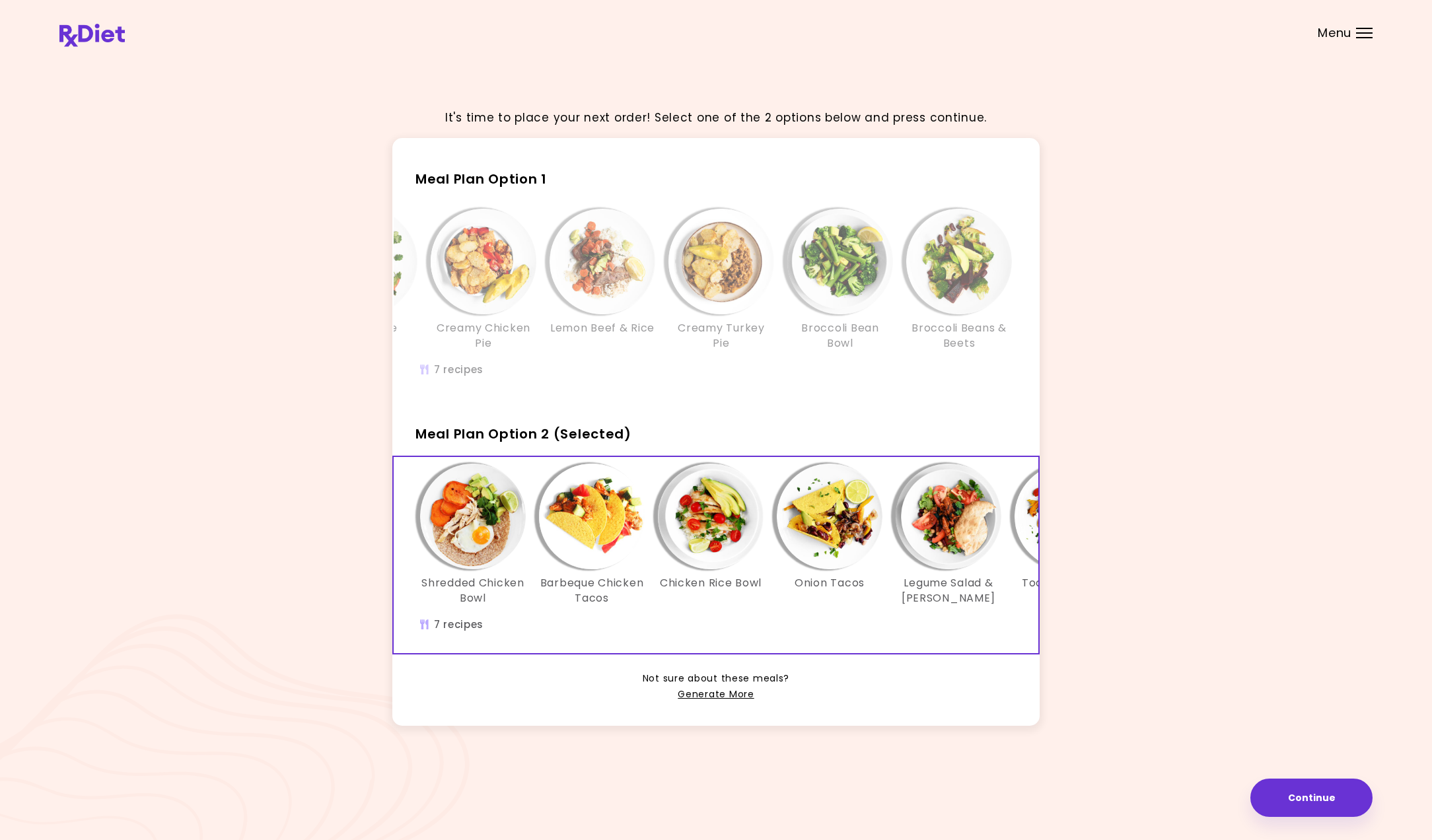
click at [700, 551] on img "Info - Chicken Rice Bowl - Meal Plan Option 2 (Selected)" at bounding box center [710, 516] width 106 height 106
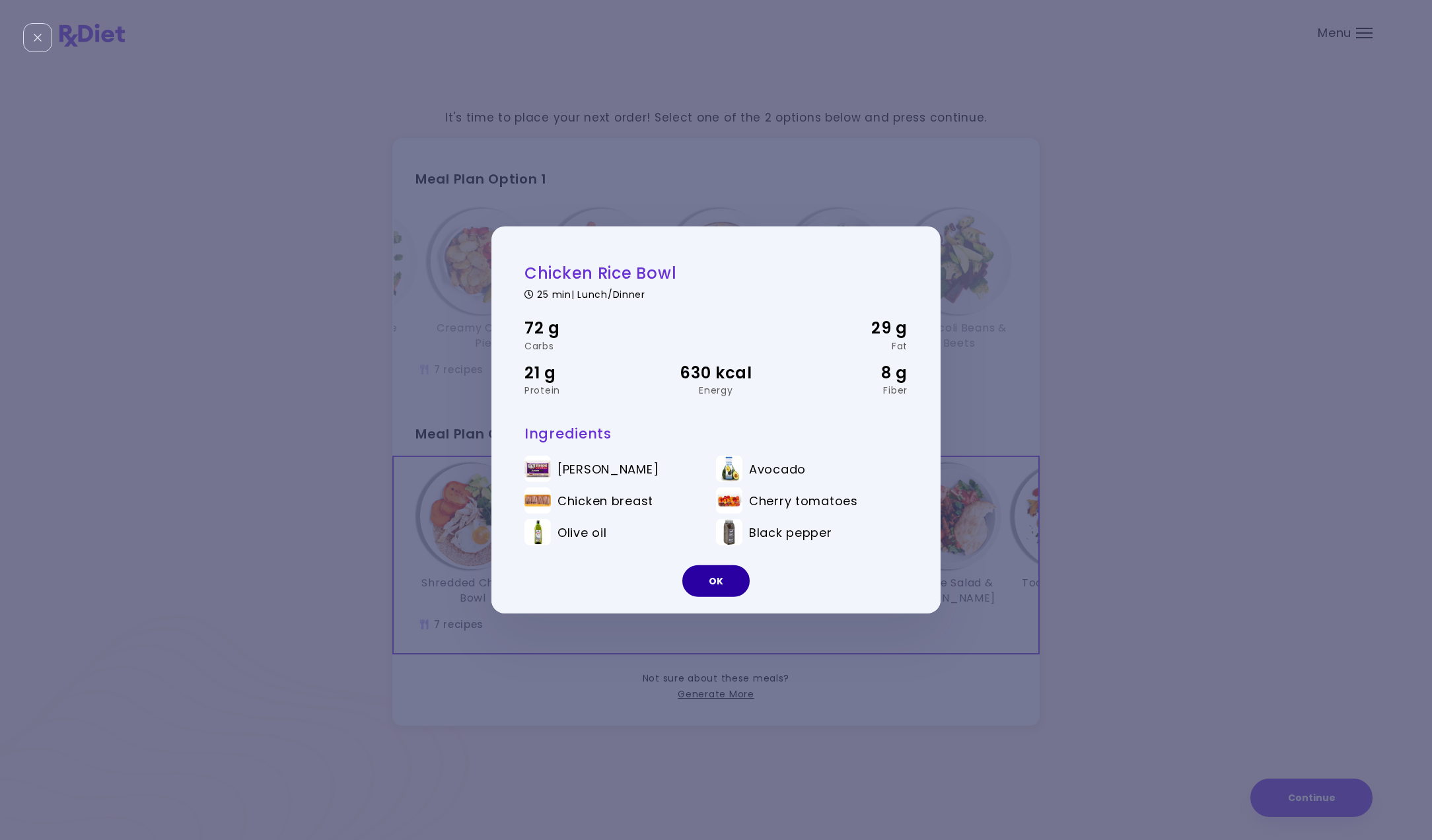
click at [727, 579] on button "OK" at bounding box center [716, 580] width 67 height 32
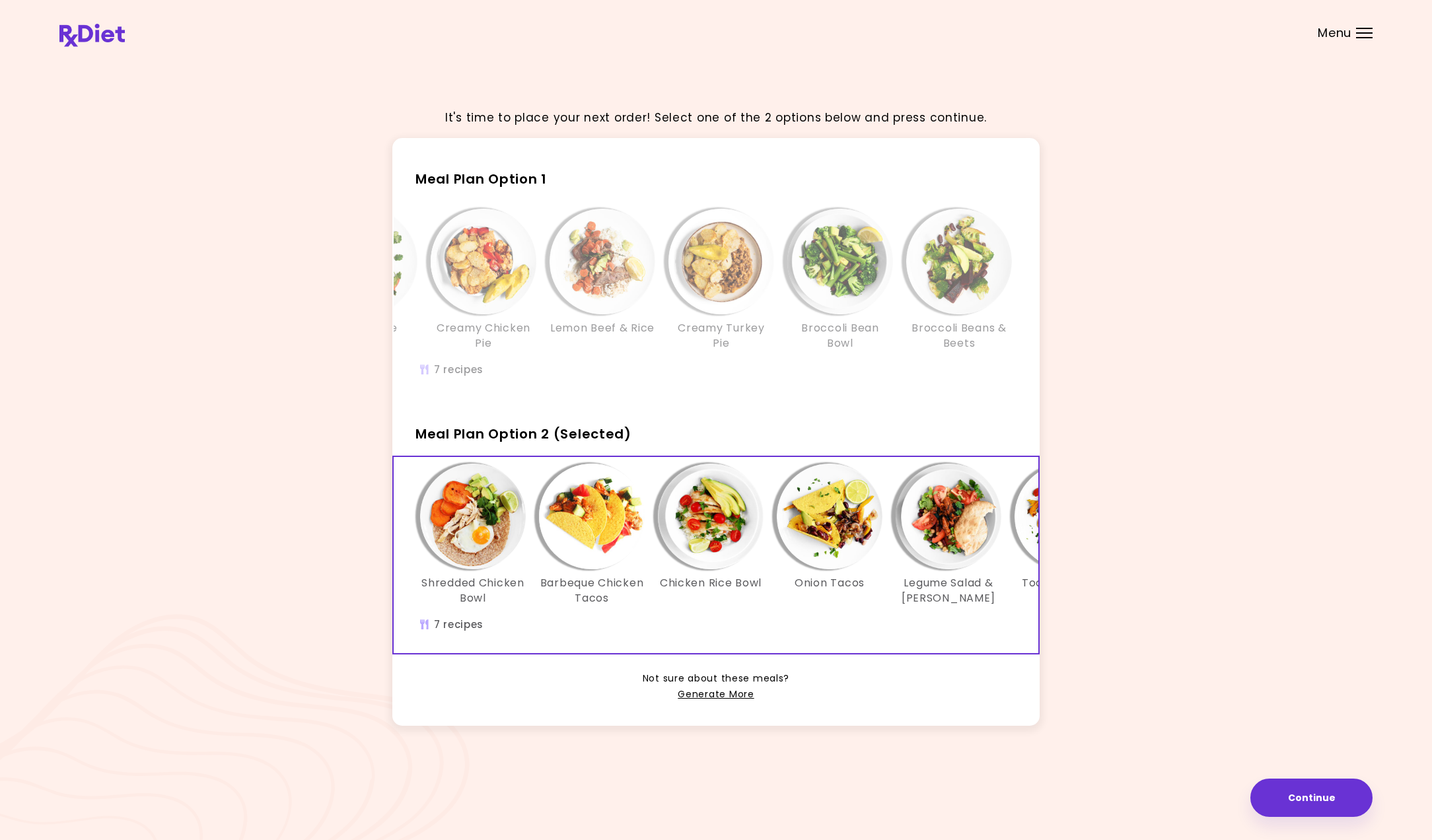
click at [911, 530] on img "Info - Legume Salad & Carrot Bacon - Meal Plan Option 2 (Selected)" at bounding box center [948, 516] width 106 height 106
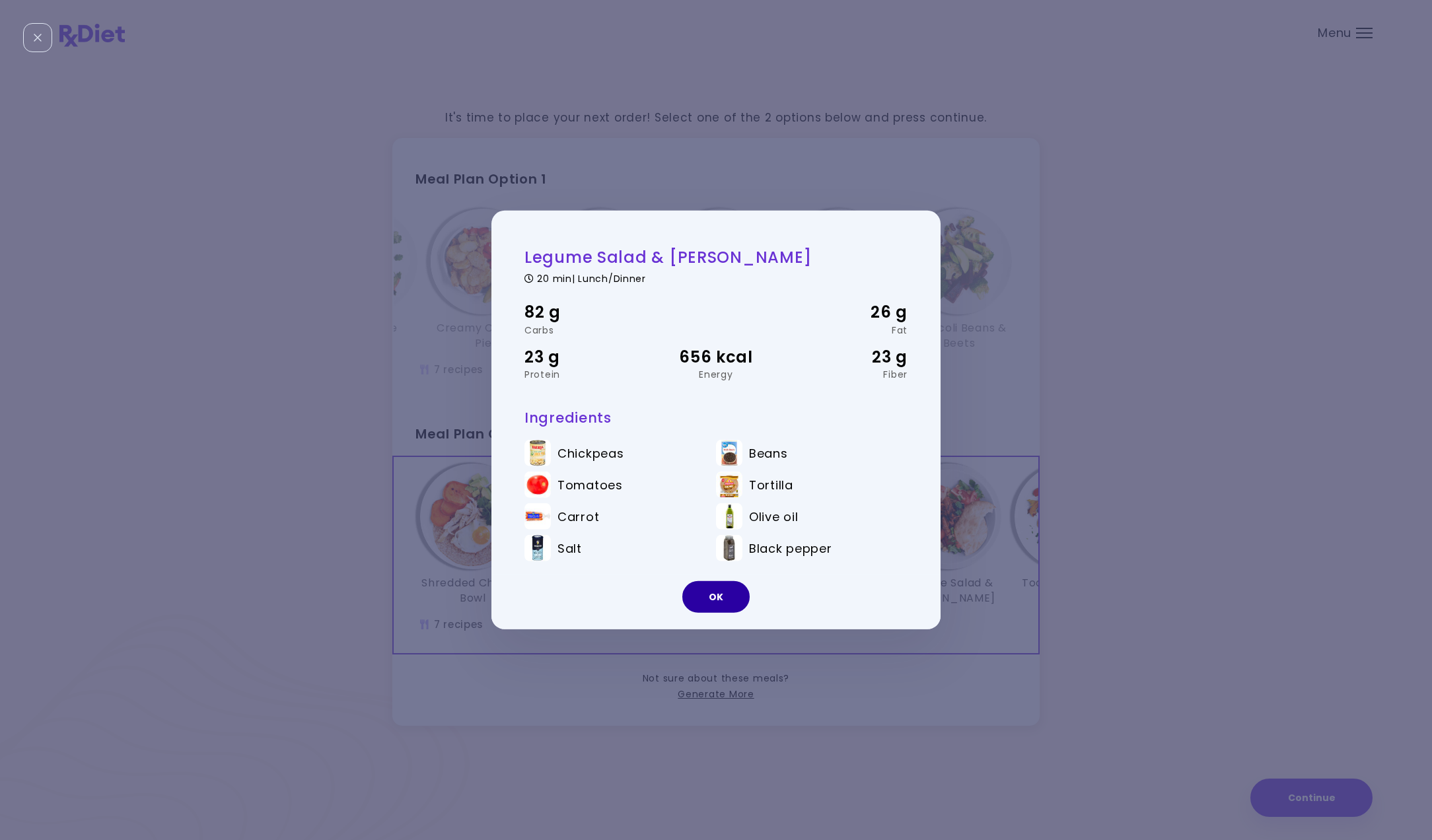
click at [693, 585] on button "OK" at bounding box center [716, 596] width 67 height 32
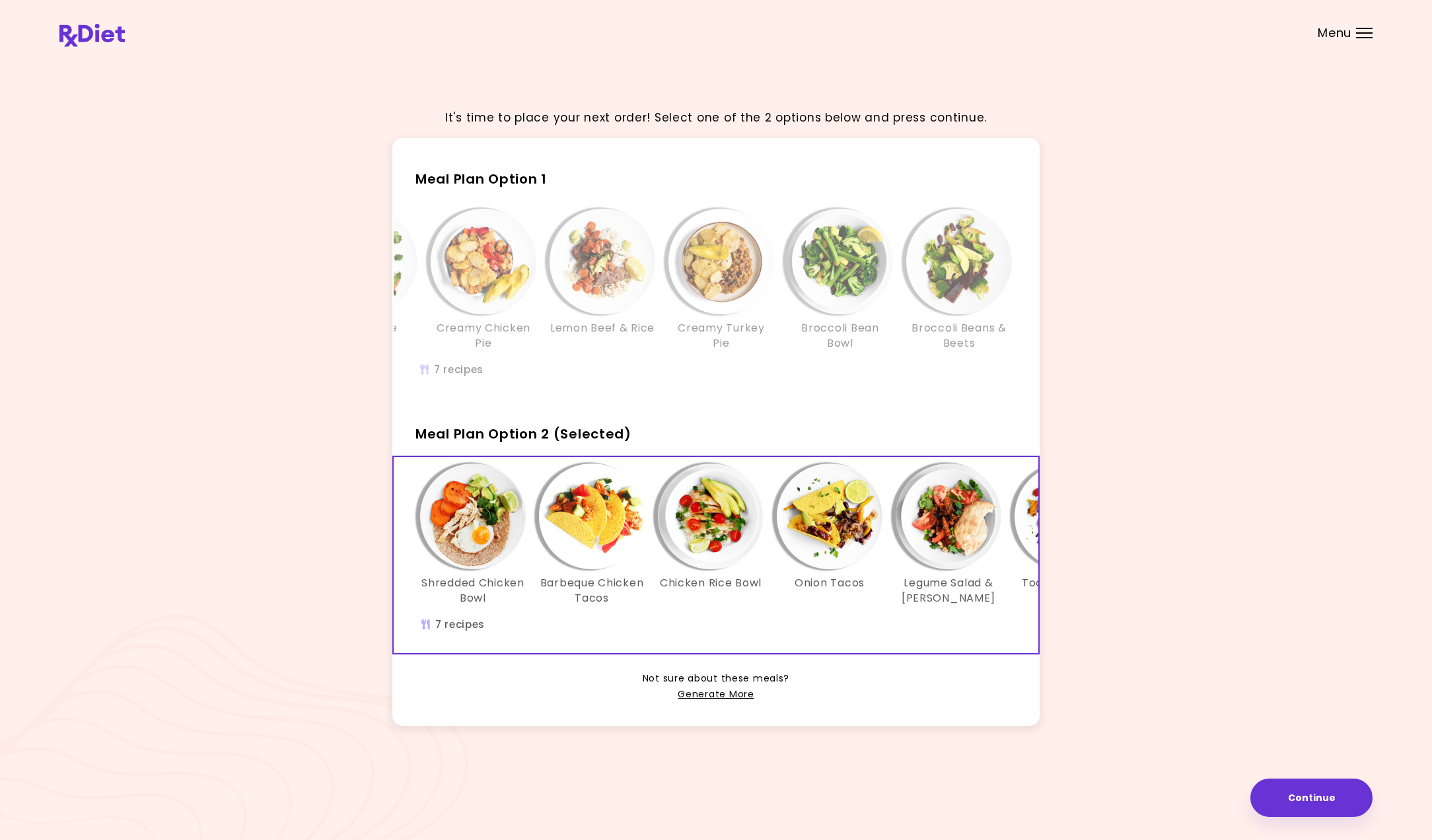
scroll to position [0, 0]
click at [698, 697] on link "Generate More" at bounding box center [715, 694] width 76 height 16
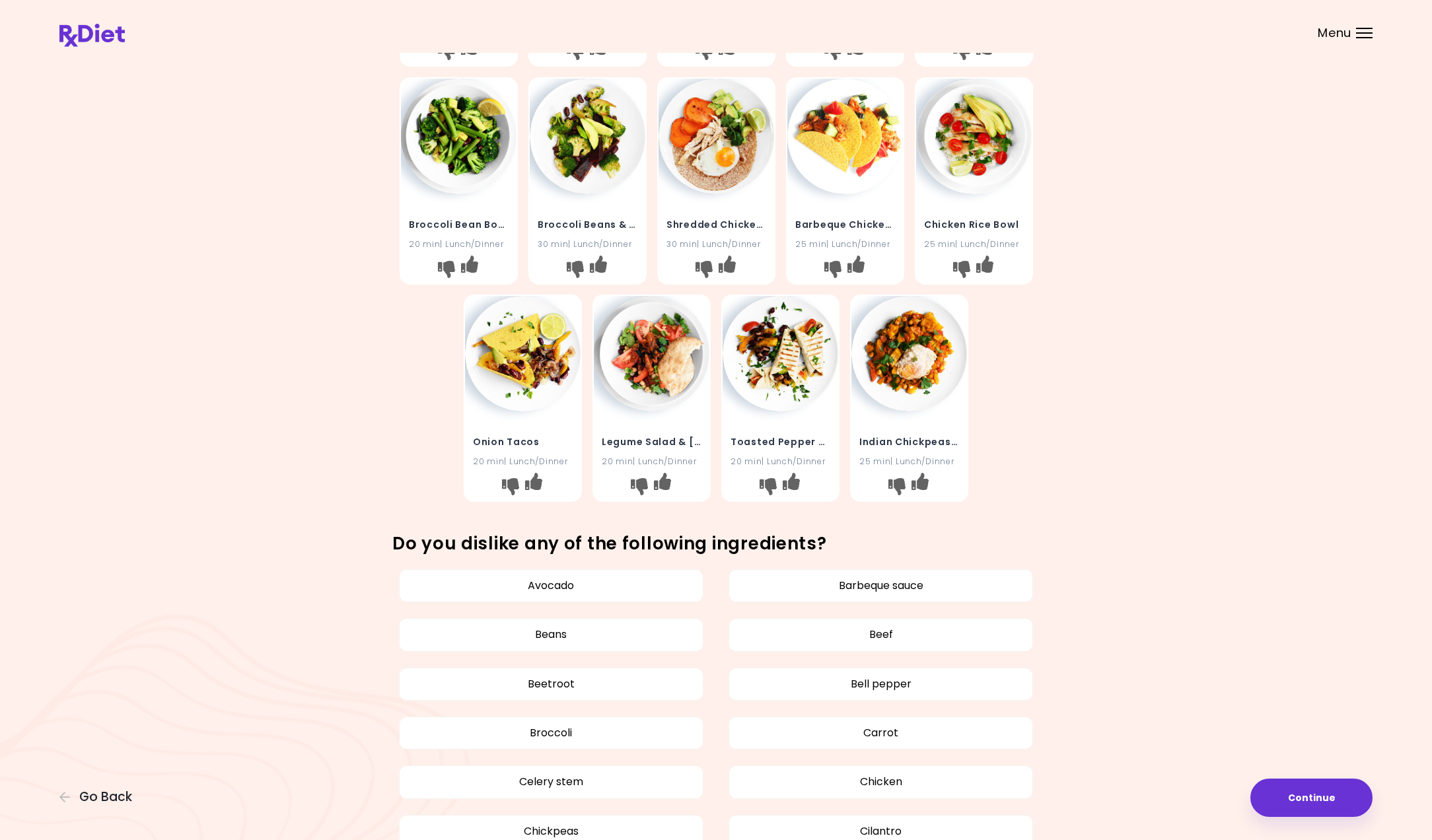
scroll to position [245, 0]
click at [563, 140] on img at bounding box center [587, 135] width 116 height 116
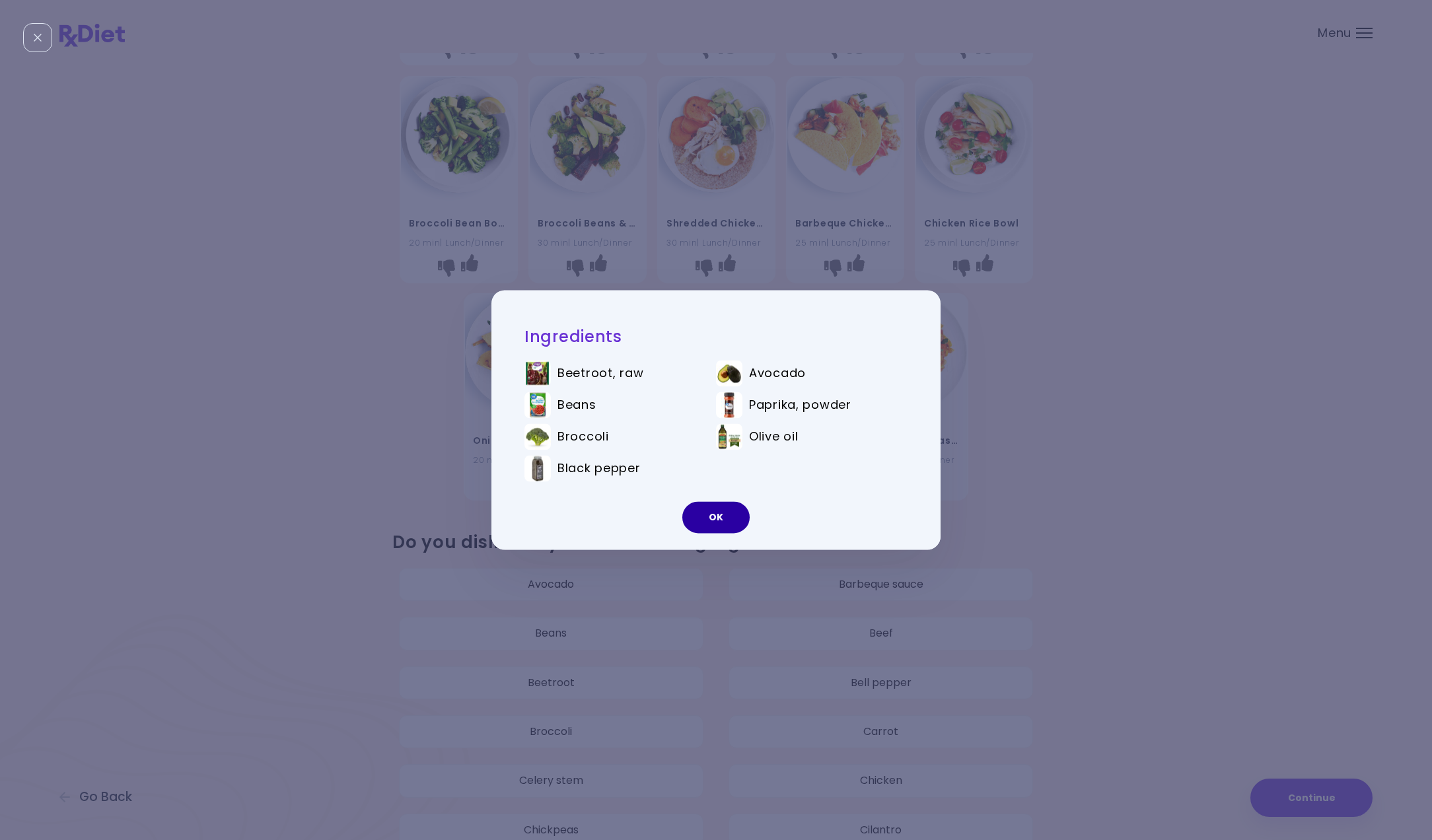
click at [721, 511] on button "OK" at bounding box center [716, 517] width 67 height 32
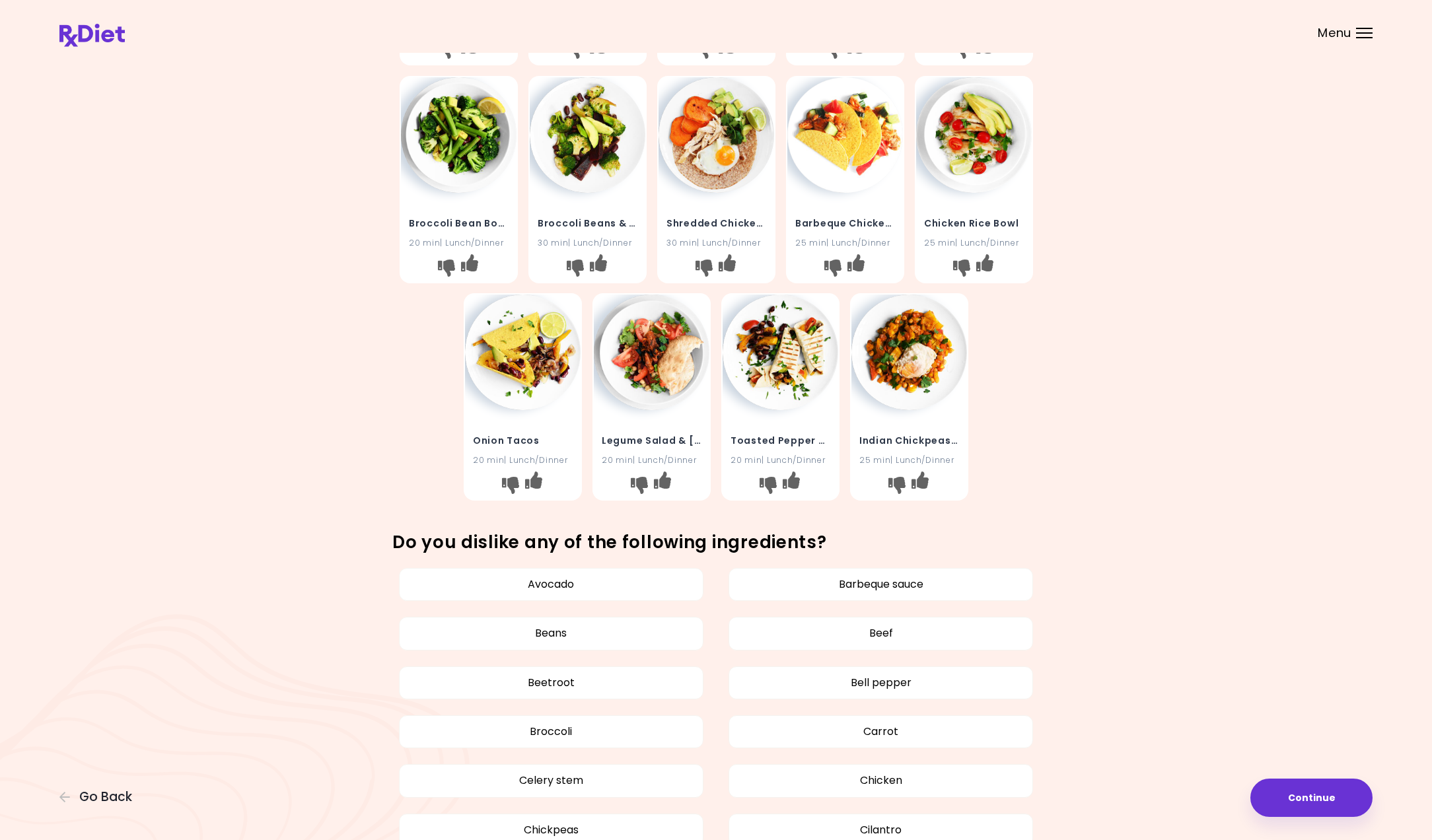
click at [531, 174] on div "Broccoli Beans & Beets 30 min | Lunch/Dinner" at bounding box center [588, 179] width 119 height 207
click at [557, 178] on img at bounding box center [587, 135] width 116 height 116
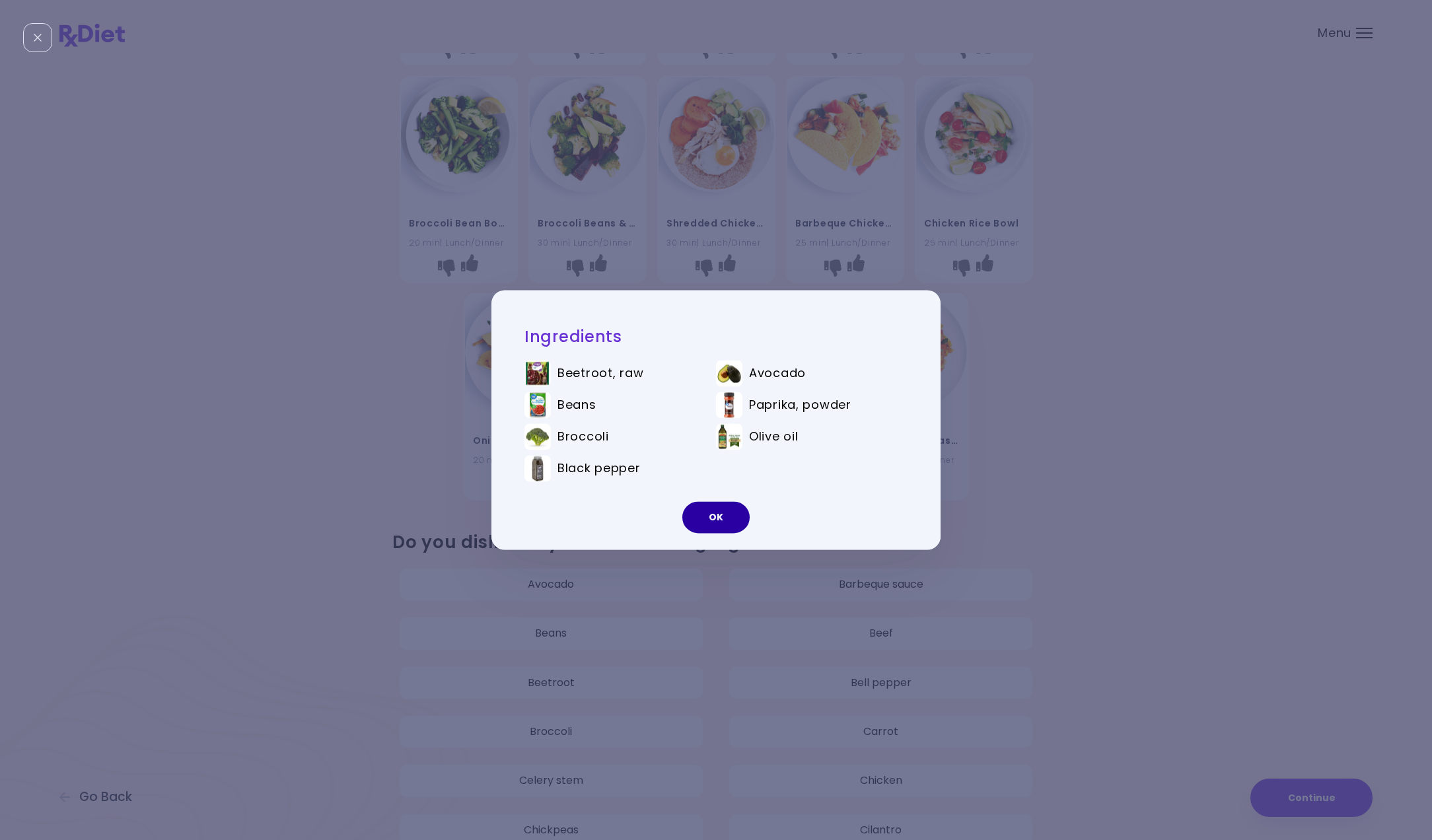
click at [725, 513] on button "OK" at bounding box center [716, 517] width 67 height 32
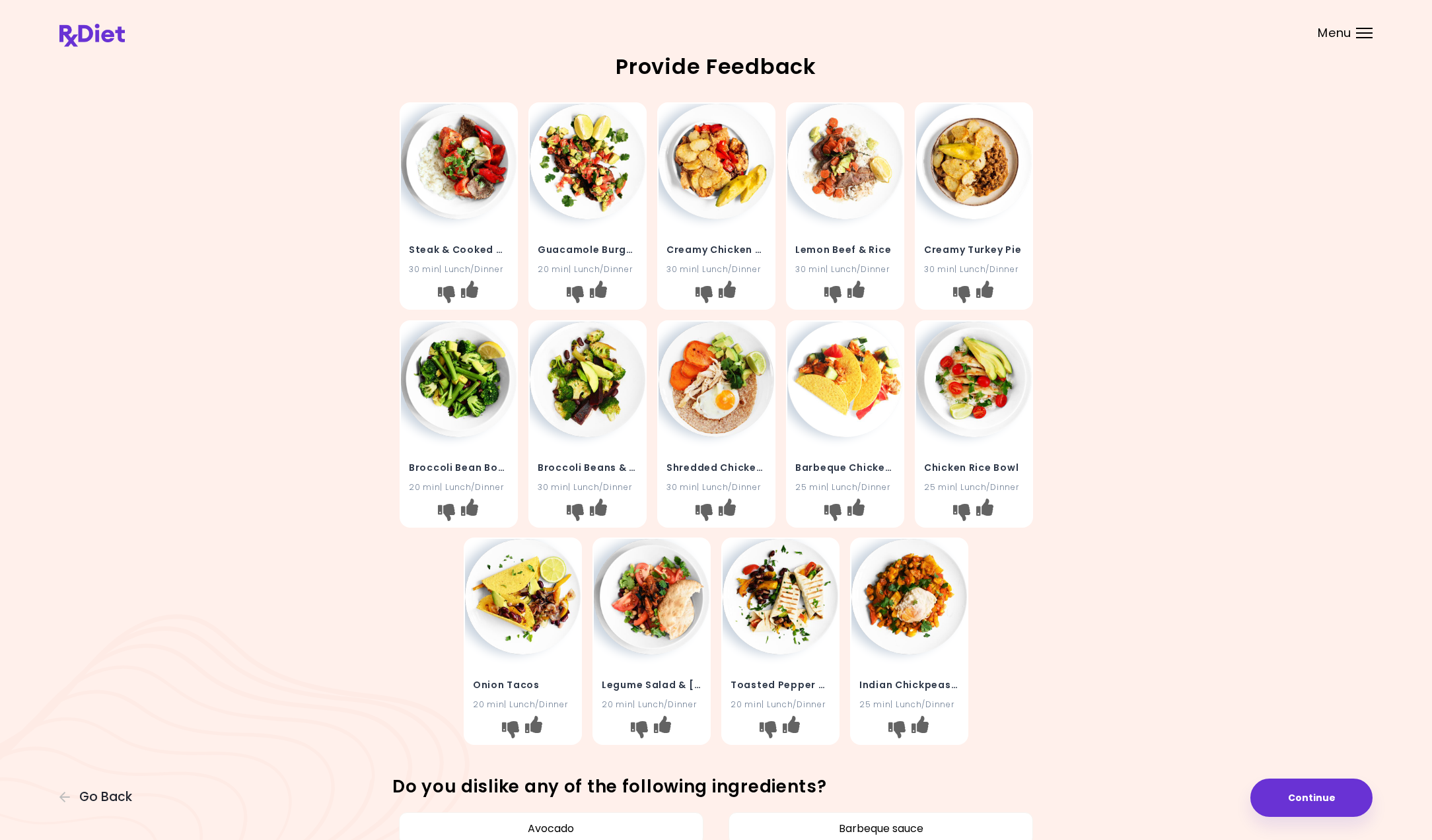
scroll to position [0, 0]
